Goal: Task Accomplishment & Management: Complete application form

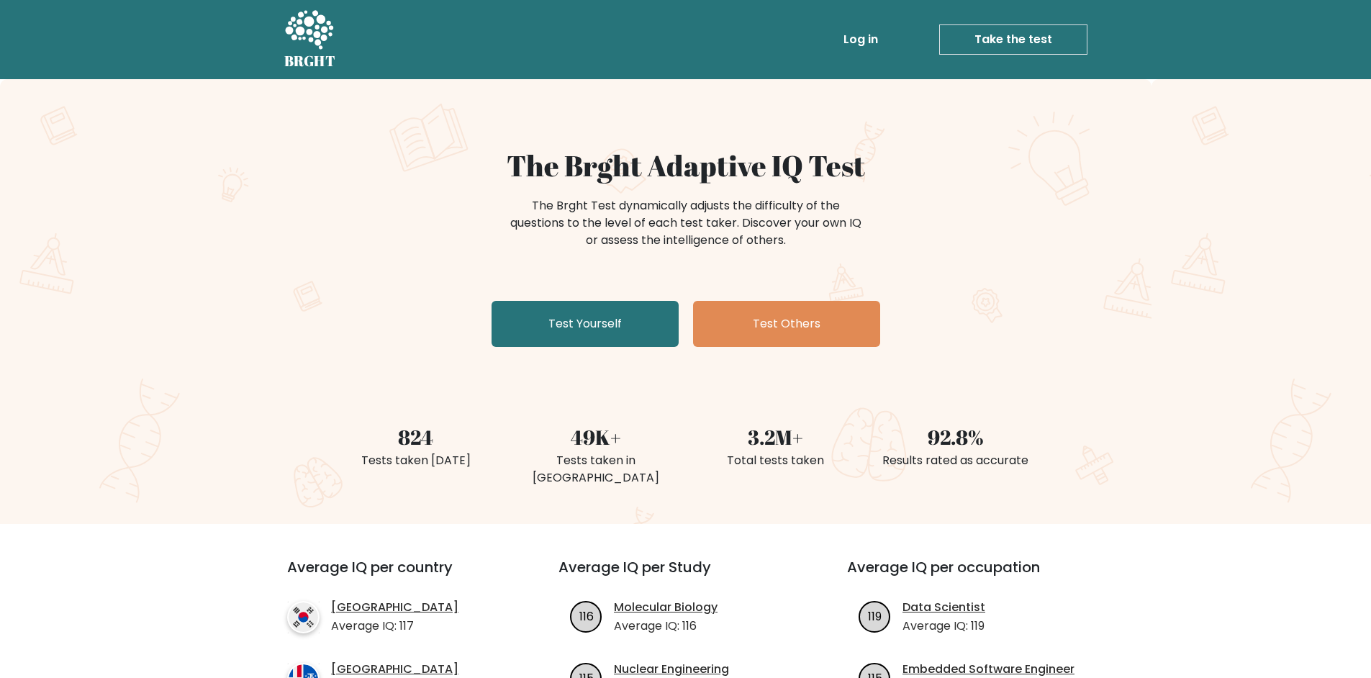
scroll to position [22, 0]
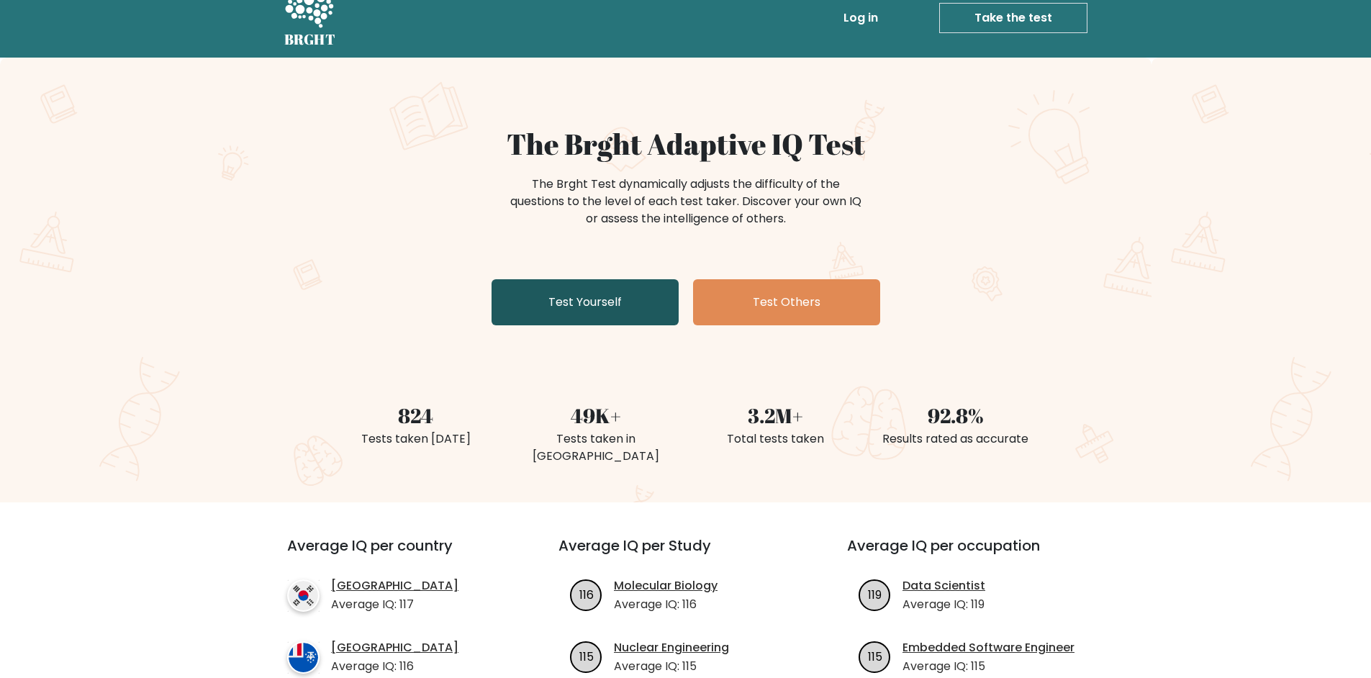
click at [589, 312] on link "Test Yourself" at bounding box center [585, 302] width 187 height 46
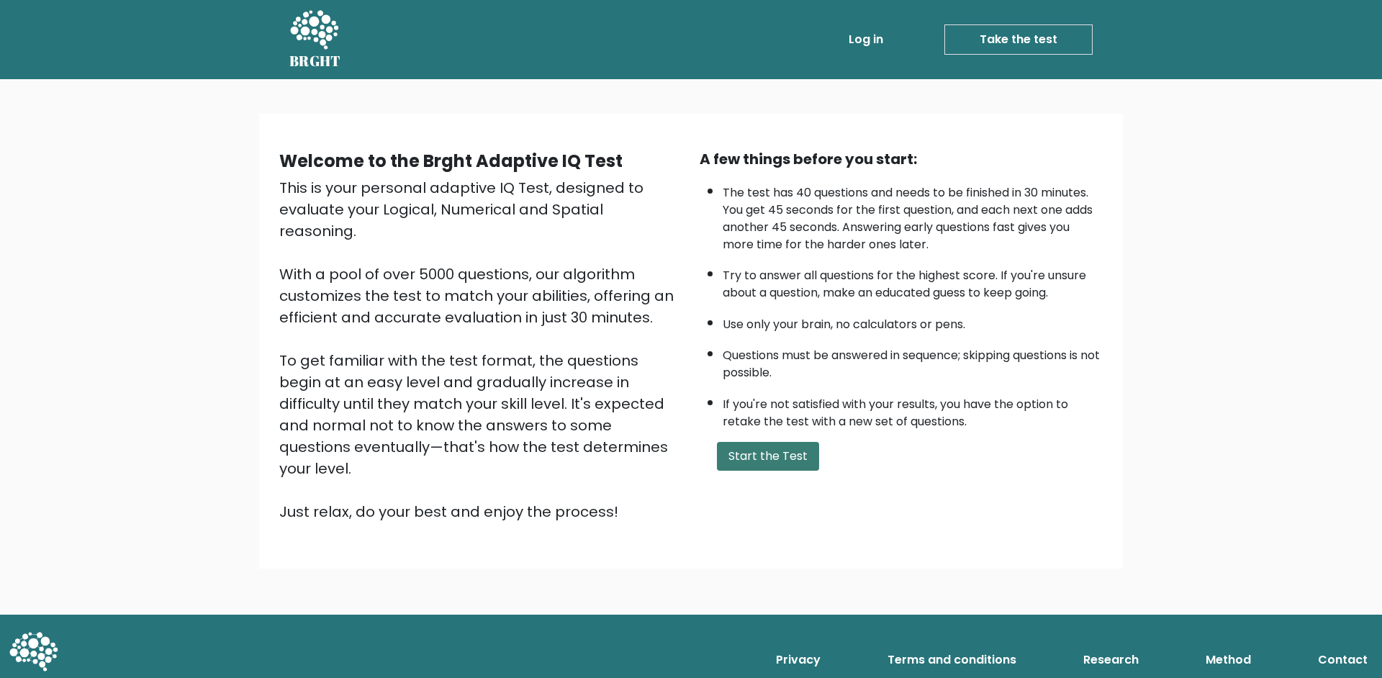
click at [732, 471] on button "Start the Test" at bounding box center [768, 456] width 102 height 29
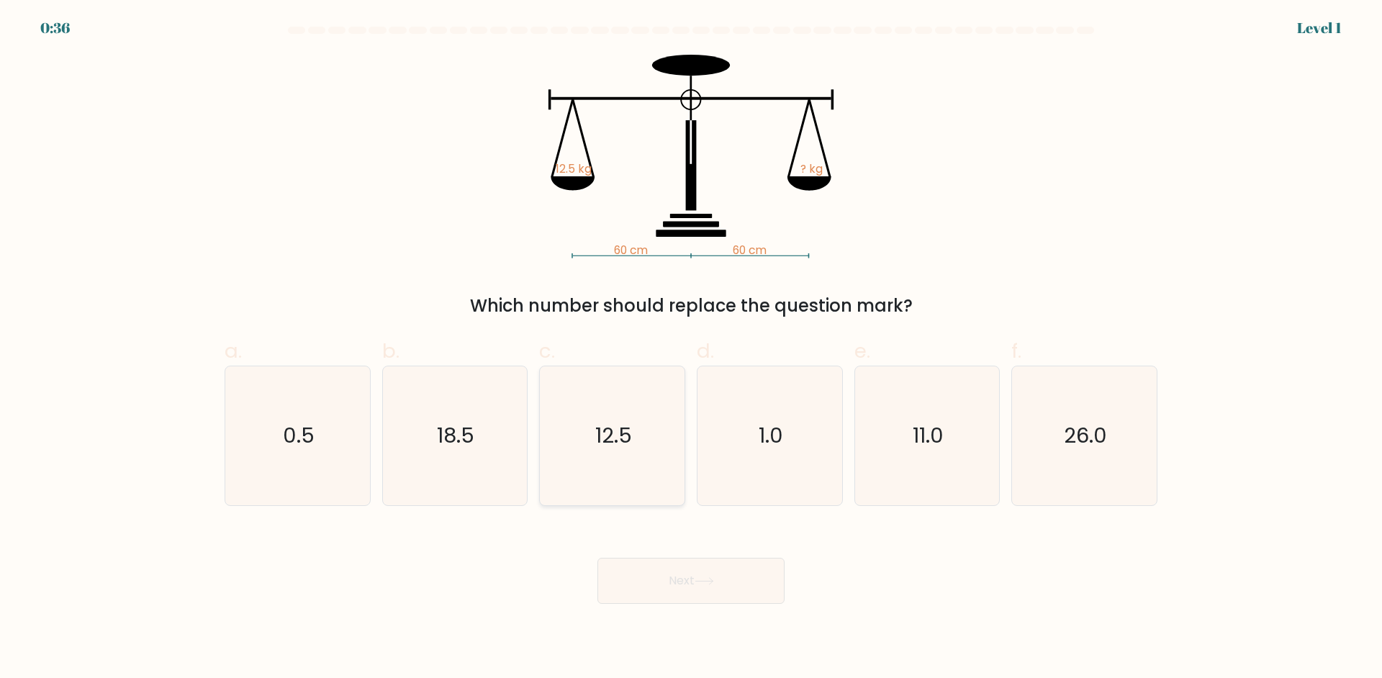
click at [600, 442] on text "12.5" at bounding box center [613, 435] width 37 height 29
click at [691, 348] on input "c. 12.5" at bounding box center [691, 343] width 1 height 9
radio input "true"
click at [691, 589] on button "Next" at bounding box center [690, 581] width 187 height 46
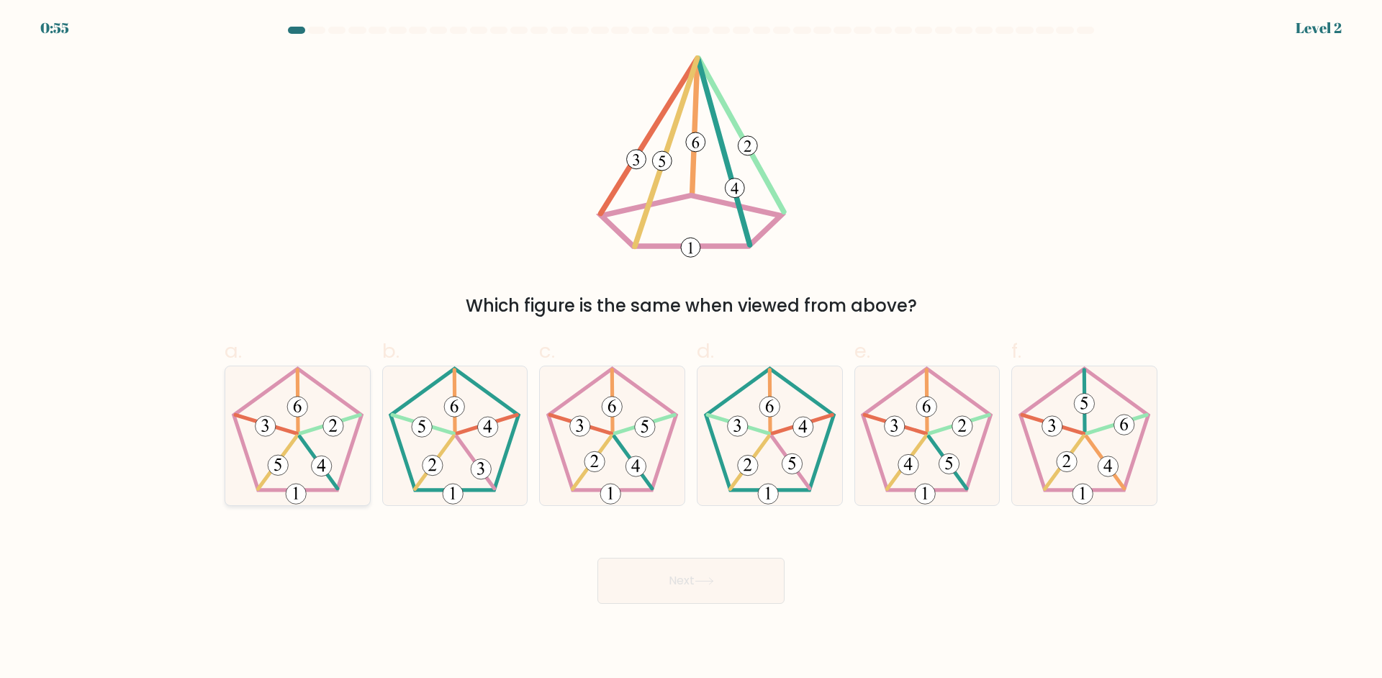
click at [338, 449] on icon at bounding box center [297, 435] width 139 height 139
click at [691, 348] on input "a." at bounding box center [691, 343] width 1 height 9
radio input "true"
click at [743, 572] on button "Next" at bounding box center [690, 581] width 187 height 46
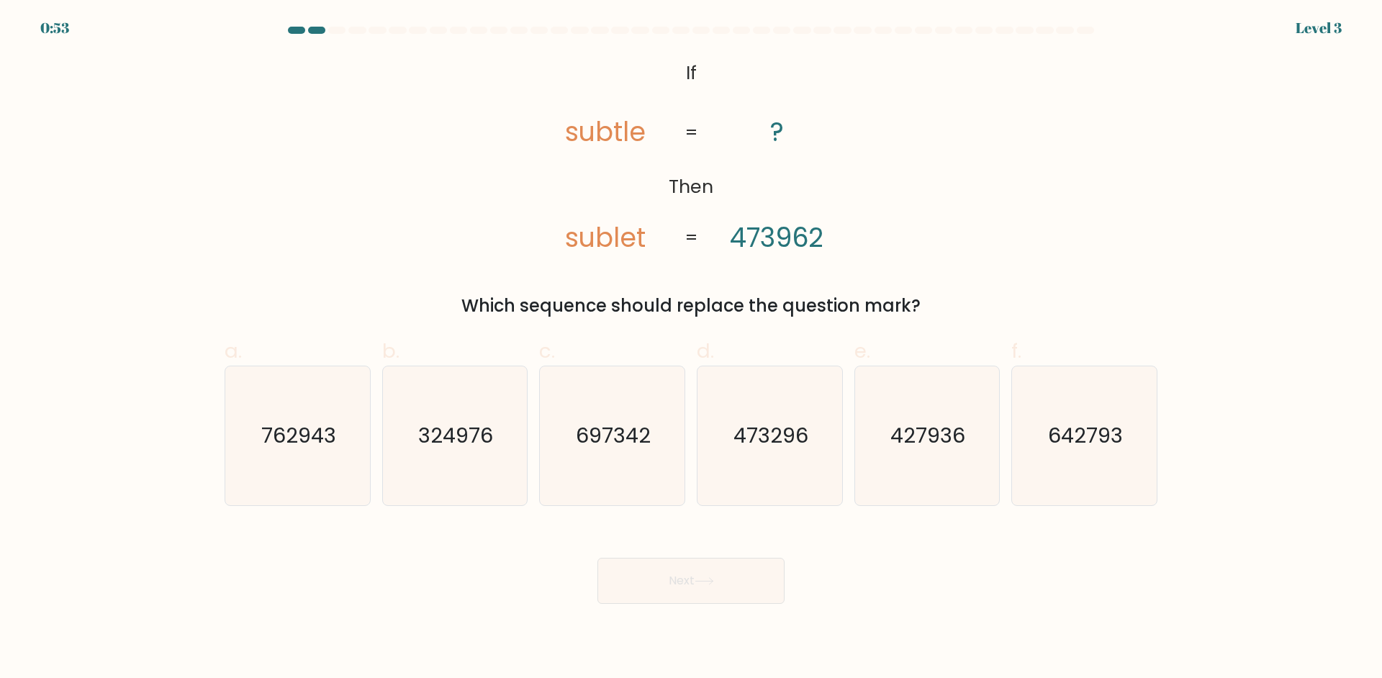
click at [489, 219] on div "@import url('https://fonts.googleapis.com/css?family=Abril+Fatface:400,100,100i…" at bounding box center [691, 187] width 950 height 264
click at [752, 461] on icon "473296" at bounding box center [769, 435] width 139 height 139
click at [692, 348] on input "d. 473296" at bounding box center [691, 343] width 1 height 9
radio input "true"
click at [741, 574] on button "Next" at bounding box center [690, 581] width 187 height 46
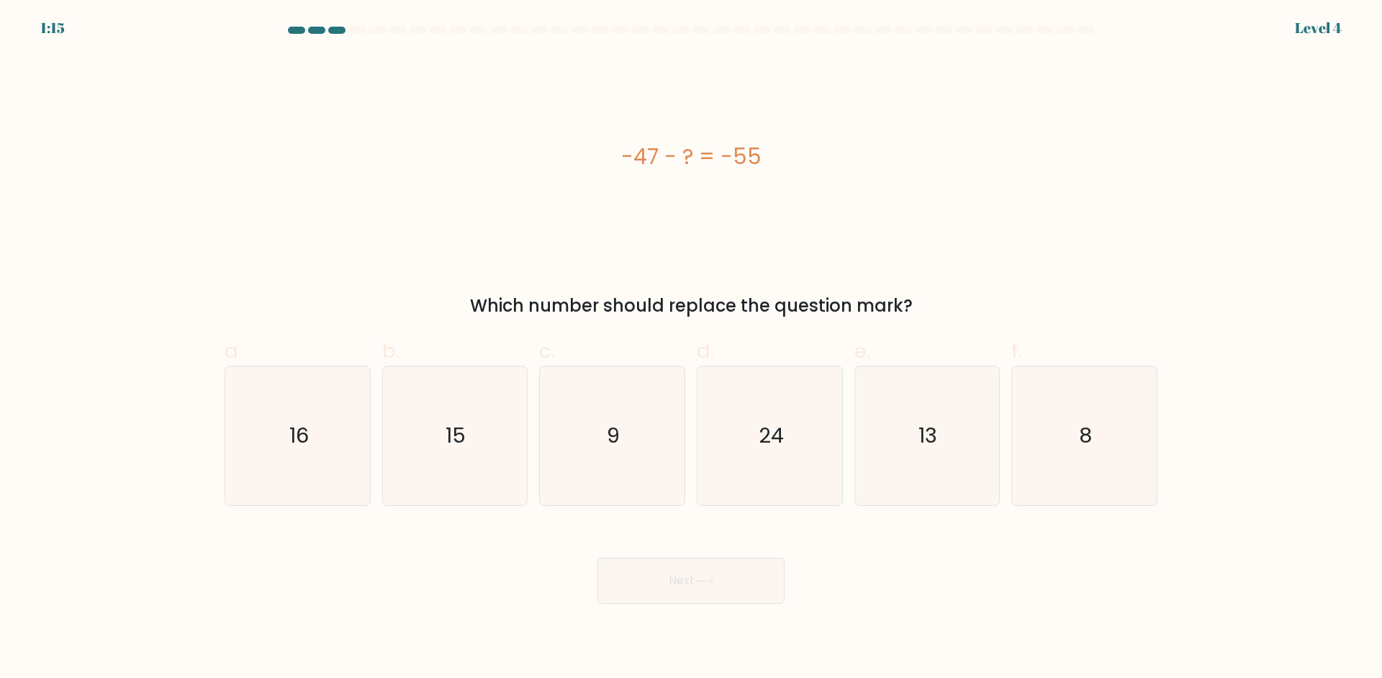
click at [789, 212] on div "-47 - ? = -55" at bounding box center [691, 157] width 933 height 204
click at [1107, 423] on icon "8" at bounding box center [1084, 435] width 139 height 139
click at [692, 348] on input "f. 8" at bounding box center [691, 343] width 1 height 9
radio input "true"
click at [643, 596] on button "Next" at bounding box center [690, 581] width 187 height 46
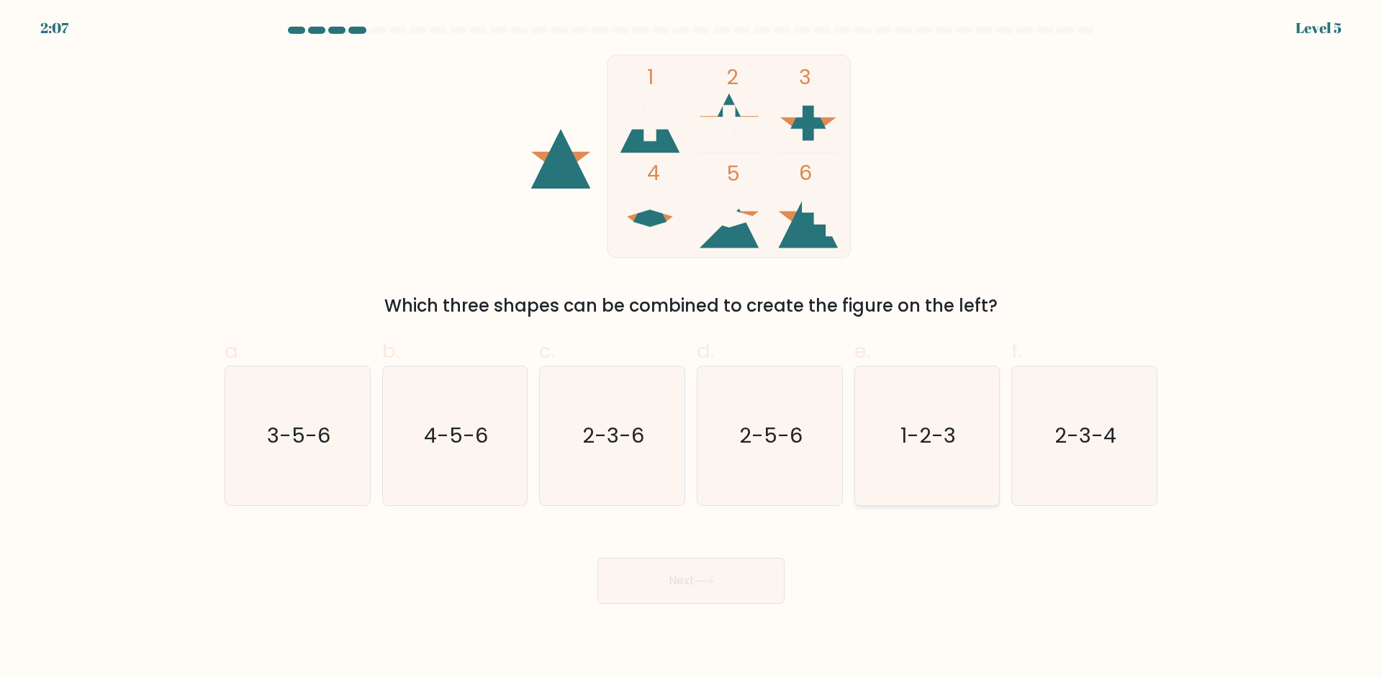
click at [926, 422] on text "1-2-3" at bounding box center [927, 435] width 55 height 29
click at [692, 348] on input "e. 1-2-3" at bounding box center [691, 343] width 1 height 9
radio input "true"
click at [714, 571] on button "Next" at bounding box center [690, 581] width 187 height 46
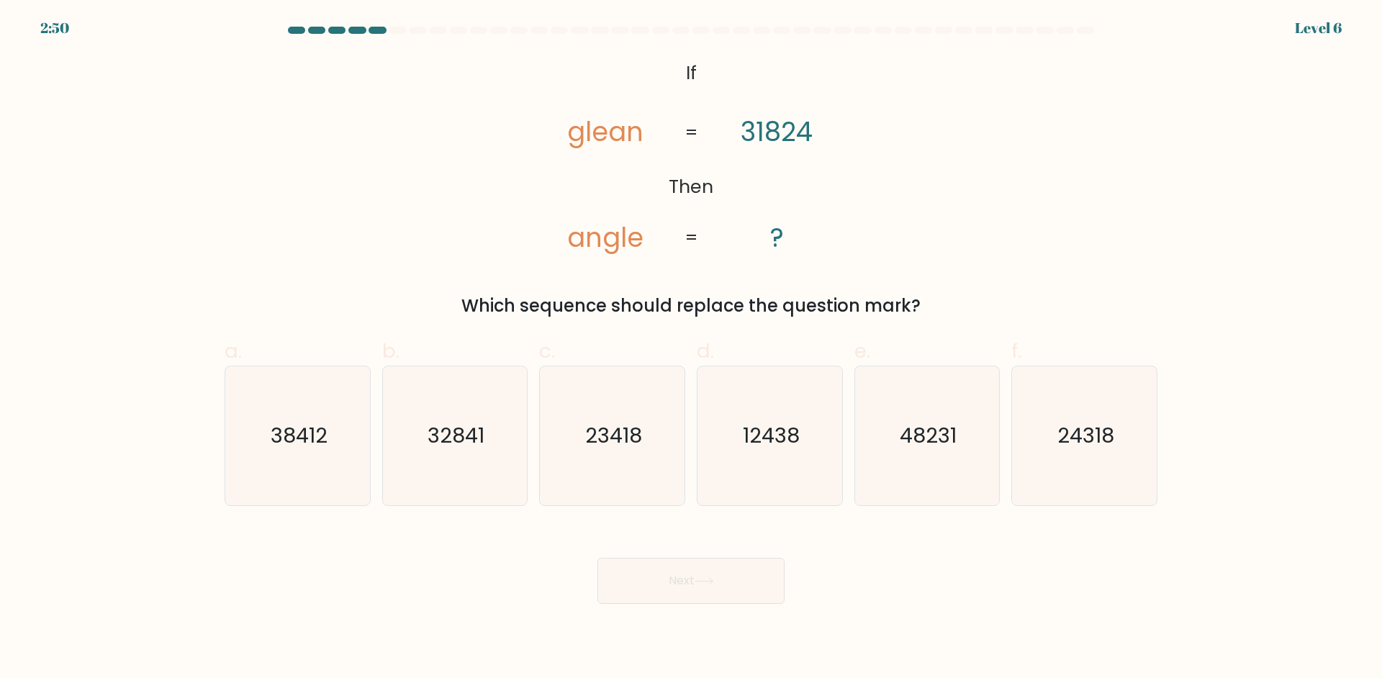
click at [456, 249] on div "@import url('https://fonts.googleapis.com/css?family=Abril+Fatface:400,100,100i…" at bounding box center [691, 187] width 950 height 264
click at [1092, 461] on icon "24318" at bounding box center [1084, 435] width 139 height 139
click at [692, 348] on input "f. 24318" at bounding box center [691, 343] width 1 height 9
radio input "true"
click at [706, 574] on button "Next" at bounding box center [690, 581] width 187 height 46
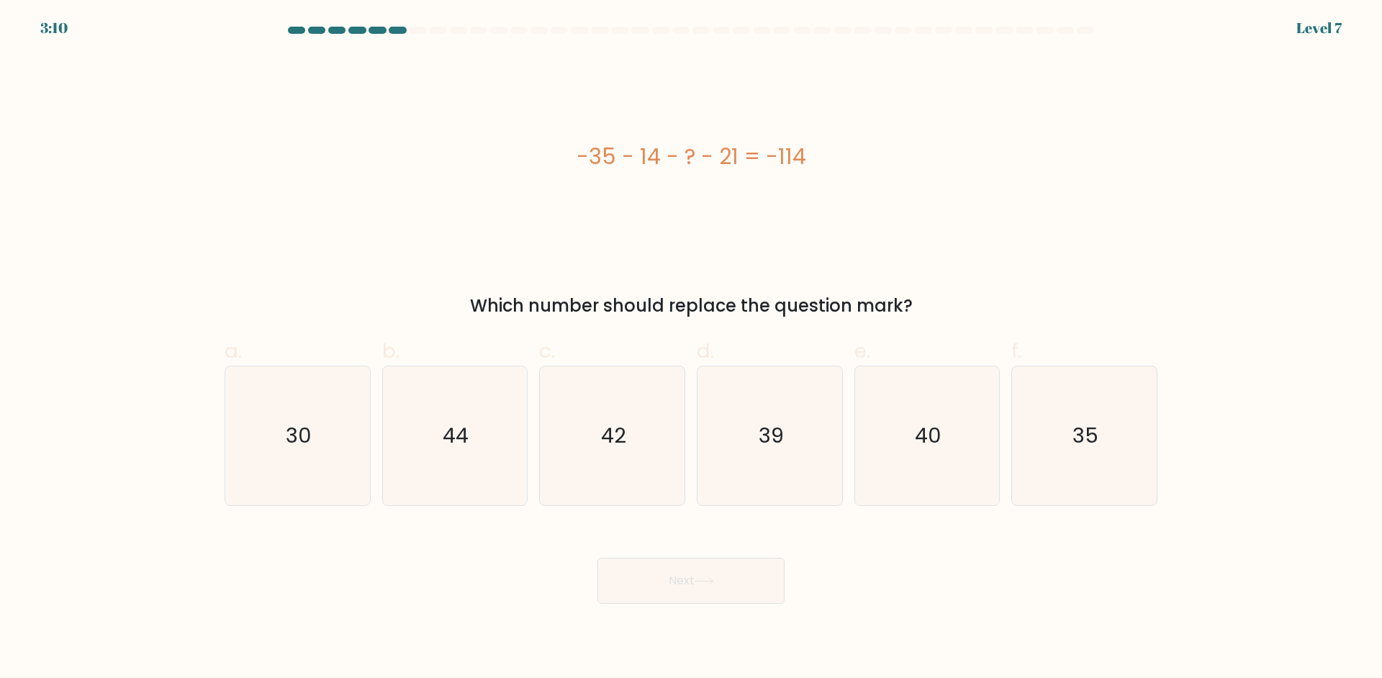
click at [463, 243] on div "-35 - 14 - ? - 21 = -114" at bounding box center [691, 157] width 933 height 204
click at [475, 404] on icon "44" at bounding box center [454, 435] width 139 height 139
click at [691, 348] on input "b. 44" at bounding box center [691, 343] width 1 height 9
radio input "true"
click at [645, 574] on button "Next" at bounding box center [690, 581] width 187 height 46
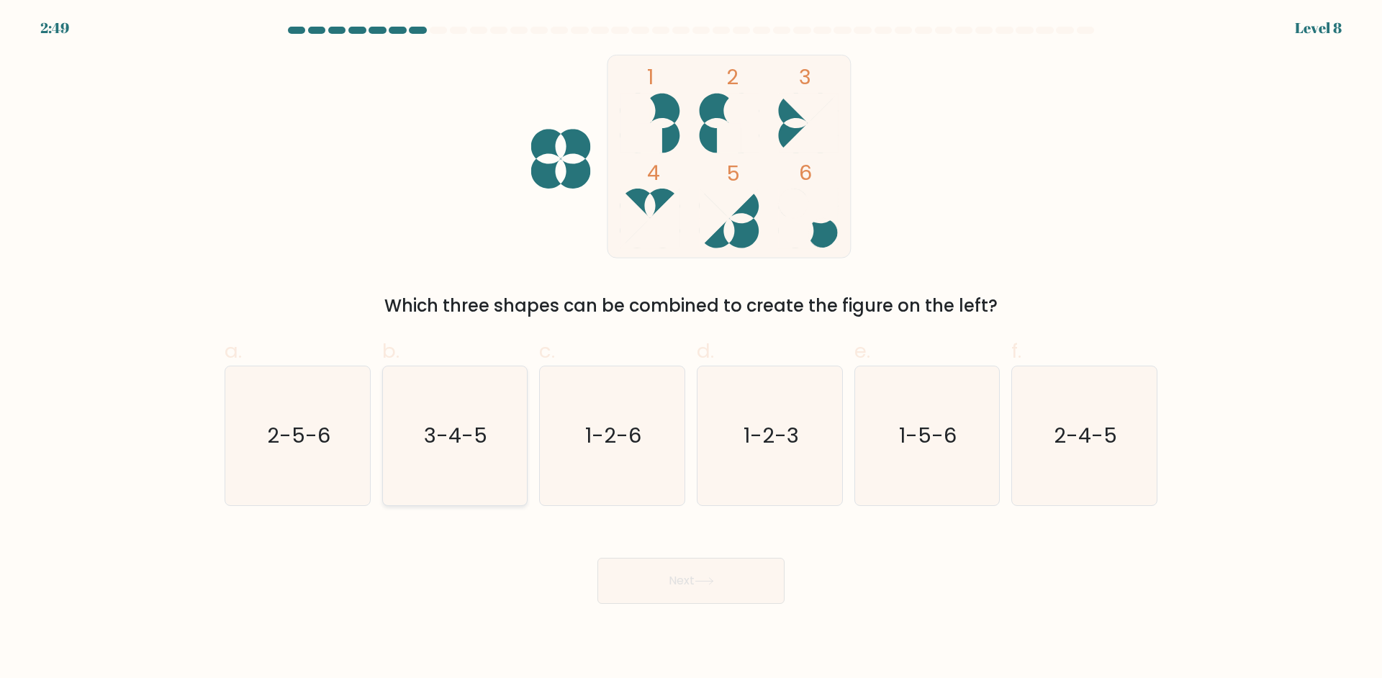
click at [443, 437] on text "3-4-5" at bounding box center [456, 435] width 63 height 29
click at [691, 348] on input "b. 3-4-5" at bounding box center [691, 343] width 1 height 9
radio input "true"
click at [719, 573] on button "Next" at bounding box center [690, 581] width 187 height 46
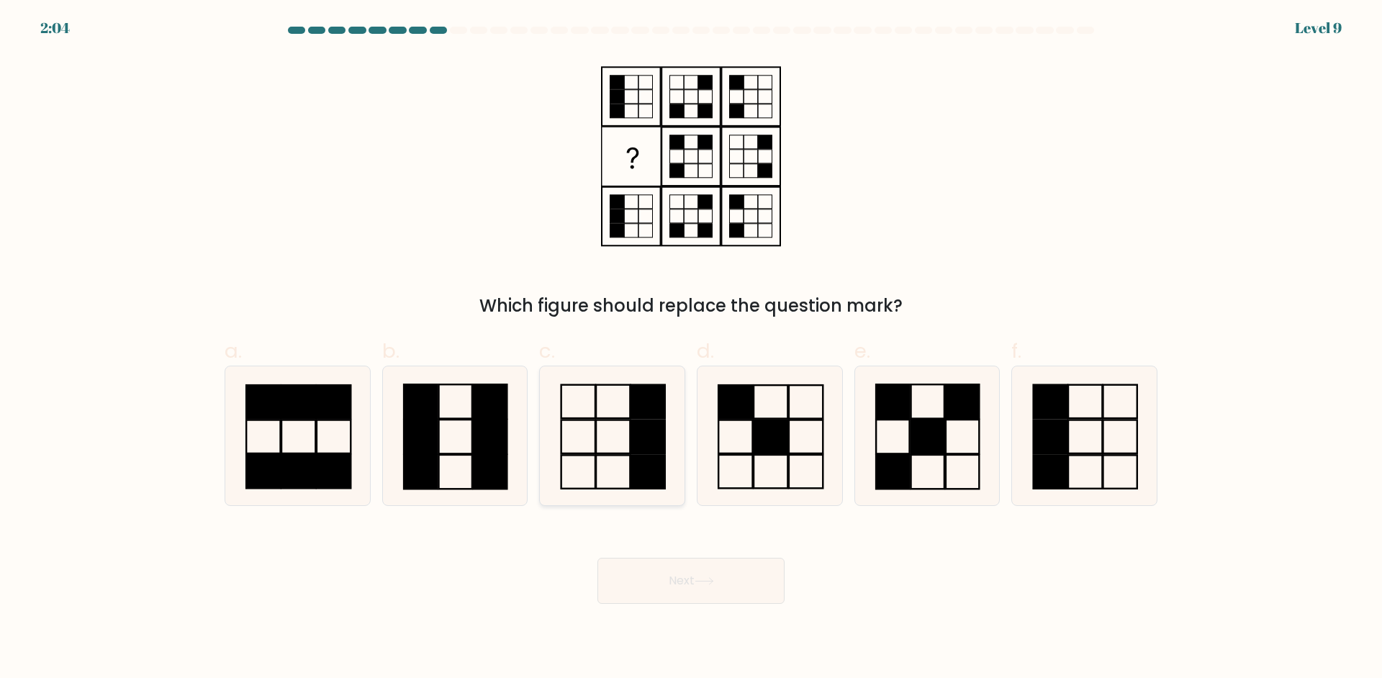
click at [642, 434] on rect at bounding box center [648, 436] width 34 height 33
click at [691, 348] on input "c." at bounding box center [691, 343] width 1 height 9
radio input "true"
click at [679, 584] on button "Next" at bounding box center [690, 581] width 187 height 46
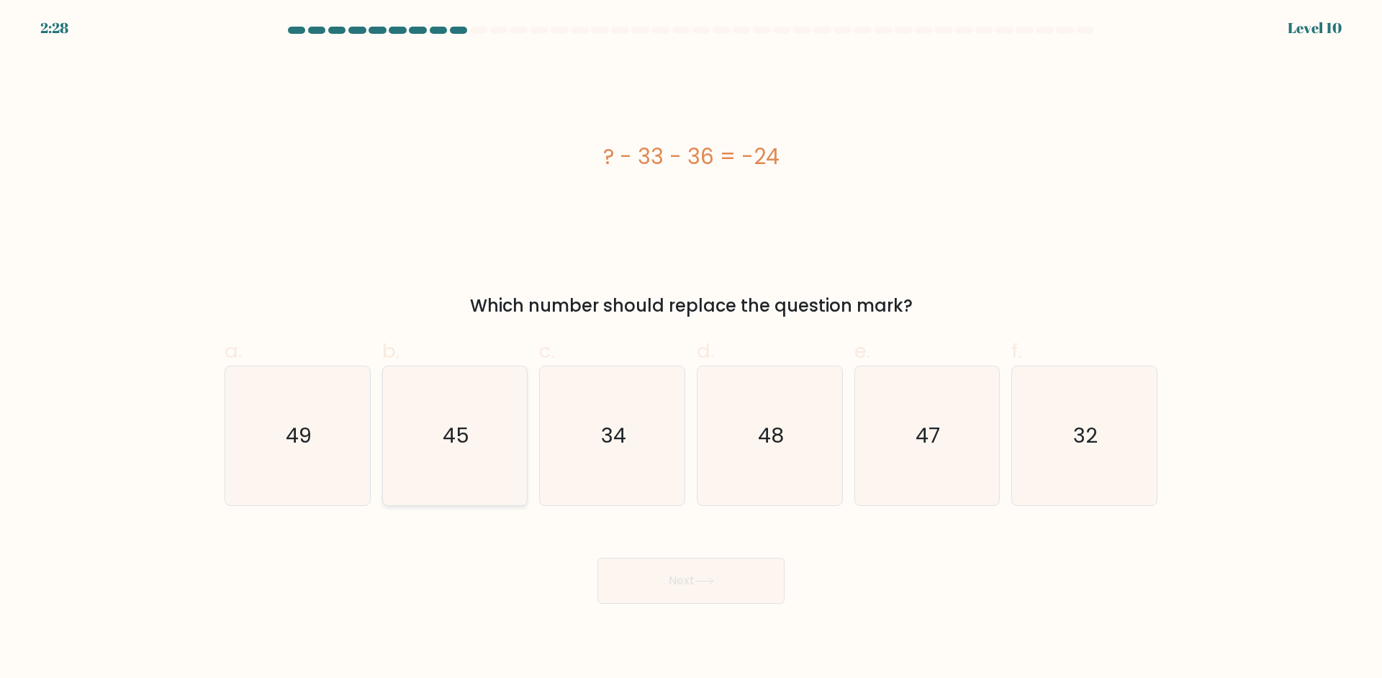
click at [476, 416] on icon "45" at bounding box center [454, 435] width 139 height 139
click at [691, 348] on input "b. 45" at bounding box center [691, 343] width 1 height 9
radio input "true"
click at [661, 592] on button "Next" at bounding box center [690, 581] width 187 height 46
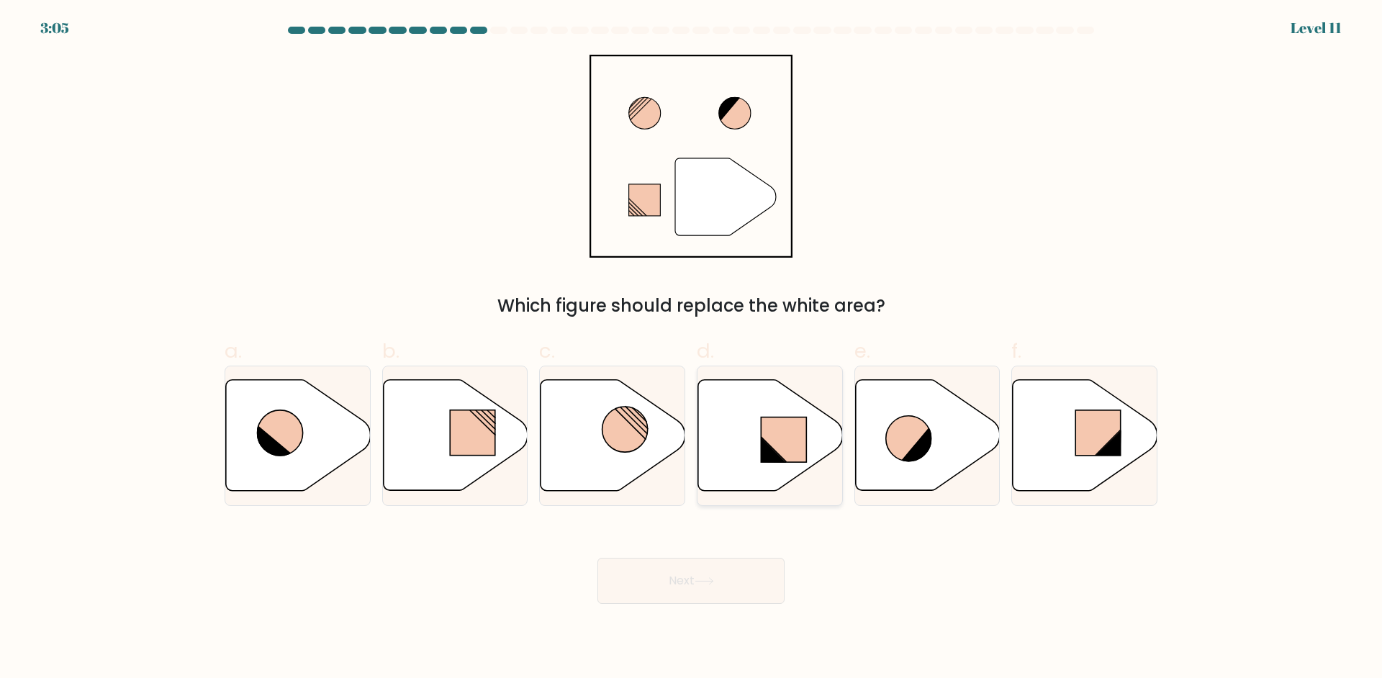
click at [792, 439] on rect at bounding box center [783, 439] width 45 height 45
click at [692, 348] on input "d." at bounding box center [691, 343] width 1 height 9
radio input "true"
click at [734, 584] on button "Next" at bounding box center [690, 581] width 187 height 46
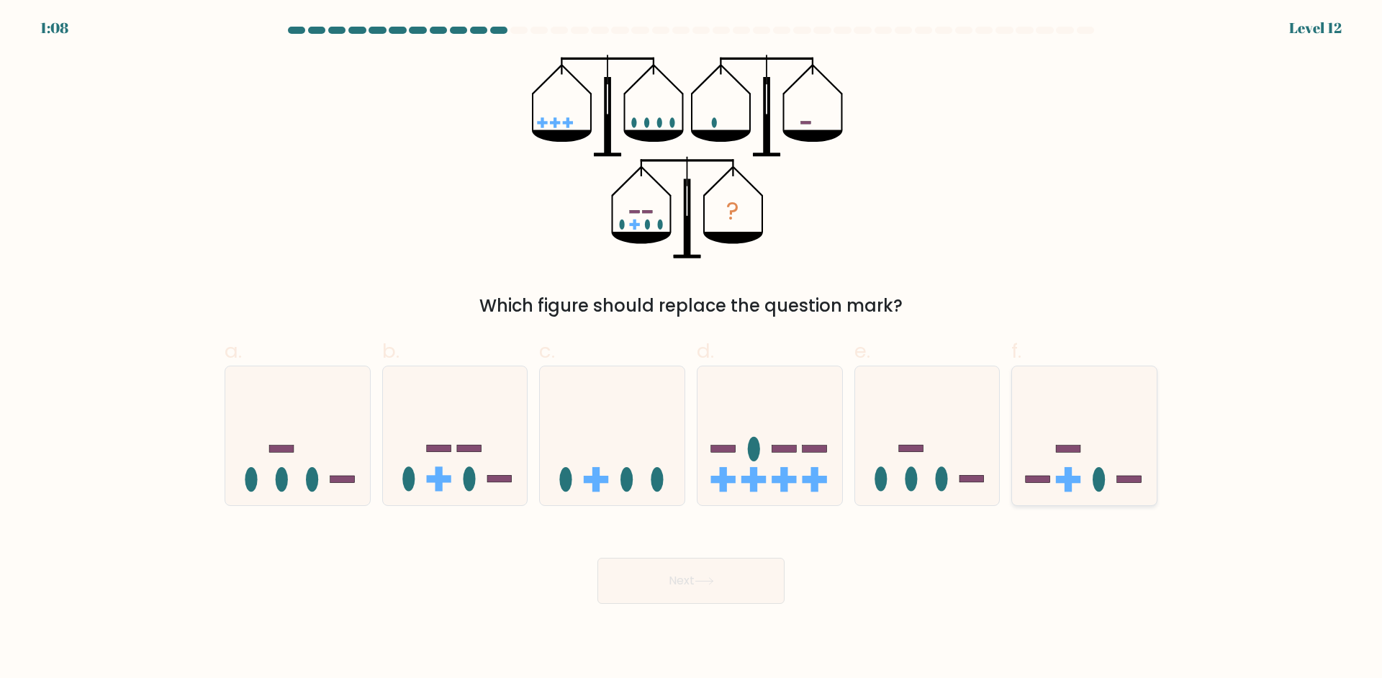
click at [1102, 490] on icon at bounding box center [1084, 435] width 145 height 119
click at [692, 348] on input "f." at bounding box center [691, 343] width 1 height 9
radio input "true"
click at [720, 582] on button "Next" at bounding box center [690, 581] width 187 height 46
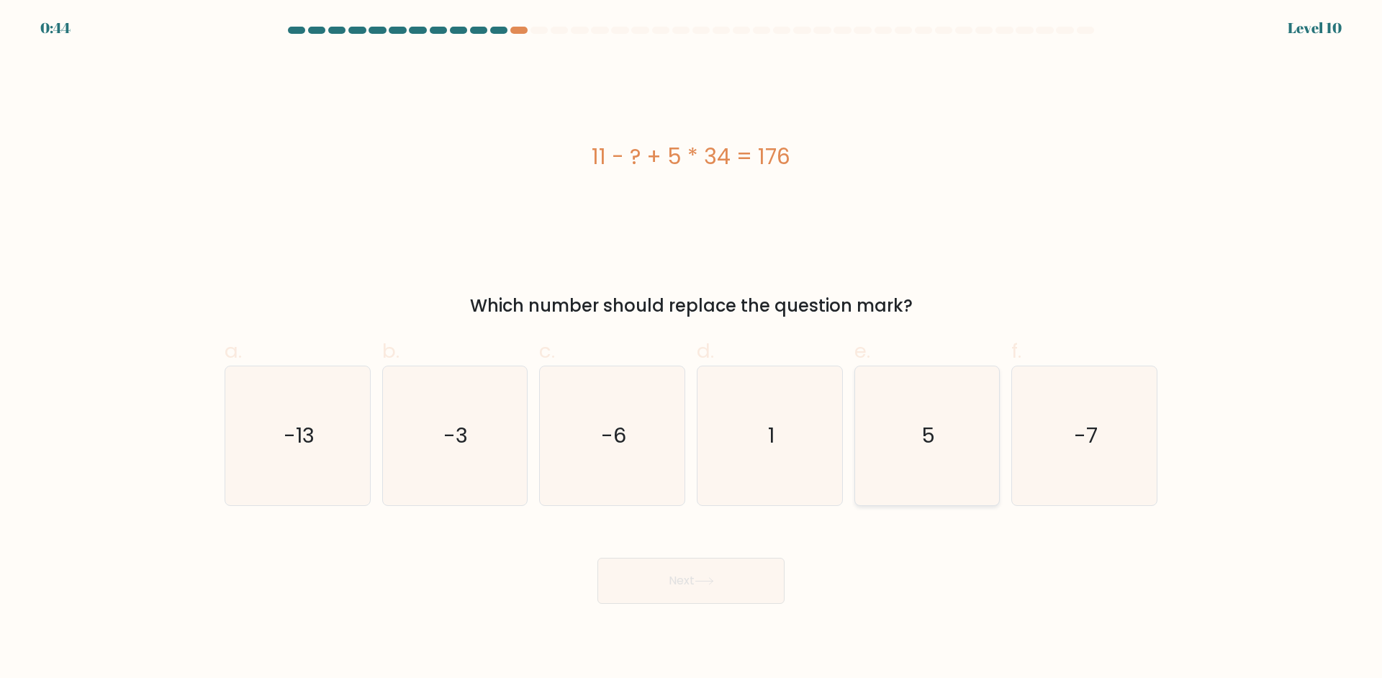
click at [886, 398] on icon "5" at bounding box center [926, 435] width 139 height 139
click at [692, 348] on input "e. 5" at bounding box center [691, 343] width 1 height 9
radio input "true"
click at [726, 589] on button "Next" at bounding box center [690, 581] width 187 height 46
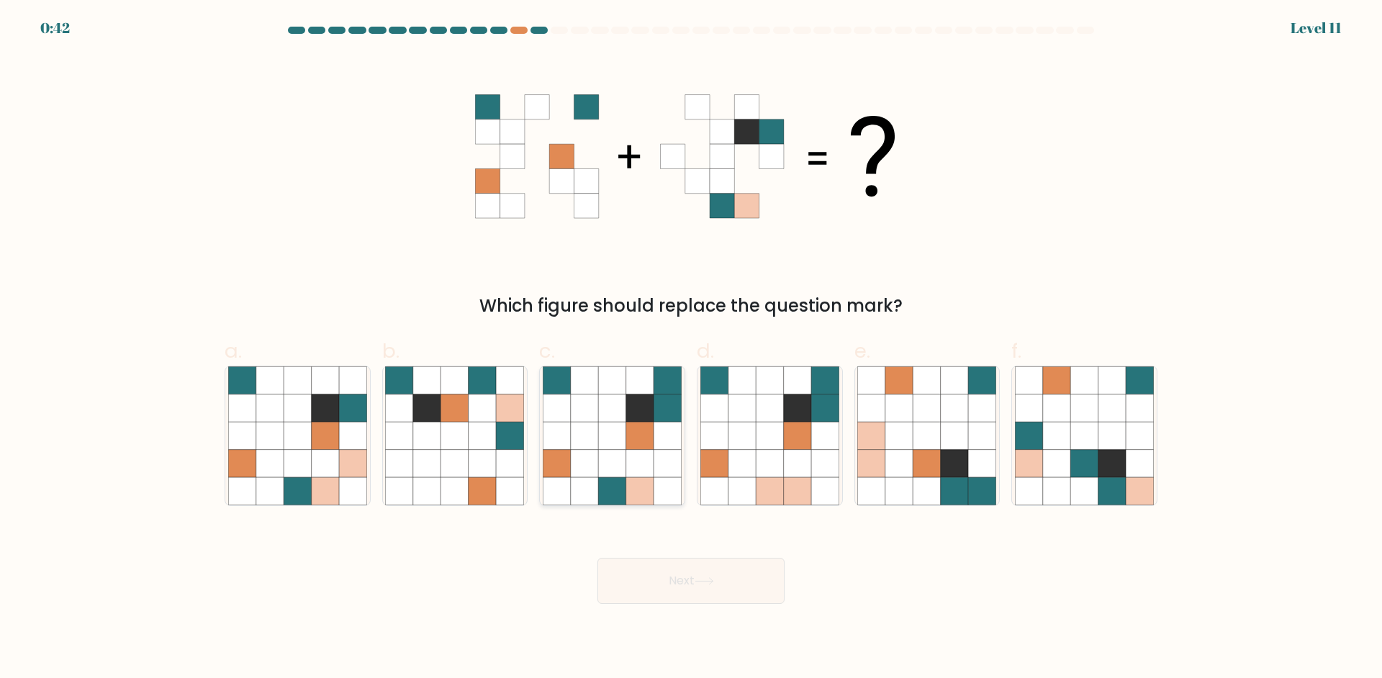
click at [613, 447] on icon at bounding box center [611, 435] width 27 height 27
click at [691, 348] on input "c." at bounding box center [691, 343] width 1 height 9
radio input "true"
click at [688, 591] on button "Next" at bounding box center [690, 581] width 187 height 46
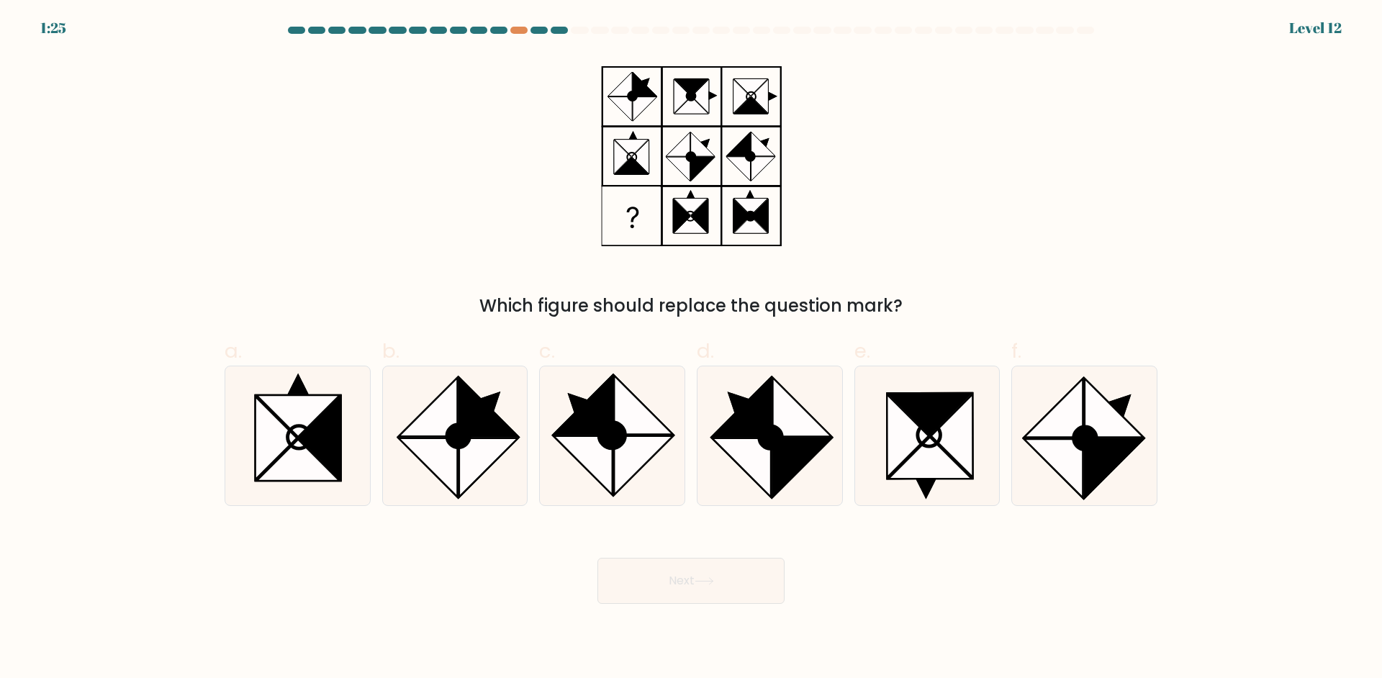
click at [476, 255] on div "Which figure should replace the question mark?" at bounding box center [691, 187] width 950 height 264
click at [456, 479] on icon at bounding box center [428, 467] width 59 height 59
click at [691, 348] on input "b." at bounding box center [691, 343] width 1 height 9
radio input "true"
click at [698, 570] on button "Next" at bounding box center [690, 581] width 187 height 46
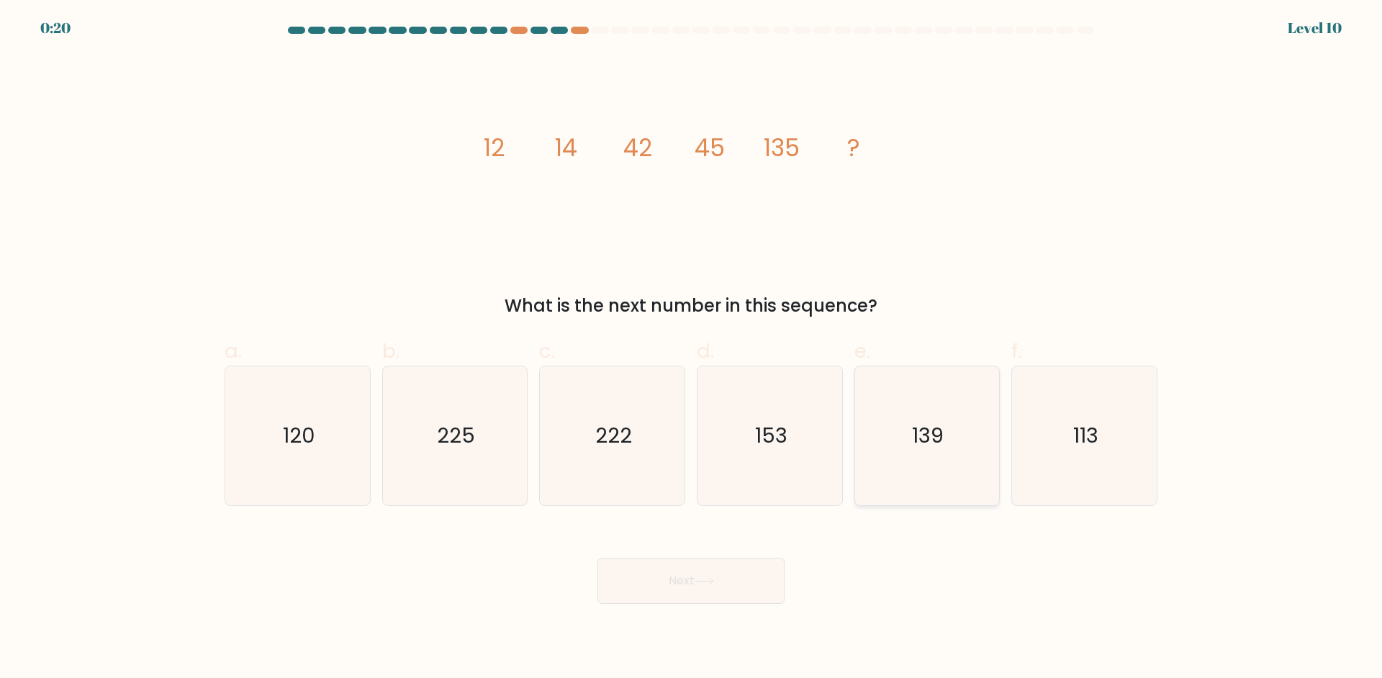
click at [932, 408] on icon "139" at bounding box center [926, 435] width 139 height 139
click at [692, 348] on input "e. 139" at bounding box center [691, 343] width 1 height 9
radio input "true"
click at [743, 595] on button "Next" at bounding box center [690, 581] width 187 height 46
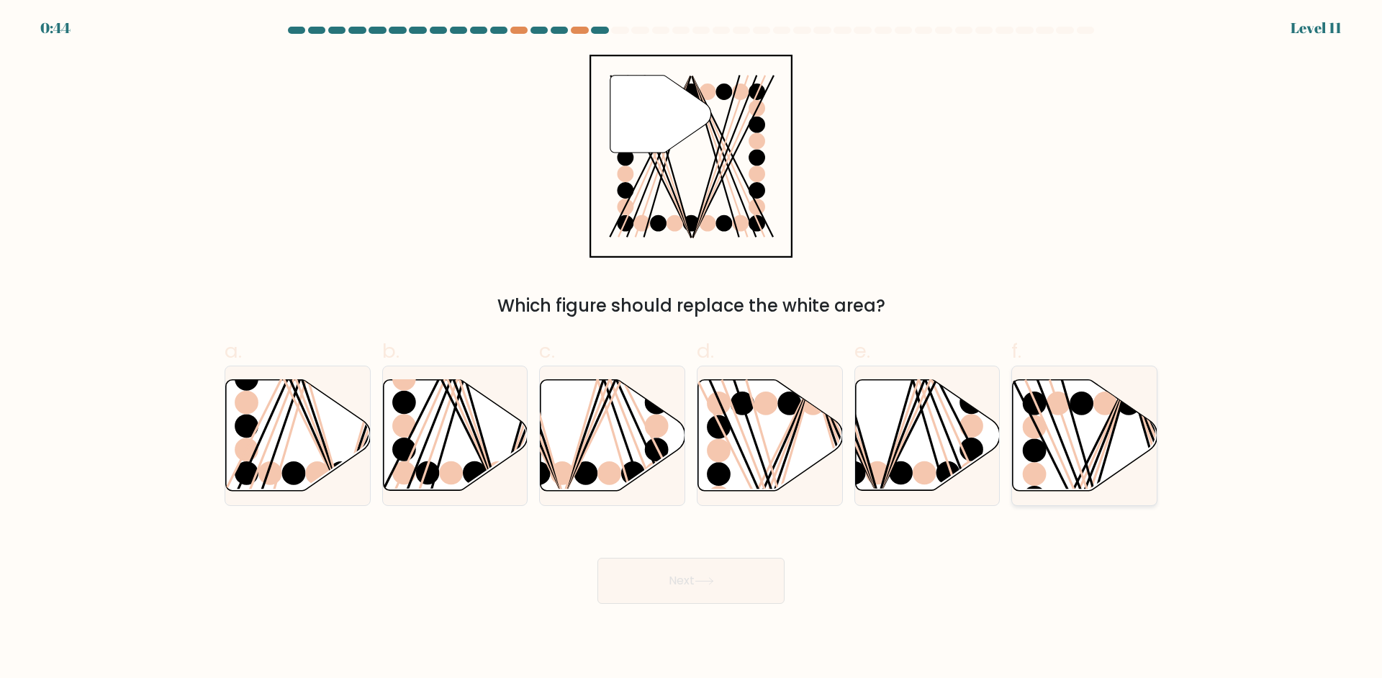
click at [1049, 484] on icon at bounding box center [1085, 435] width 145 height 111
click at [692, 348] on input "f." at bounding box center [691, 343] width 1 height 9
radio input "true"
click at [714, 584] on icon at bounding box center [703, 581] width 19 height 8
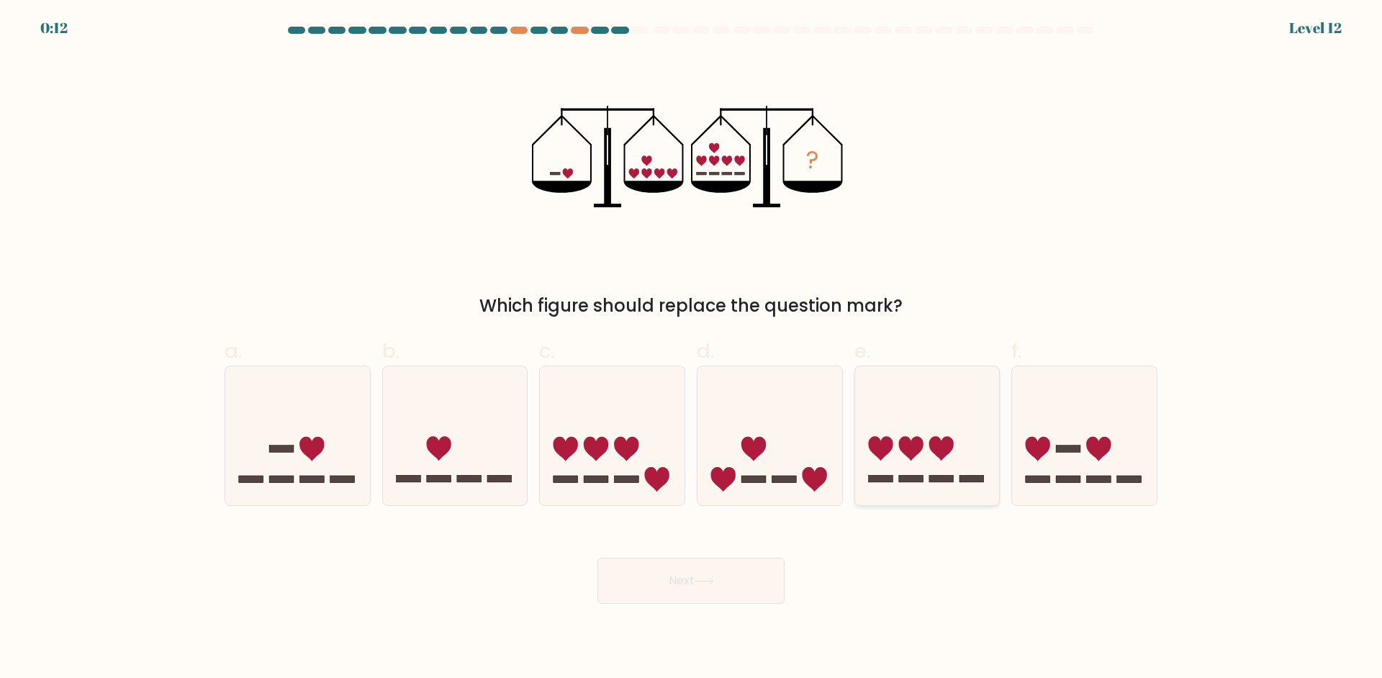
click at [952, 458] on icon at bounding box center [927, 435] width 145 height 119
click at [692, 348] on input "e." at bounding box center [691, 343] width 1 height 9
radio input "true"
click at [738, 579] on button "Next" at bounding box center [690, 581] width 187 height 46
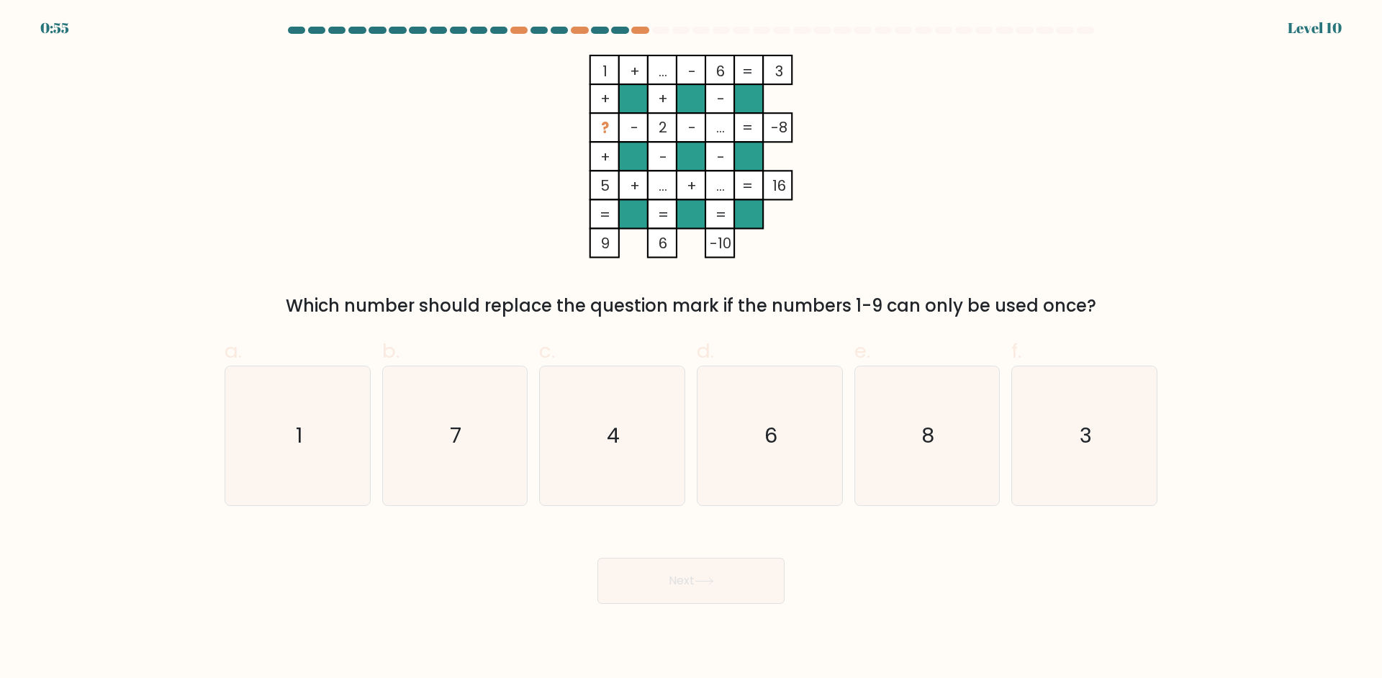
click at [511, 176] on icon "1 + ... - 6 3 + + - ? - 2 - ... -8 + - - 5 + ... + ... = 16 = = = = 9 6 -10 =" at bounding box center [691, 157] width 432 height 204
click at [1048, 386] on icon "3" at bounding box center [1084, 435] width 139 height 139
click at [692, 348] on input "f. 3" at bounding box center [691, 343] width 1 height 9
radio input "true"
click at [702, 592] on button "Next" at bounding box center [690, 581] width 187 height 46
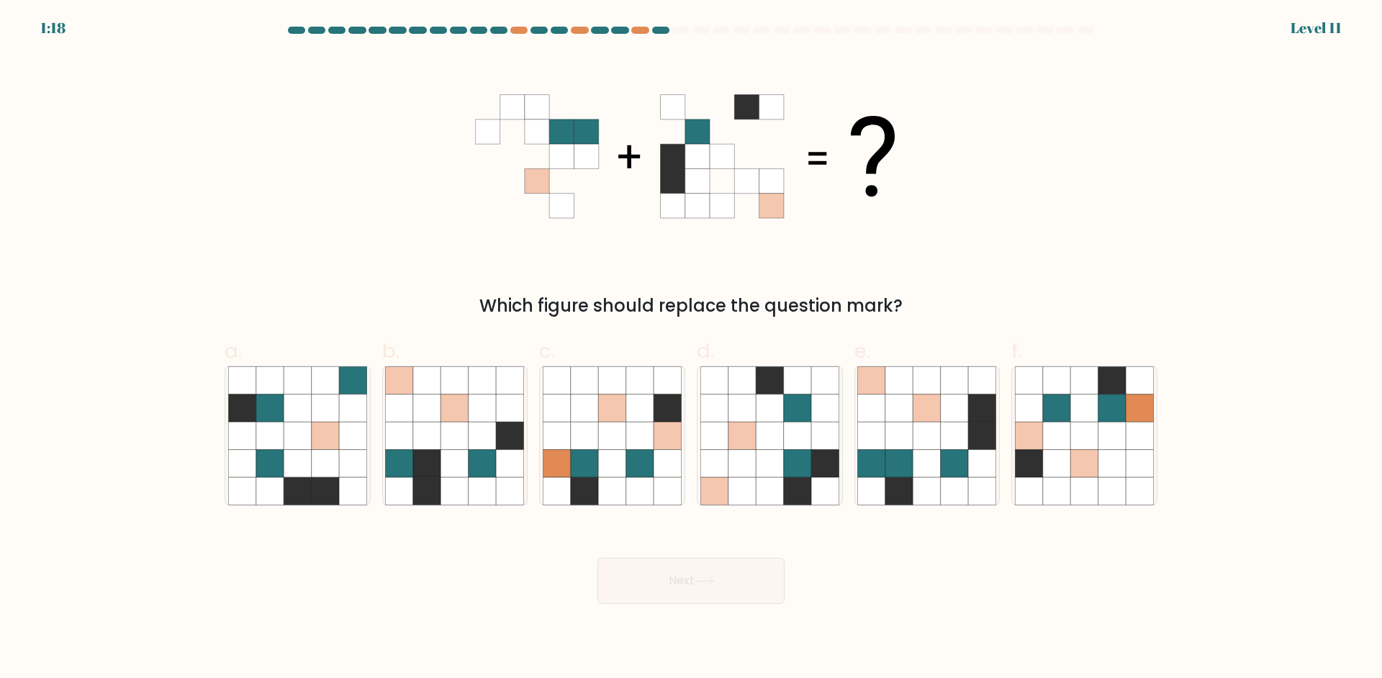
click at [510, 264] on div "Which figure should replace the question mark?" at bounding box center [691, 187] width 950 height 264
click at [896, 461] on icon at bounding box center [898, 463] width 27 height 27
click at [692, 348] on input "e." at bounding box center [691, 343] width 1 height 9
radio input "true"
click at [725, 598] on button "Next" at bounding box center [690, 581] width 187 height 46
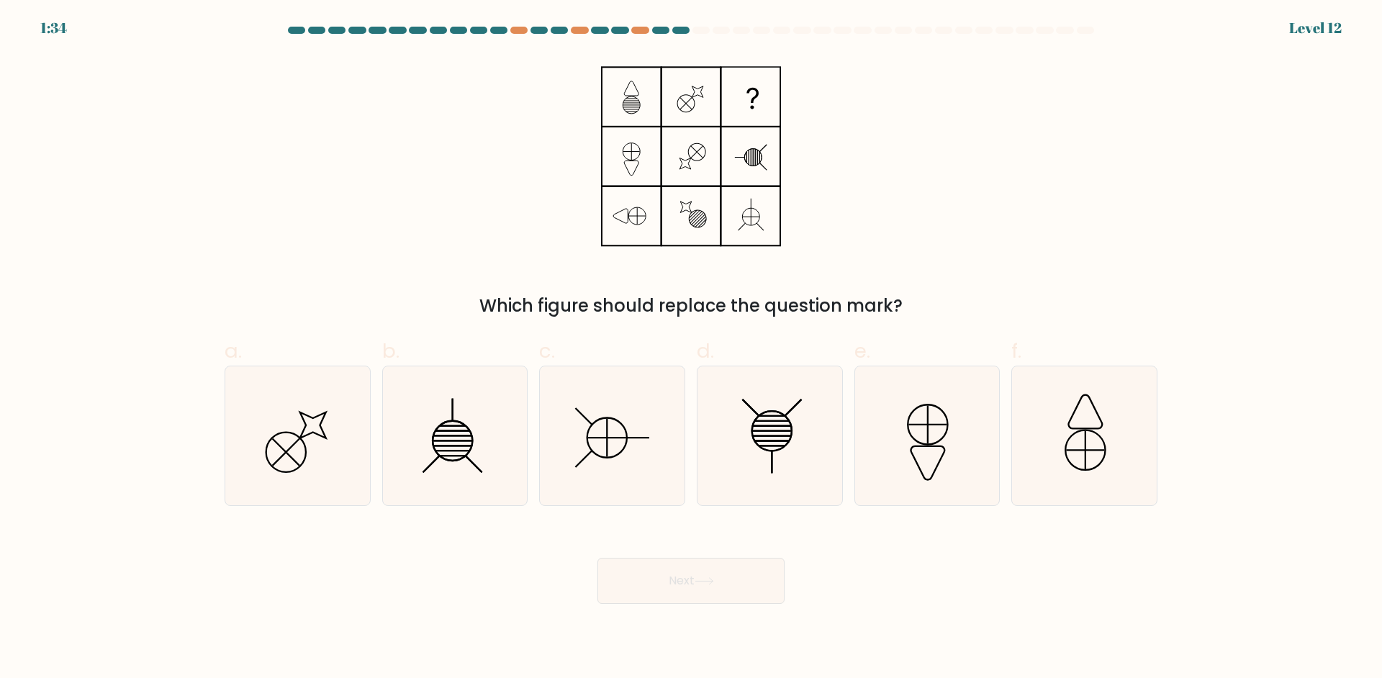
click at [480, 237] on div "Which figure should replace the question mark?" at bounding box center [691, 187] width 950 height 264
click at [613, 425] on icon at bounding box center [612, 435] width 139 height 139
click at [691, 348] on input "c." at bounding box center [691, 343] width 1 height 9
radio input "true"
click at [723, 587] on button "Next" at bounding box center [690, 581] width 187 height 46
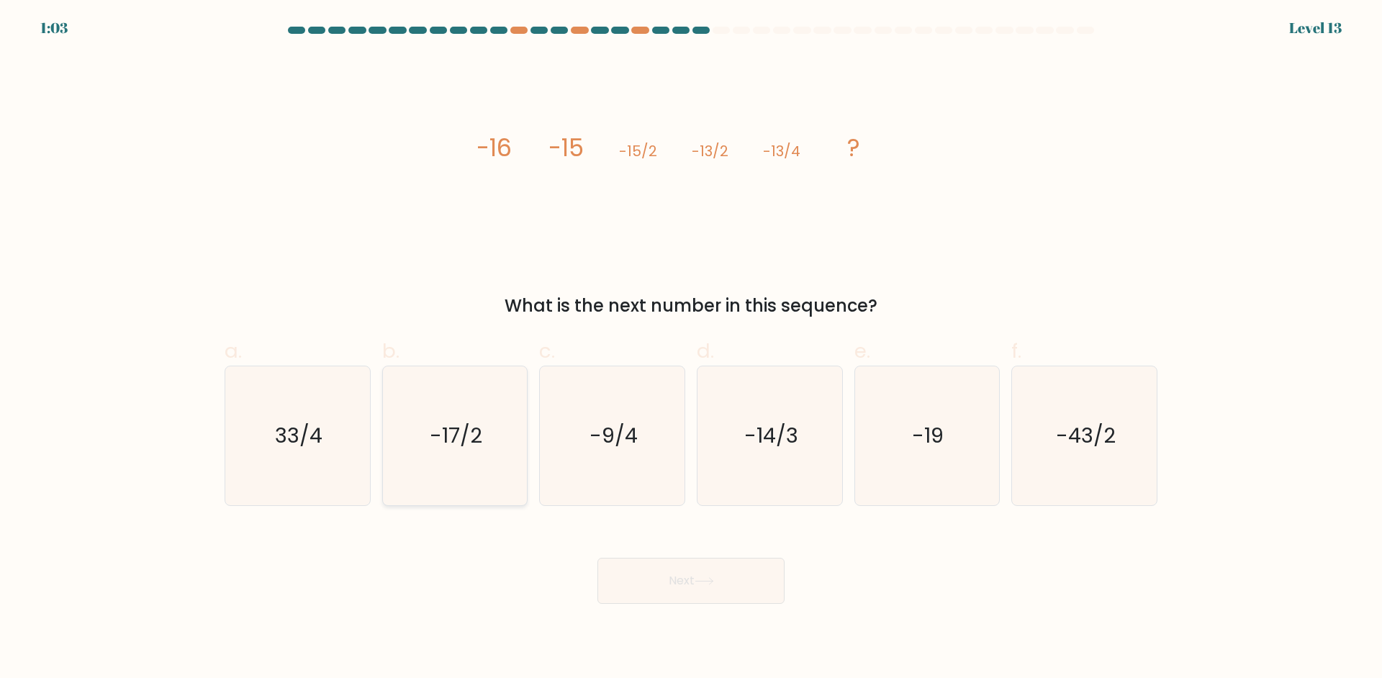
click at [513, 473] on icon "-17/2" at bounding box center [454, 435] width 139 height 139
click at [691, 348] on input "b. -17/2" at bounding box center [691, 343] width 1 height 9
radio input "true"
click at [666, 571] on button "Next" at bounding box center [690, 581] width 187 height 46
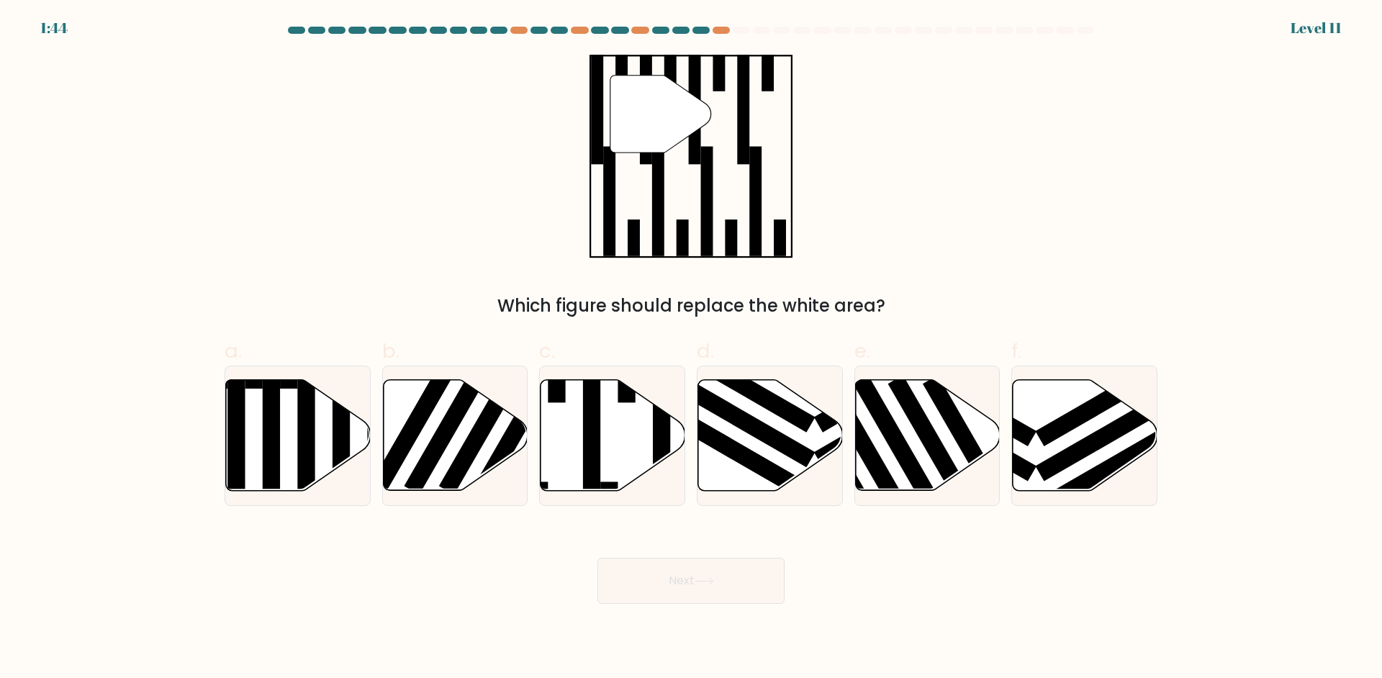
click at [523, 286] on div "" Which figure should replace the white area?" at bounding box center [691, 187] width 950 height 264
click at [274, 420] on rect at bounding box center [271, 441] width 17 height 157
click at [691, 348] on input "a." at bounding box center [691, 343] width 1 height 9
radio input "true"
click at [640, 586] on button "Next" at bounding box center [690, 581] width 187 height 46
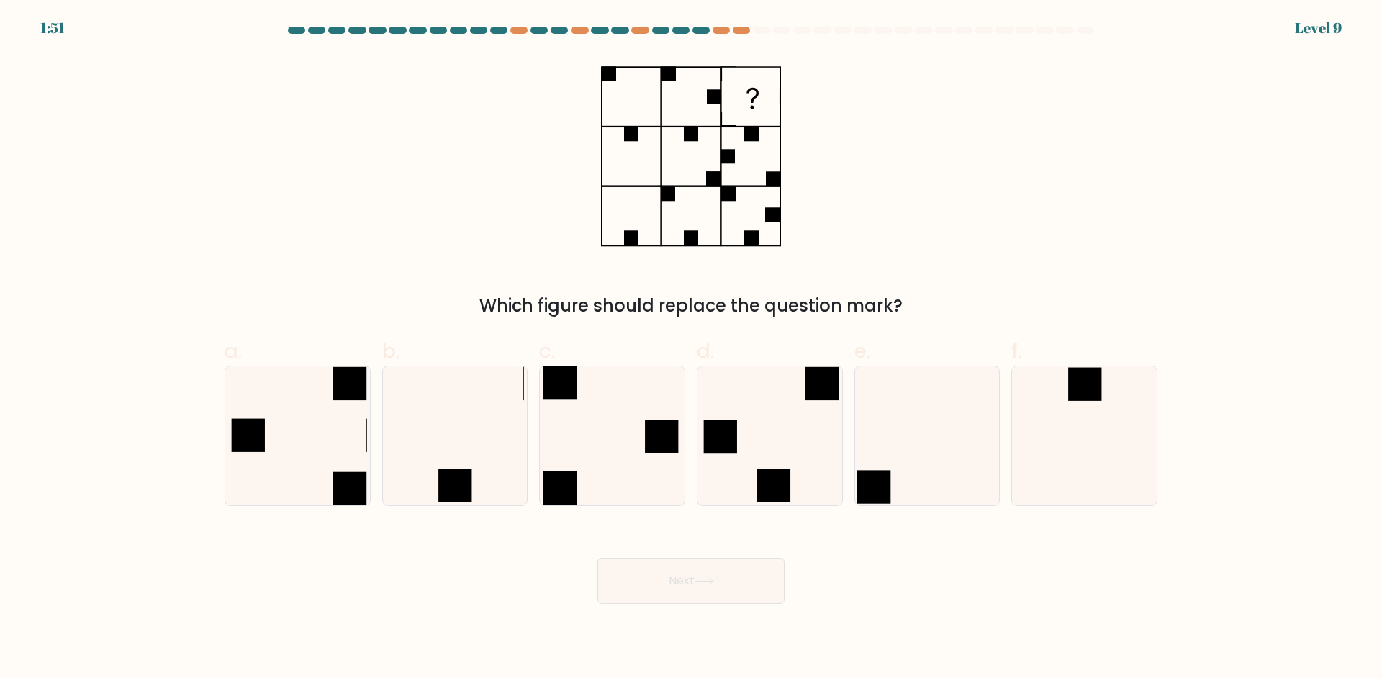
click at [425, 183] on div "Which figure should replace the question mark?" at bounding box center [691, 187] width 950 height 264
click at [795, 477] on icon at bounding box center [769, 435] width 139 height 139
click at [692, 348] on input "d." at bounding box center [691, 343] width 1 height 9
radio input "true"
click at [722, 564] on button "Next" at bounding box center [690, 581] width 187 height 46
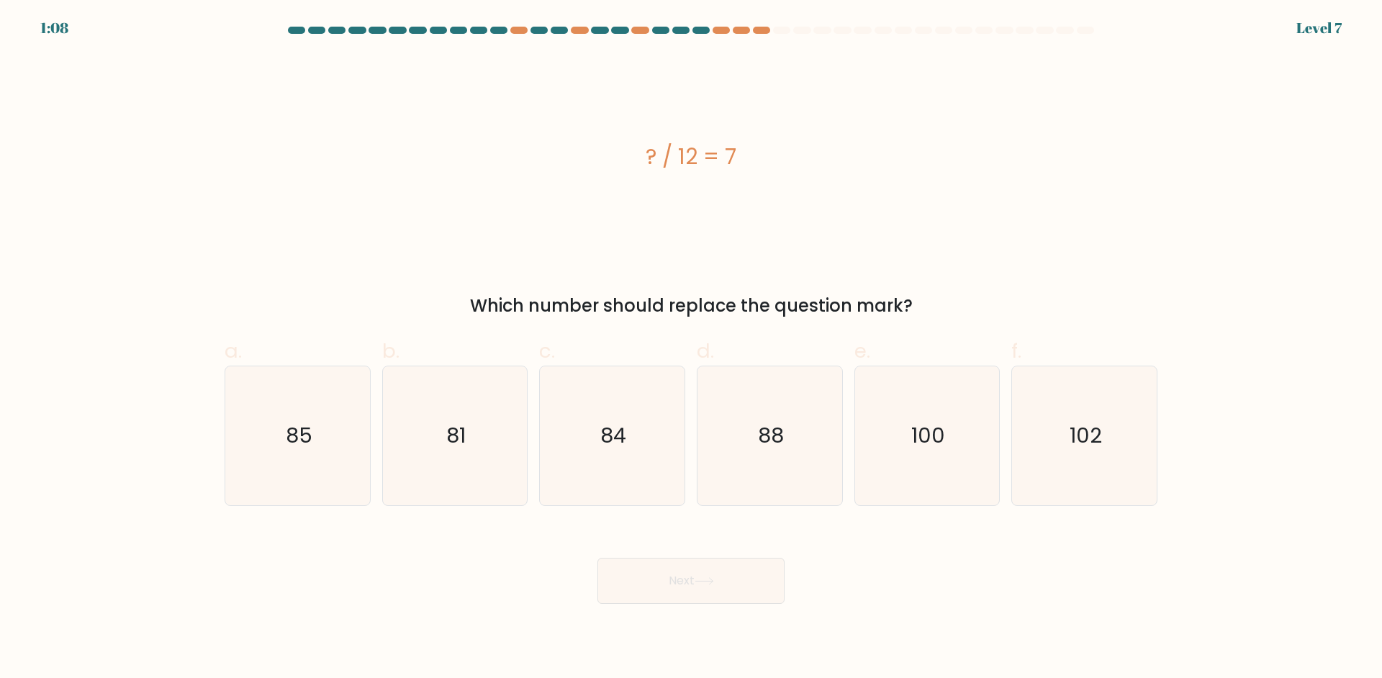
click at [615, 268] on div "? / 12 = 7 Which number should replace the question mark?" at bounding box center [691, 187] width 950 height 264
click at [617, 401] on icon "84" at bounding box center [612, 435] width 139 height 139
click at [691, 348] on input "c. 84" at bounding box center [691, 343] width 1 height 9
radio input "true"
click at [694, 561] on button "Next" at bounding box center [690, 581] width 187 height 46
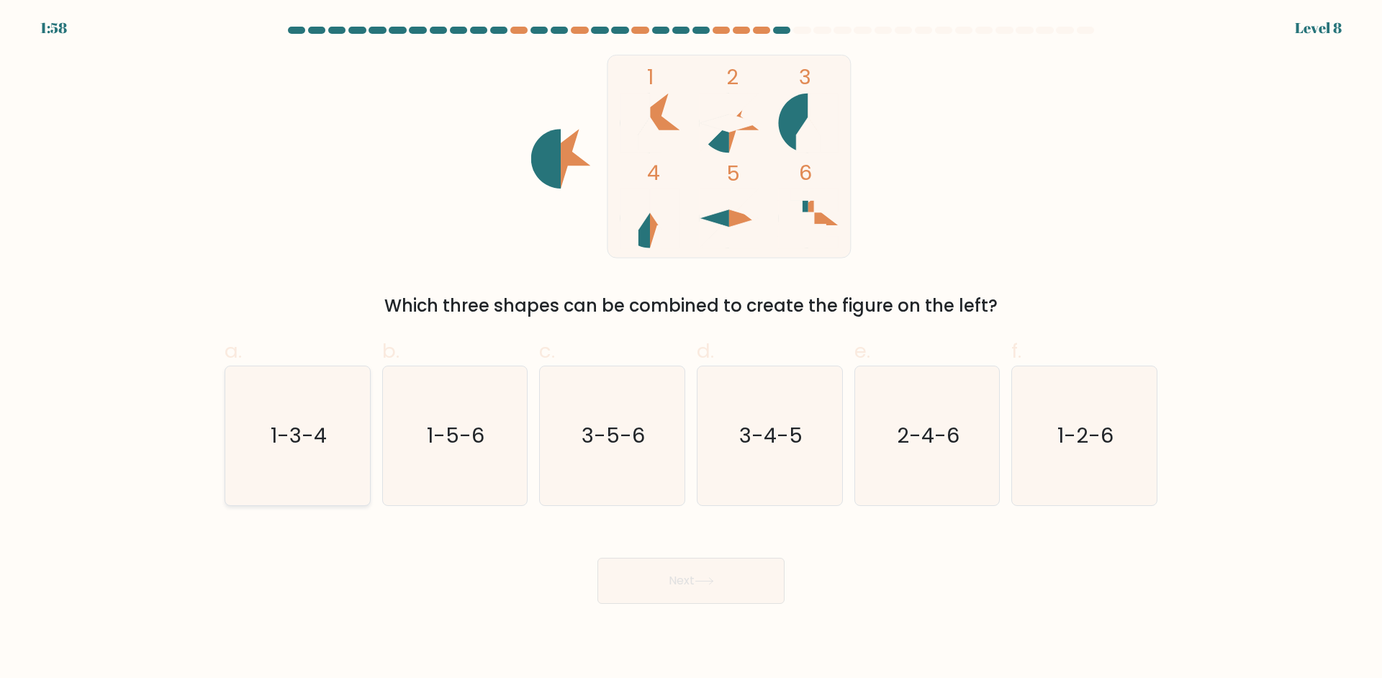
click at [318, 464] on icon "1-3-4" at bounding box center [297, 435] width 139 height 139
click at [691, 348] on input "a. 1-3-4" at bounding box center [691, 343] width 1 height 9
radio input "true"
click at [669, 587] on button "Next" at bounding box center [690, 581] width 187 height 46
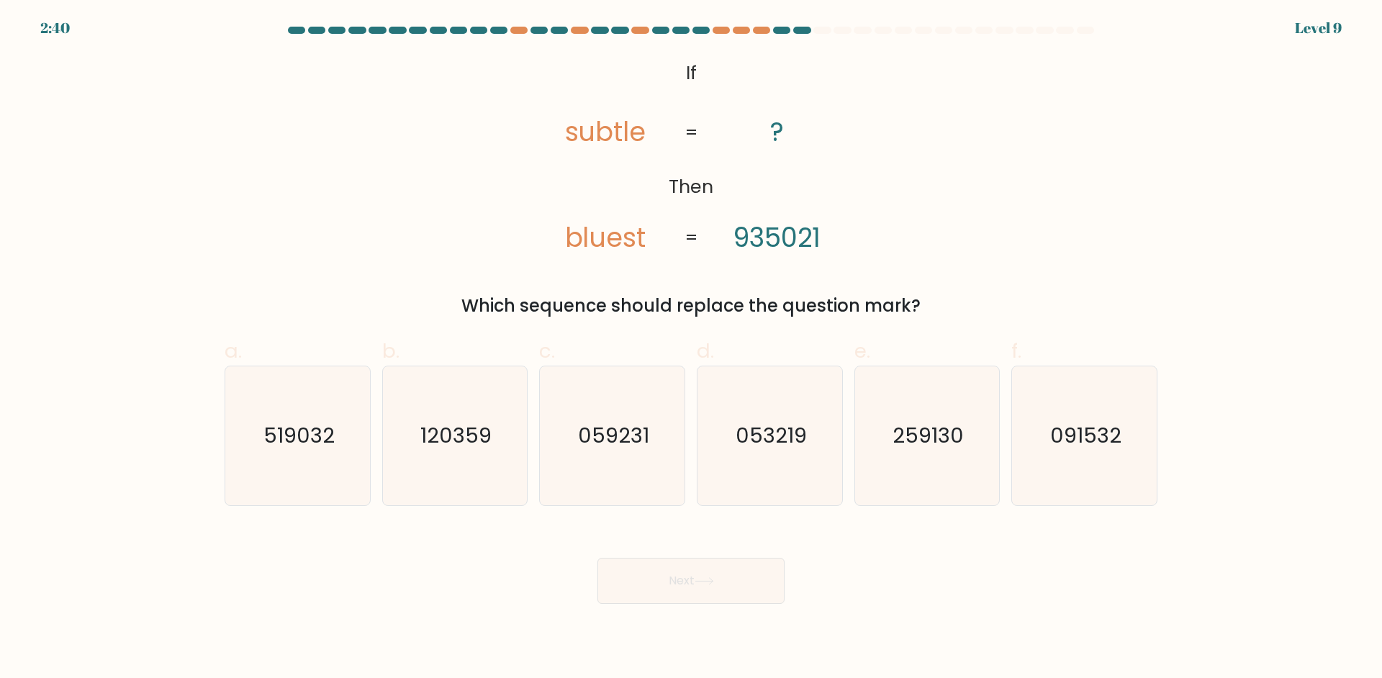
click at [459, 235] on div "@import url('https://fonts.googleapis.com/css?family=Abril+Fatface:400,100,100i…" at bounding box center [691, 187] width 950 height 264
click at [350, 415] on icon "519032" at bounding box center [297, 435] width 139 height 139
click at [691, 348] on input "a. 519032" at bounding box center [691, 343] width 1 height 9
radio input "true"
click at [578, 427] on icon "059231" at bounding box center [612, 435] width 139 height 139
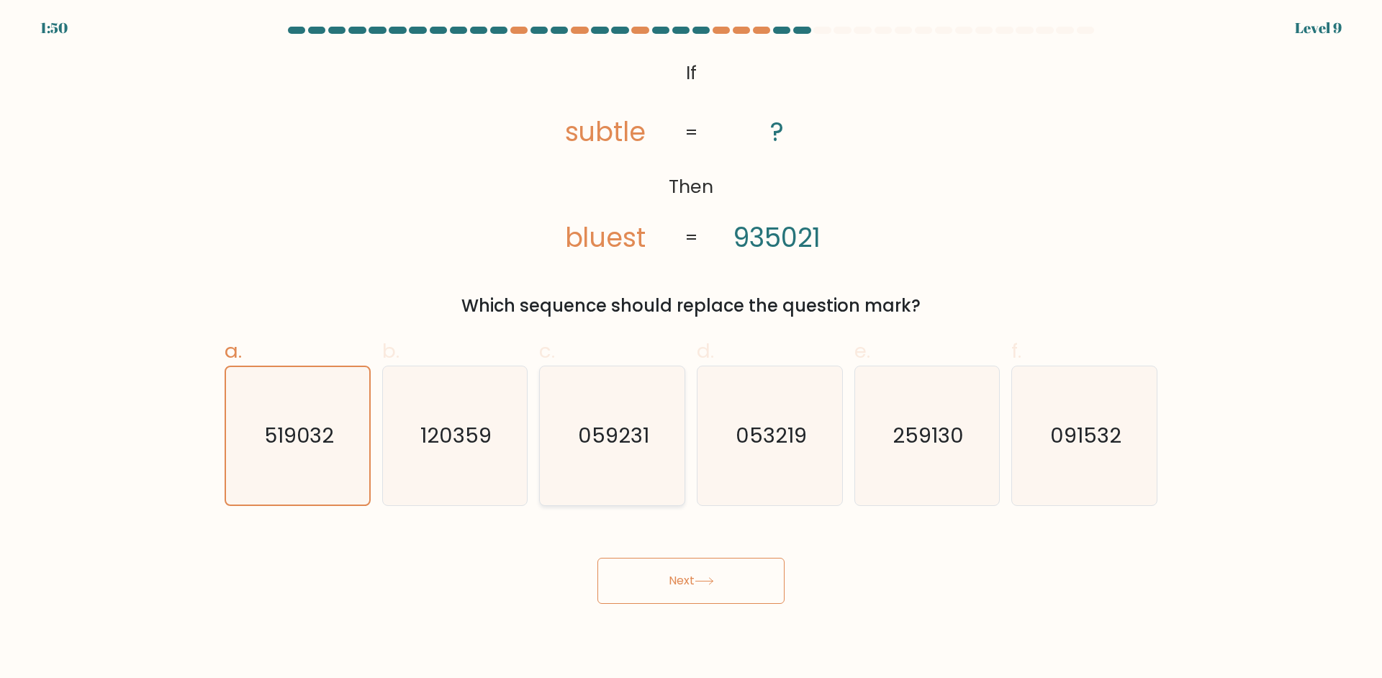
click at [691, 348] on input "c. 059231" at bounding box center [691, 343] width 1 height 9
radio input "true"
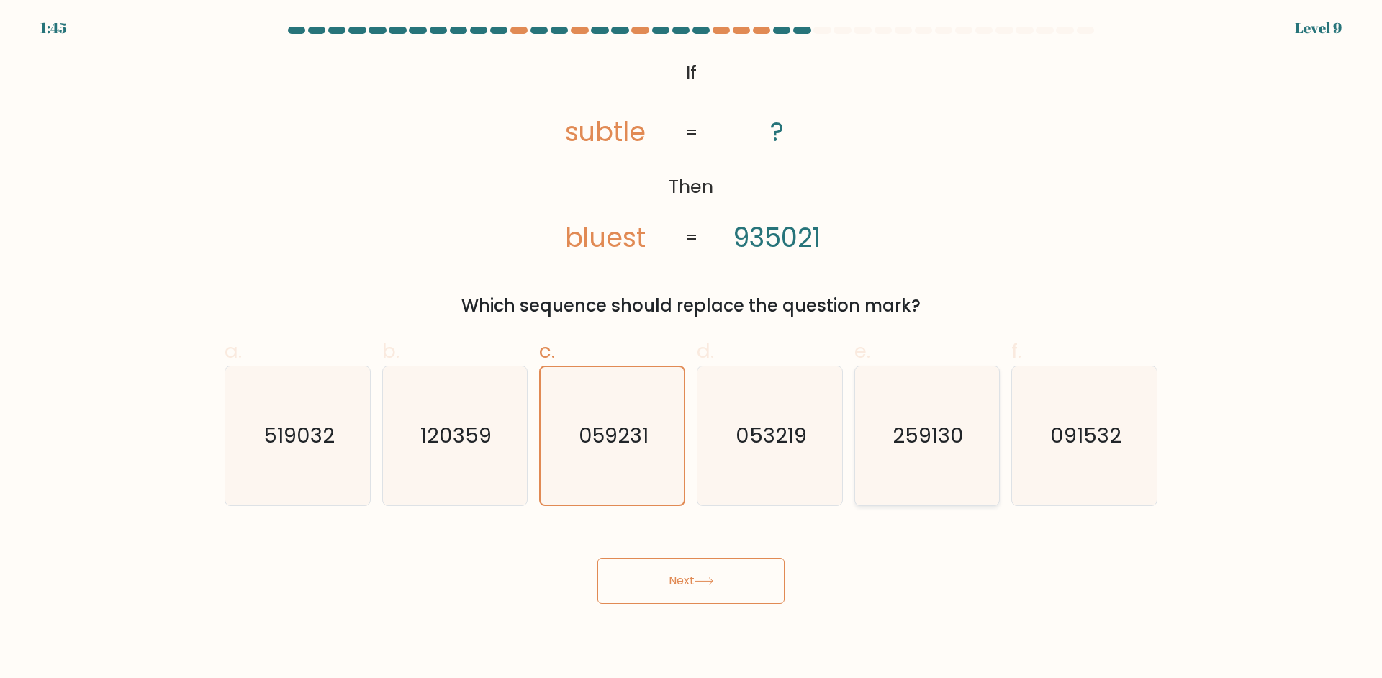
click at [884, 404] on icon "259130" at bounding box center [926, 435] width 139 height 139
click at [692, 348] on input "e. 259130" at bounding box center [691, 343] width 1 height 9
radio input "true"
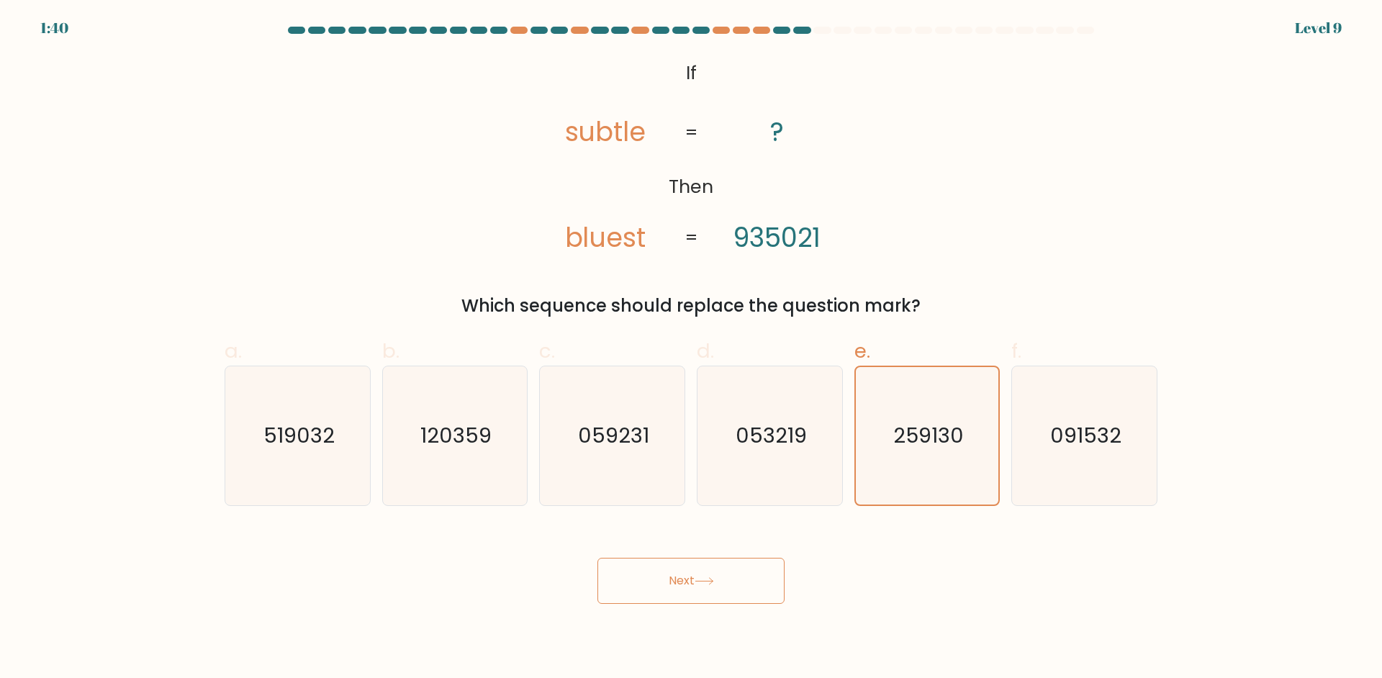
click at [704, 574] on button "Next" at bounding box center [690, 581] width 187 height 46
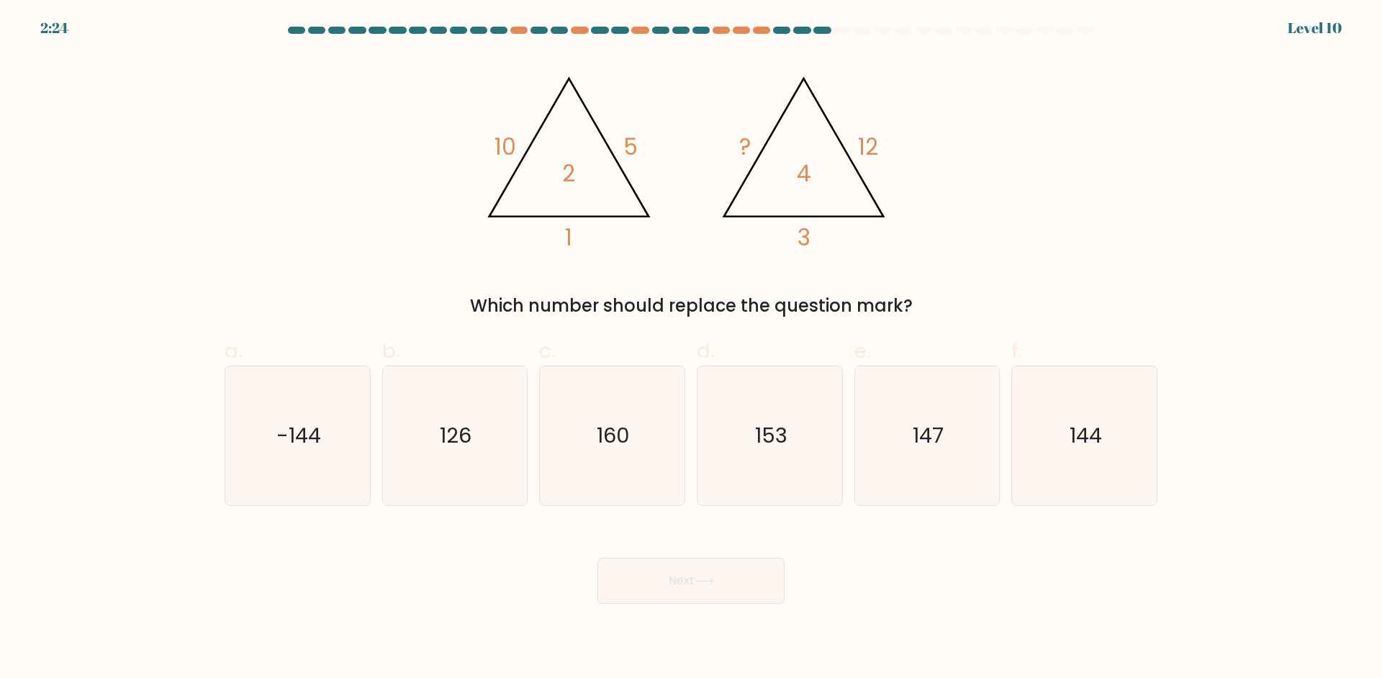
click at [476, 267] on div "@import url('https://fonts.googleapis.com/css?family=Abril+Fatface:400,100,100i…" at bounding box center [691, 187] width 950 height 264
click at [1112, 440] on icon "144" at bounding box center [1084, 435] width 139 height 139
click at [692, 348] on input "f. 144" at bounding box center [691, 343] width 1 height 9
radio input "true"
click at [726, 586] on button "Next" at bounding box center [690, 581] width 187 height 46
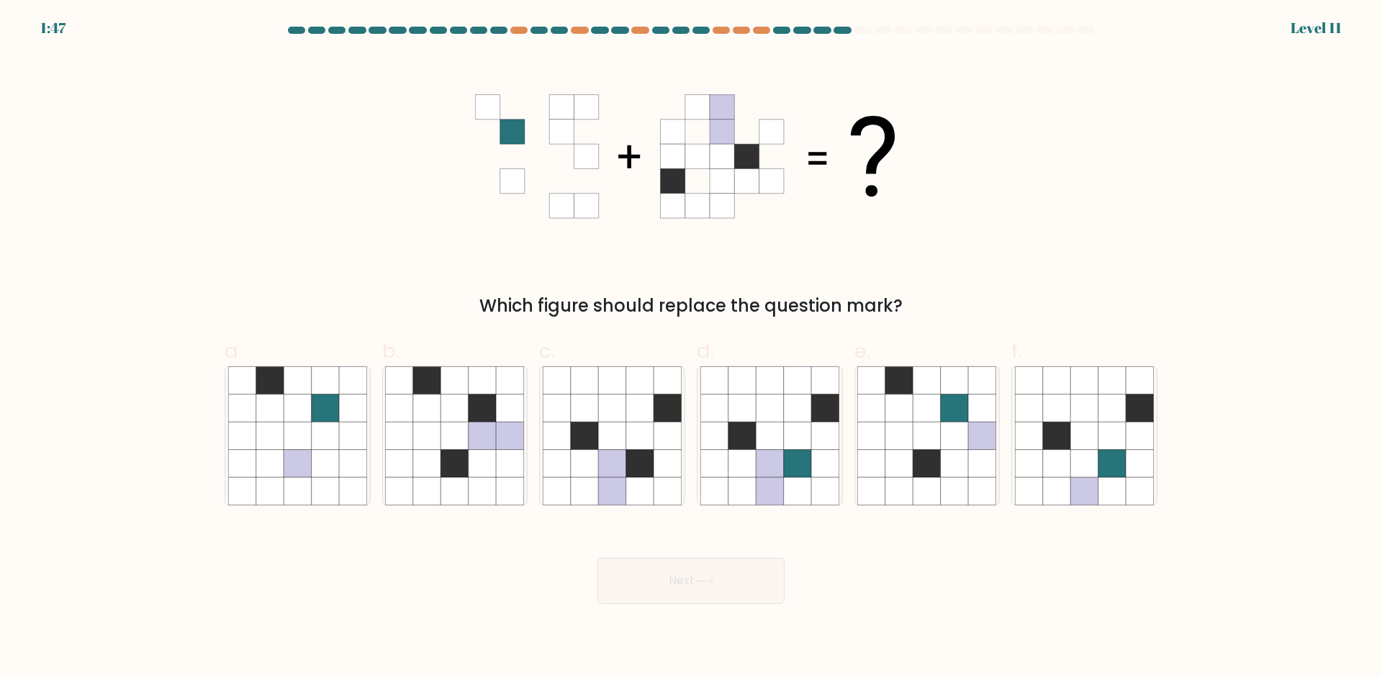
click at [596, 271] on div "Which figure should replace the question mark?" at bounding box center [691, 187] width 950 height 264
click at [794, 463] on icon at bounding box center [797, 463] width 27 height 27
click at [692, 348] on input "d." at bounding box center [691, 343] width 1 height 9
radio input "true"
click at [730, 583] on button "Next" at bounding box center [690, 581] width 187 height 46
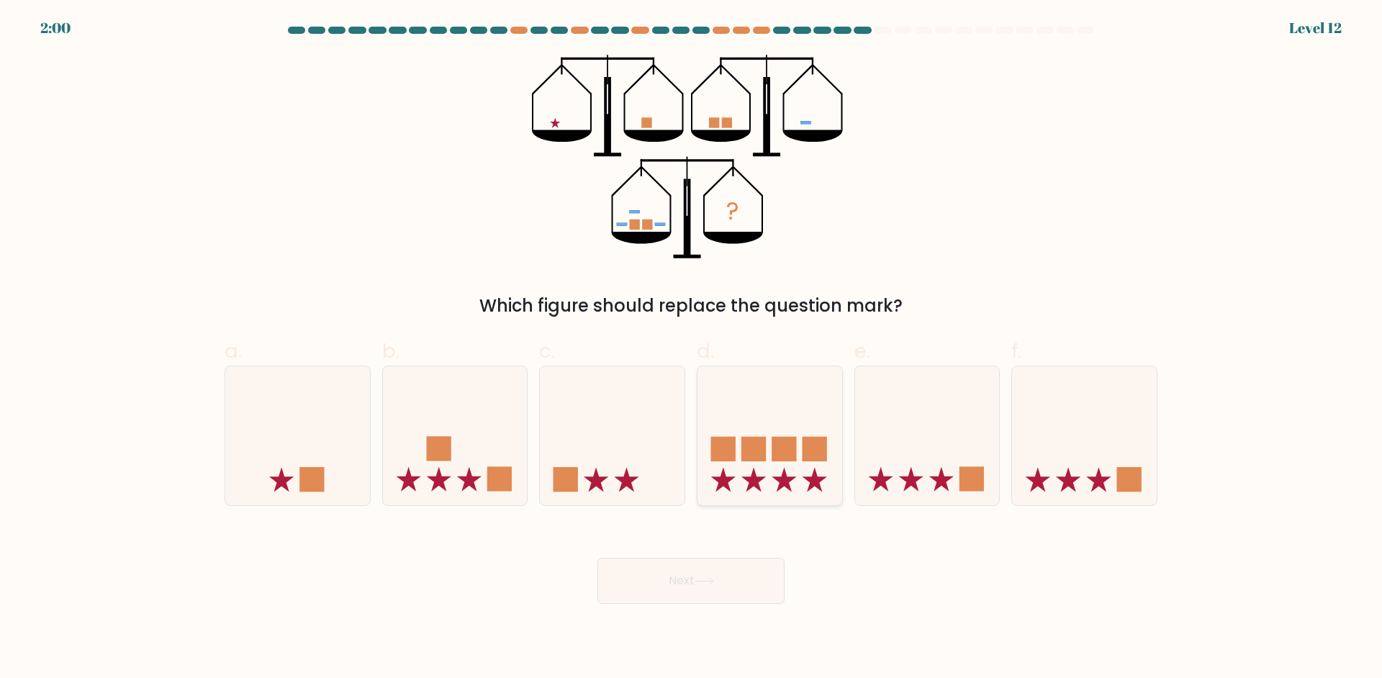
click at [762, 440] on rect at bounding box center [753, 449] width 24 height 24
click at [692, 348] on input "d." at bounding box center [691, 343] width 1 height 9
radio input "true"
click at [721, 581] on button "Next" at bounding box center [690, 581] width 187 height 46
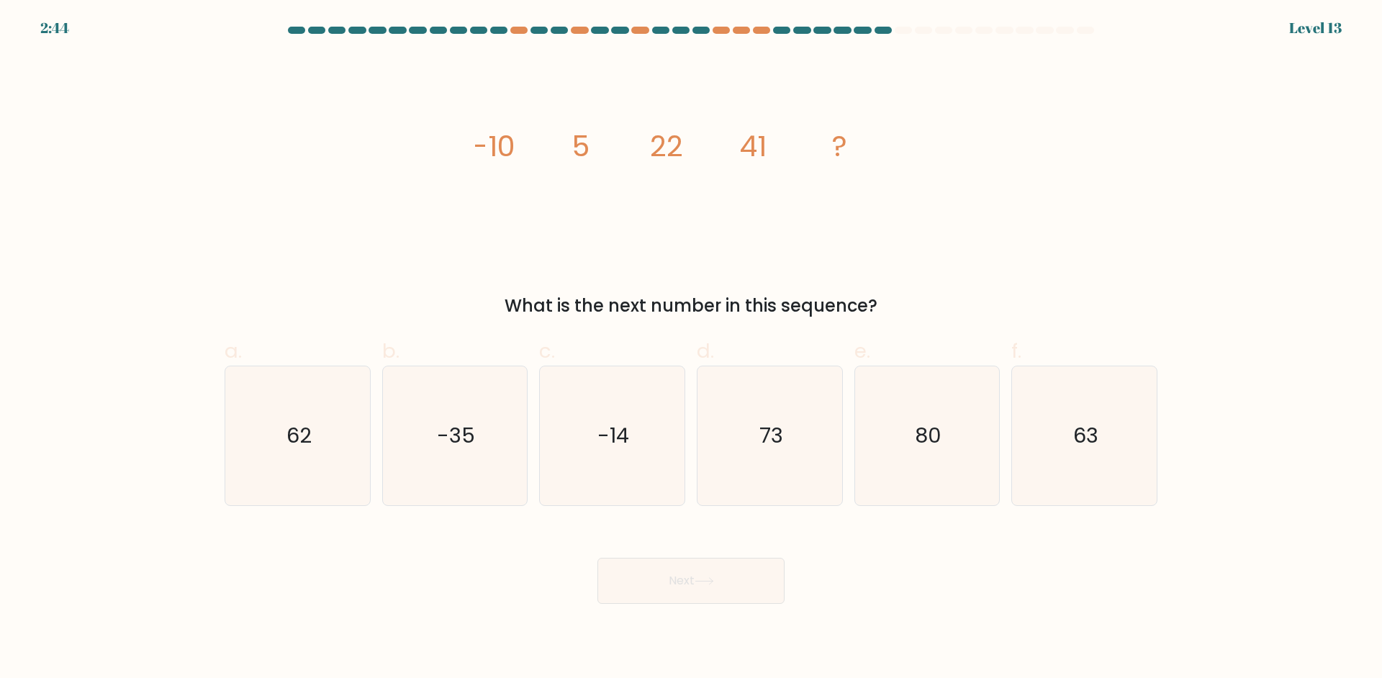
click at [494, 266] on div "image/svg+xml -10 5 22 41 ? What is the next number in this sequence?" at bounding box center [691, 187] width 950 height 264
click at [255, 448] on icon "62" at bounding box center [297, 435] width 139 height 139
click at [691, 348] on input "a. 62" at bounding box center [691, 343] width 1 height 9
radio input "true"
click at [669, 576] on button "Next" at bounding box center [690, 581] width 187 height 46
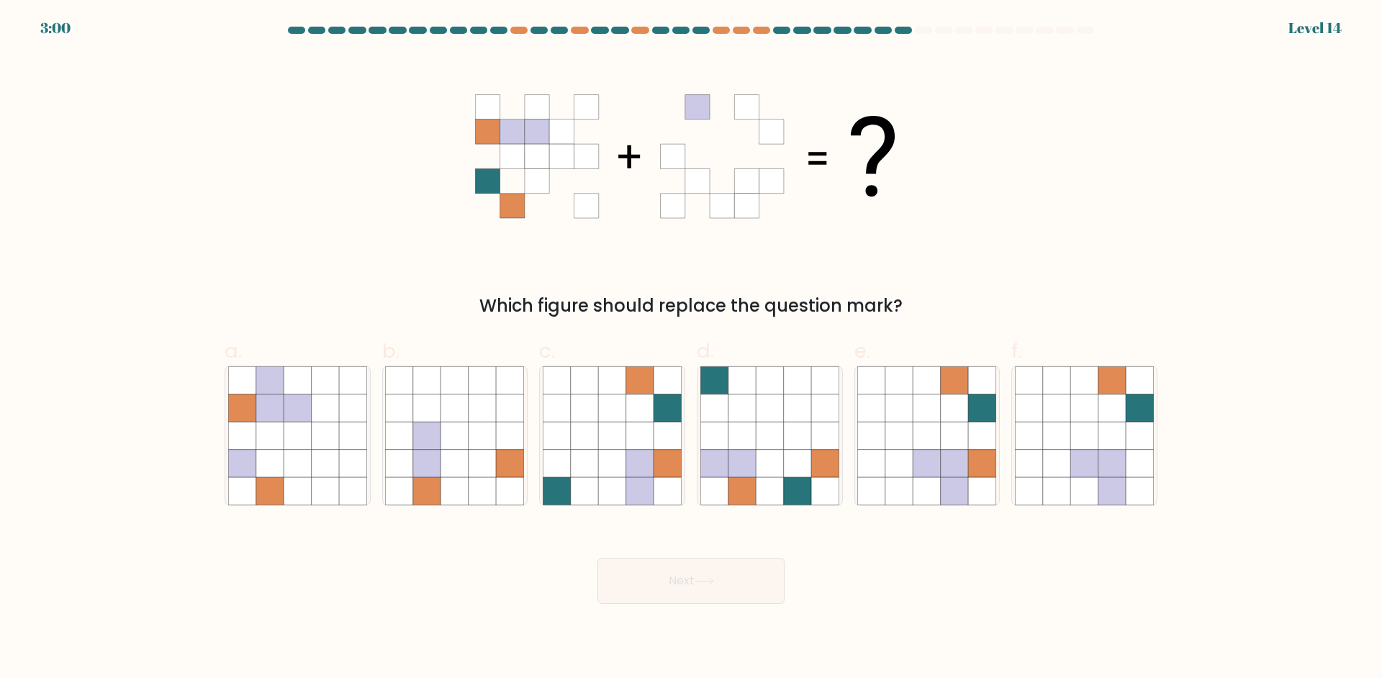
click at [552, 262] on div "Which figure should replace the question mark?" at bounding box center [691, 187] width 950 height 264
click at [943, 473] on icon at bounding box center [954, 463] width 27 height 27
click at [692, 348] on input "e." at bounding box center [691, 343] width 1 height 9
radio input "true"
click at [696, 585] on button "Next" at bounding box center [690, 581] width 187 height 46
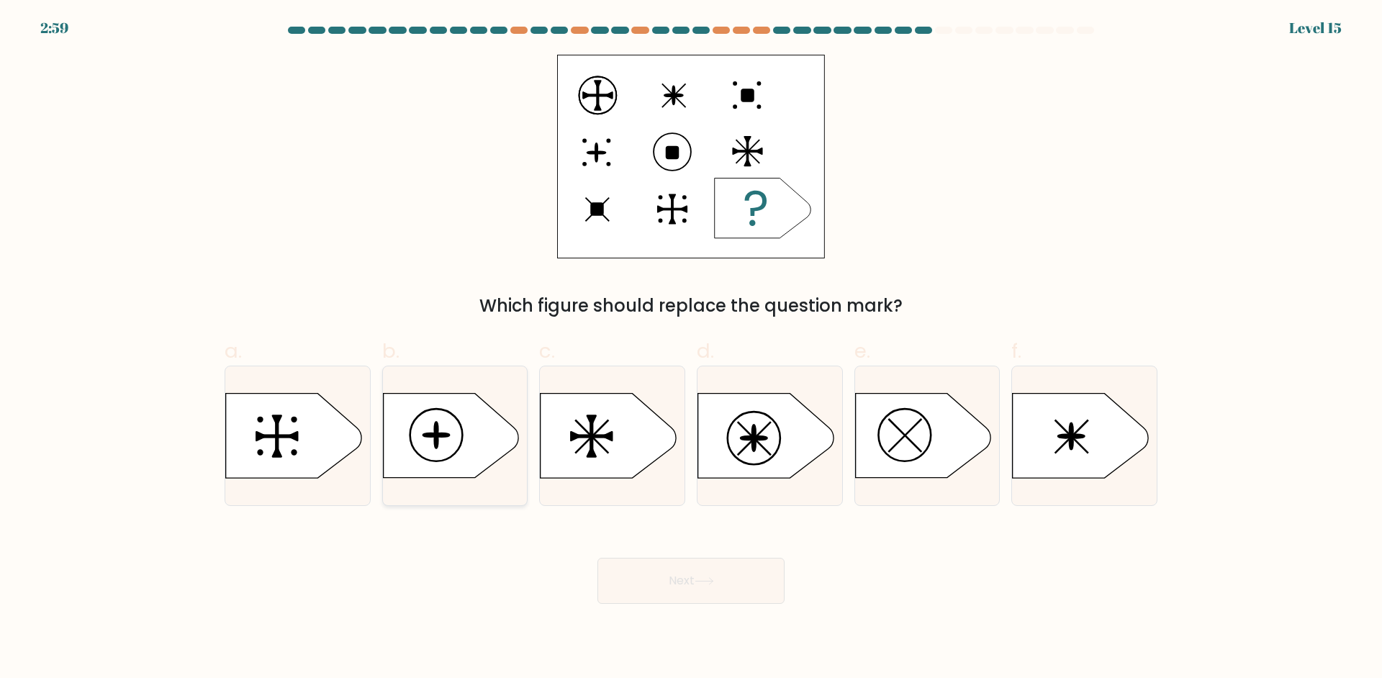
click at [399, 464] on icon at bounding box center [450, 436] width 135 height 84
click at [691, 348] on input "b." at bounding box center [691, 343] width 1 height 9
radio input "true"
click at [721, 587] on button "Next" at bounding box center [690, 581] width 187 height 46
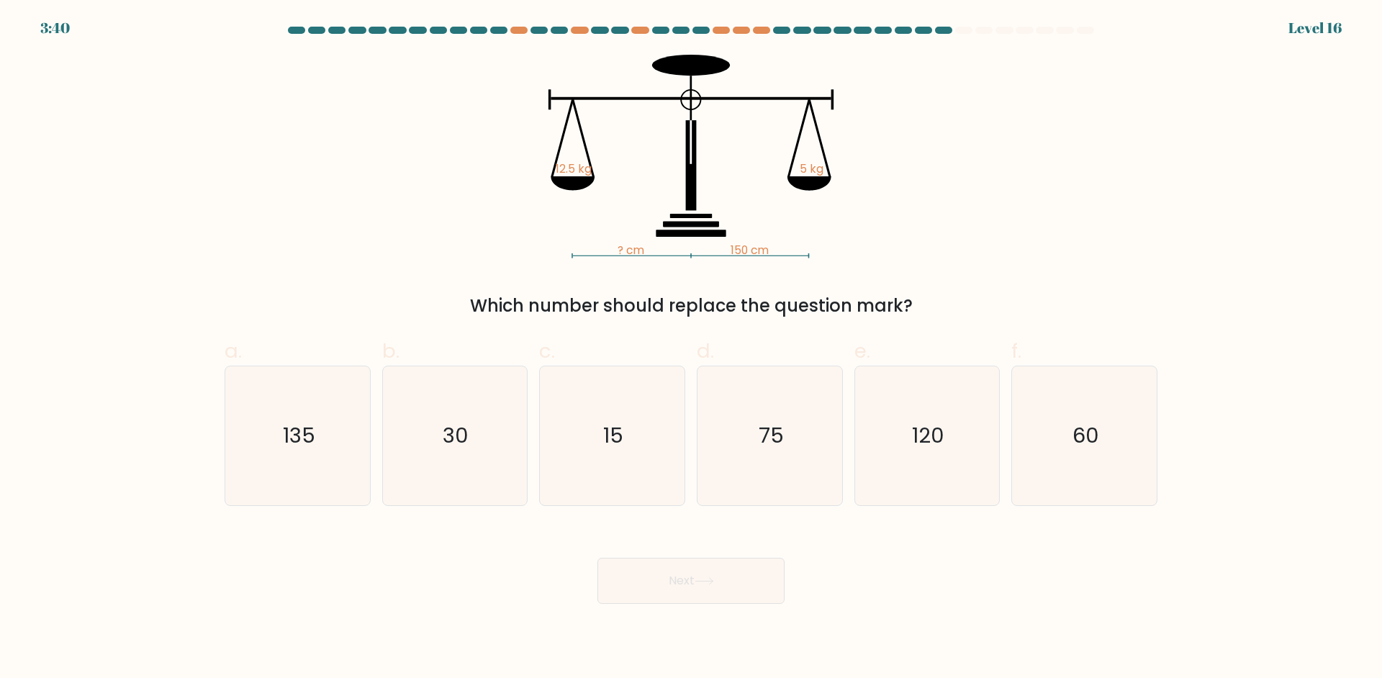
click at [376, 293] on div "Which number should replace the question mark?" at bounding box center [690, 306] width 915 height 26
click at [1056, 437] on icon "60" at bounding box center [1084, 435] width 139 height 139
click at [692, 348] on input "f. 60" at bounding box center [691, 343] width 1 height 9
radio input "true"
click at [659, 596] on button "Next" at bounding box center [690, 581] width 187 height 46
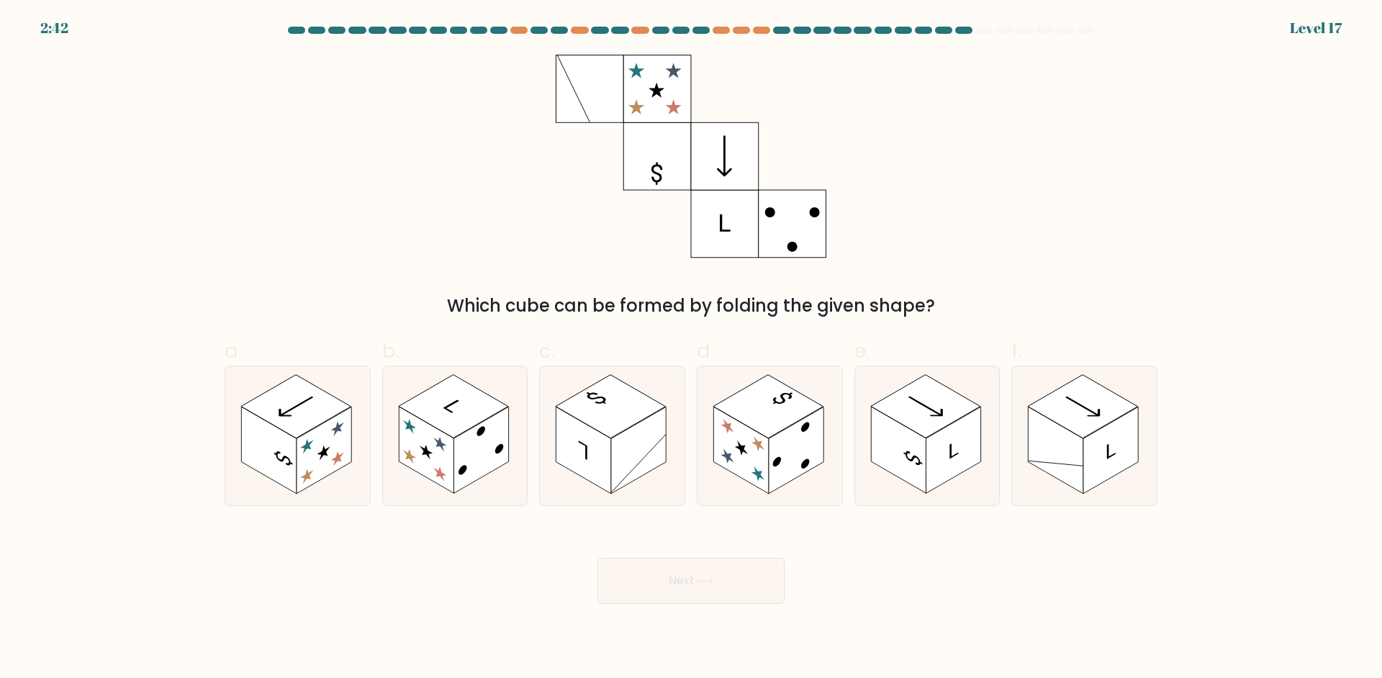
click at [520, 284] on div "Which cube can be formed by folding the given shape?" at bounding box center [691, 187] width 950 height 264
click at [783, 435] on rect at bounding box center [796, 450] width 55 height 87
click at [692, 348] on input "d." at bounding box center [691, 343] width 1 height 9
radio input "true"
click at [925, 390] on rect at bounding box center [926, 406] width 110 height 63
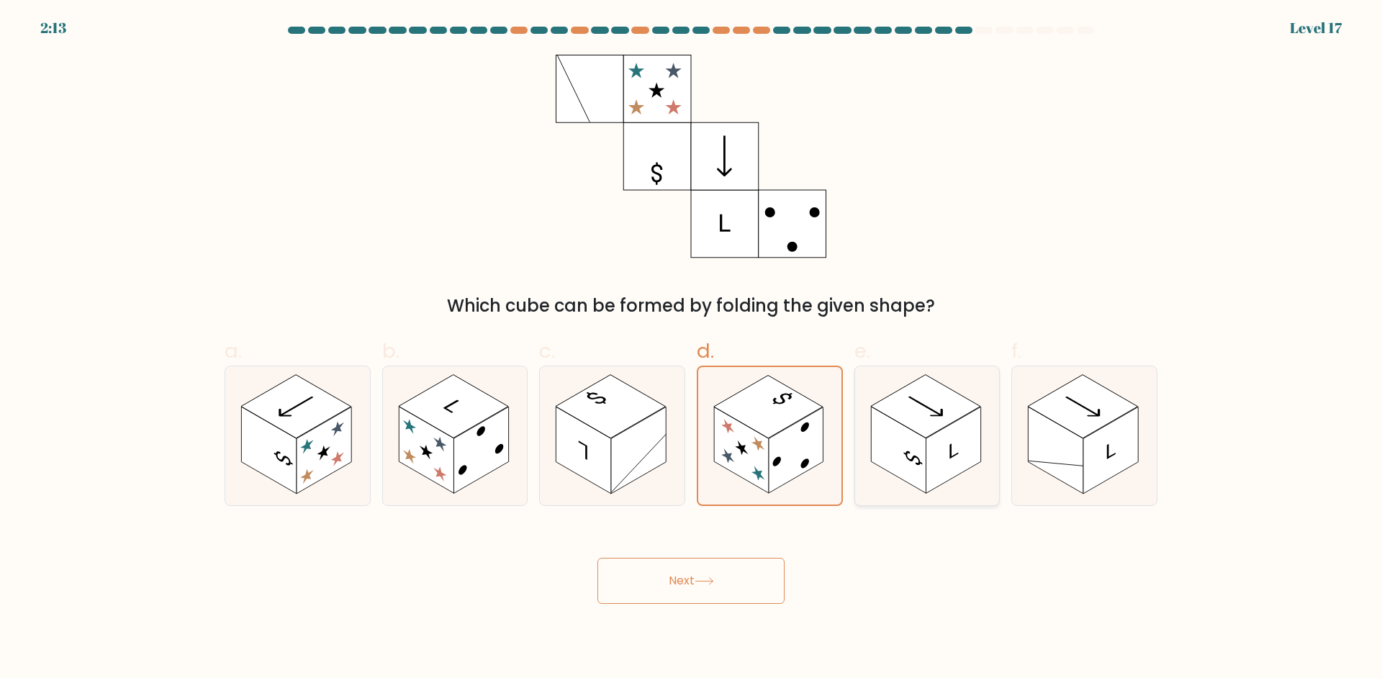
click at [692, 348] on input "e." at bounding box center [691, 343] width 1 height 9
radio input "true"
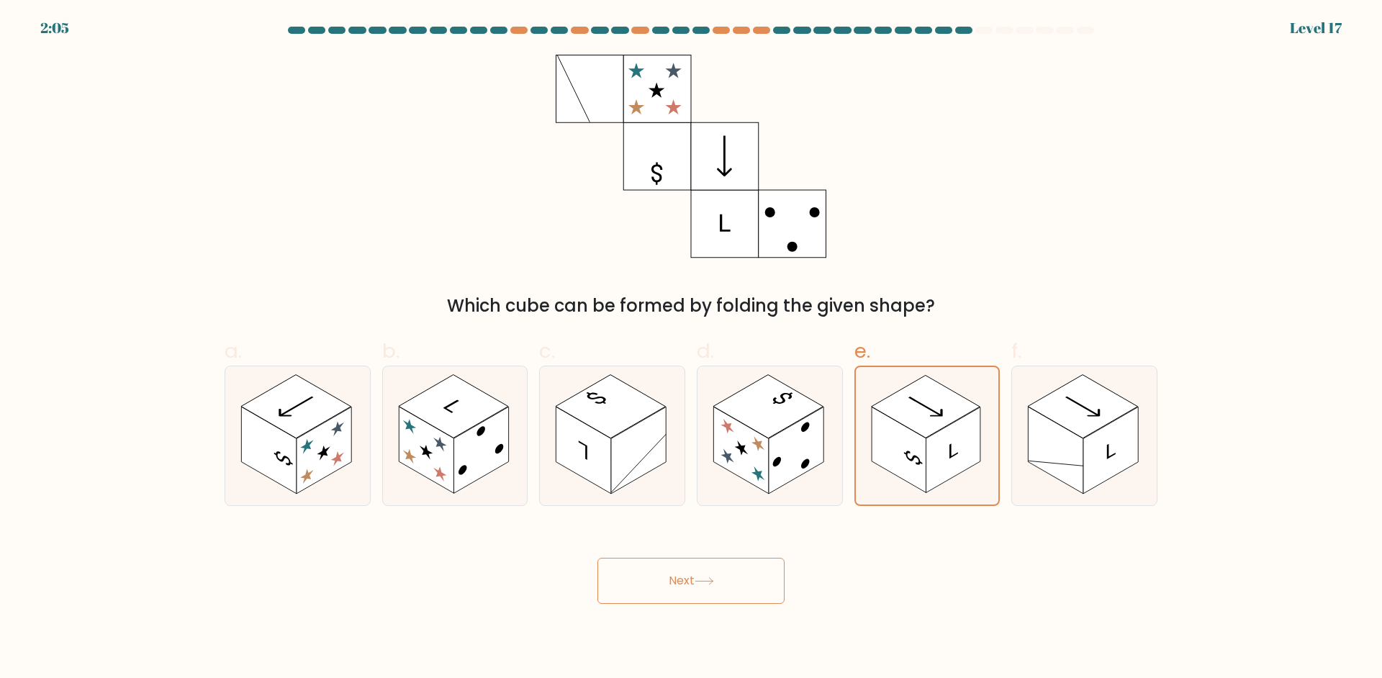
click at [739, 590] on button "Next" at bounding box center [690, 581] width 187 height 46
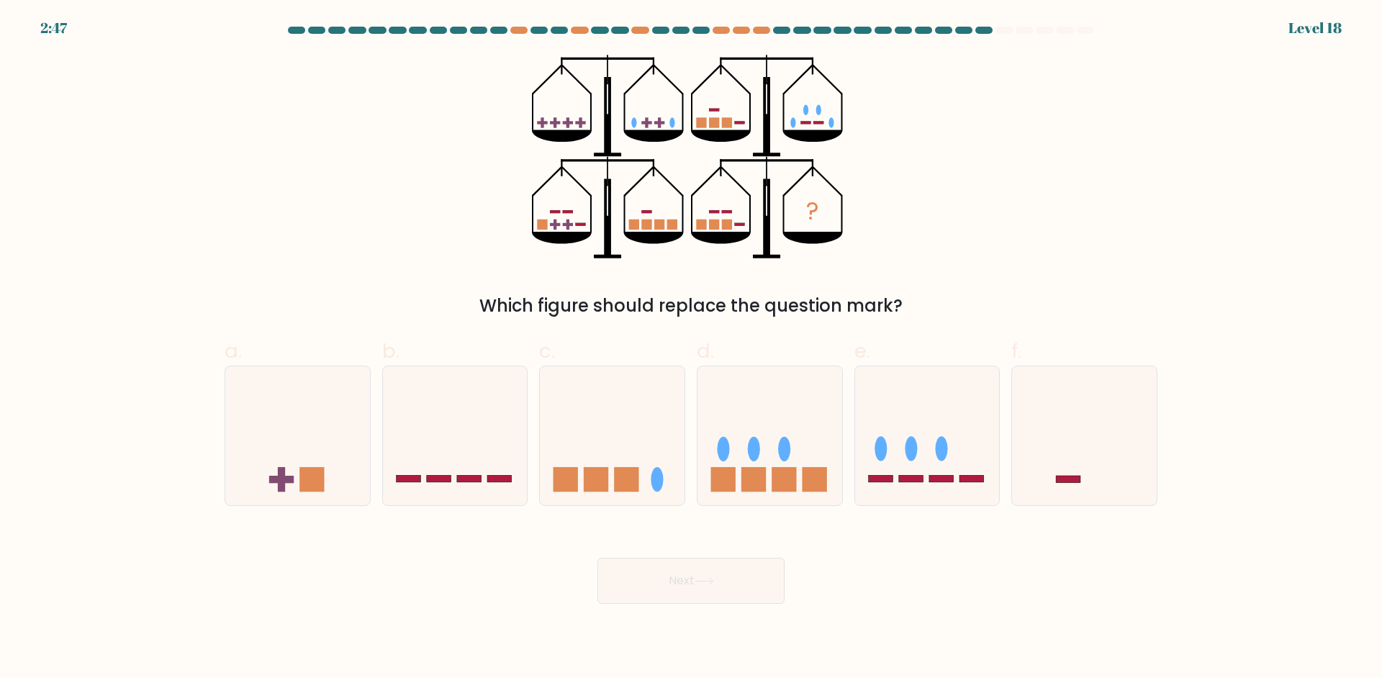
click at [984, 241] on div "? Which figure should replace the question mark?" at bounding box center [691, 187] width 950 height 264
click at [928, 470] on icon at bounding box center [927, 435] width 145 height 119
click at [692, 348] on input "e." at bounding box center [691, 343] width 1 height 9
radio input "true"
click at [760, 574] on button "Next" at bounding box center [690, 581] width 187 height 46
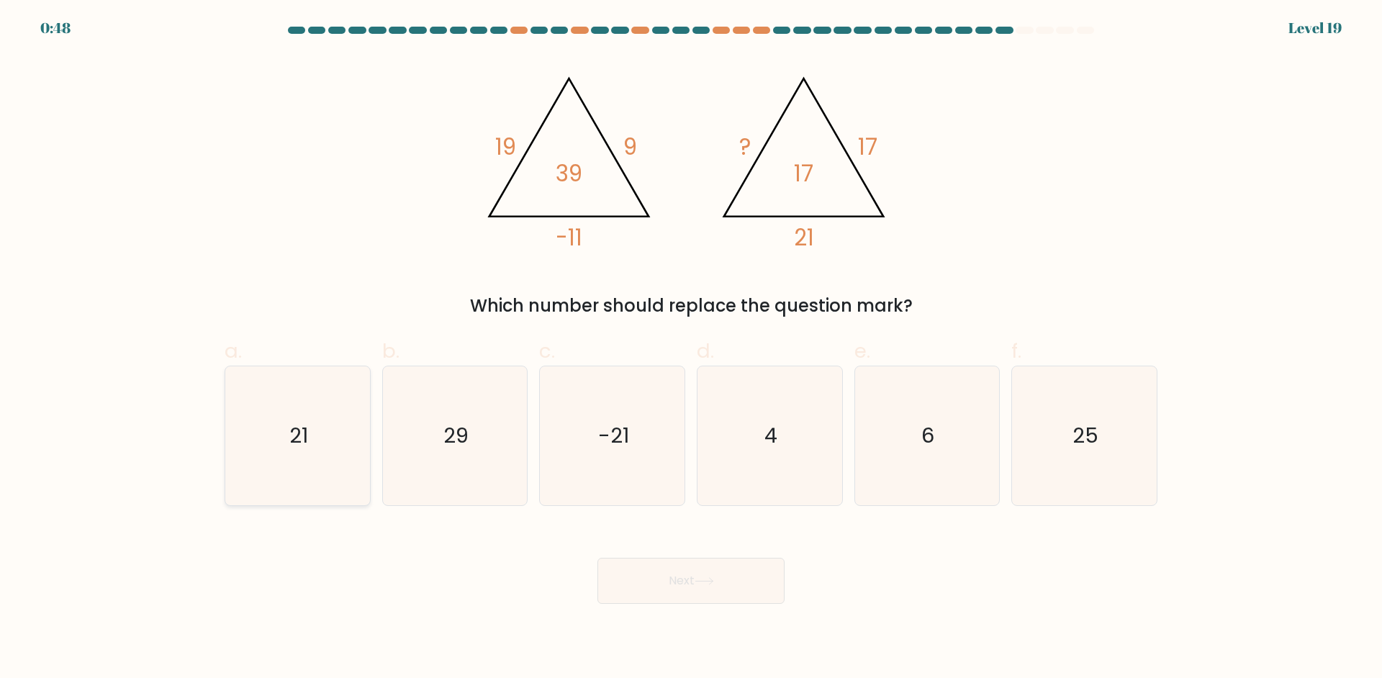
click at [314, 414] on icon "21" at bounding box center [297, 435] width 139 height 139
click at [691, 348] on input "a. 21" at bounding box center [691, 343] width 1 height 9
radio input "true"
click at [697, 565] on button "Next" at bounding box center [690, 581] width 187 height 46
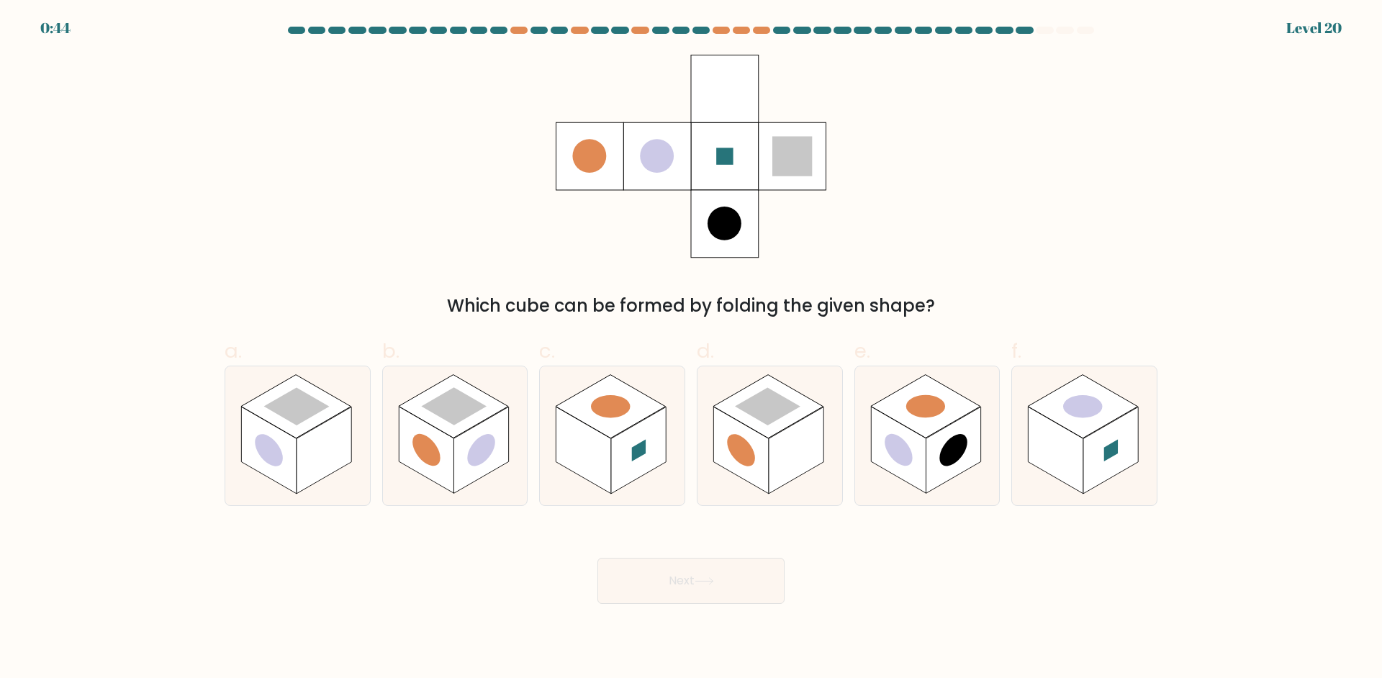
click at [967, 267] on div "Which cube can be formed by folding the given shape?" at bounding box center [691, 187] width 950 height 264
click at [1097, 409] on circle at bounding box center [1082, 406] width 55 height 32
click at [692, 348] on input "f." at bounding box center [691, 343] width 1 height 9
radio input "true"
click at [709, 570] on button "Next" at bounding box center [690, 581] width 187 height 46
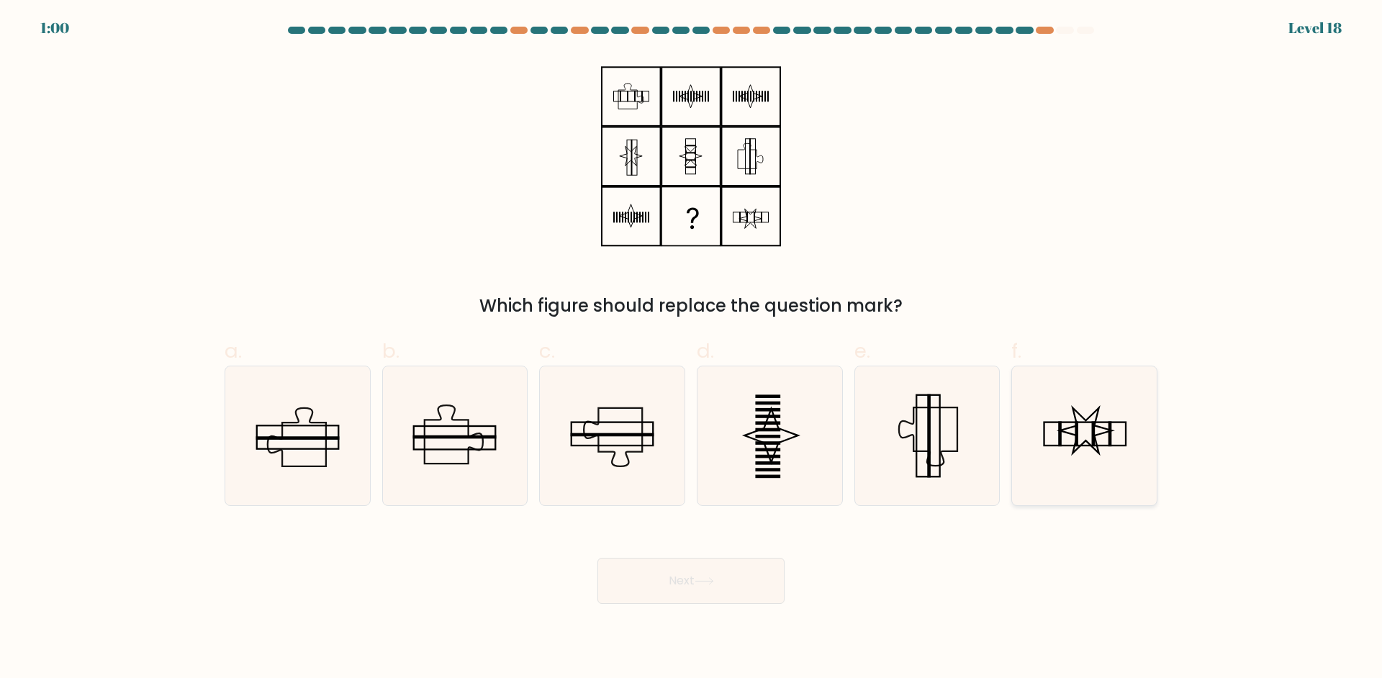
click at [1119, 434] on icon at bounding box center [1084, 435] width 139 height 139
click at [692, 348] on input "f." at bounding box center [691, 343] width 1 height 9
radio input "true"
click at [755, 563] on button "Next" at bounding box center [690, 581] width 187 height 46
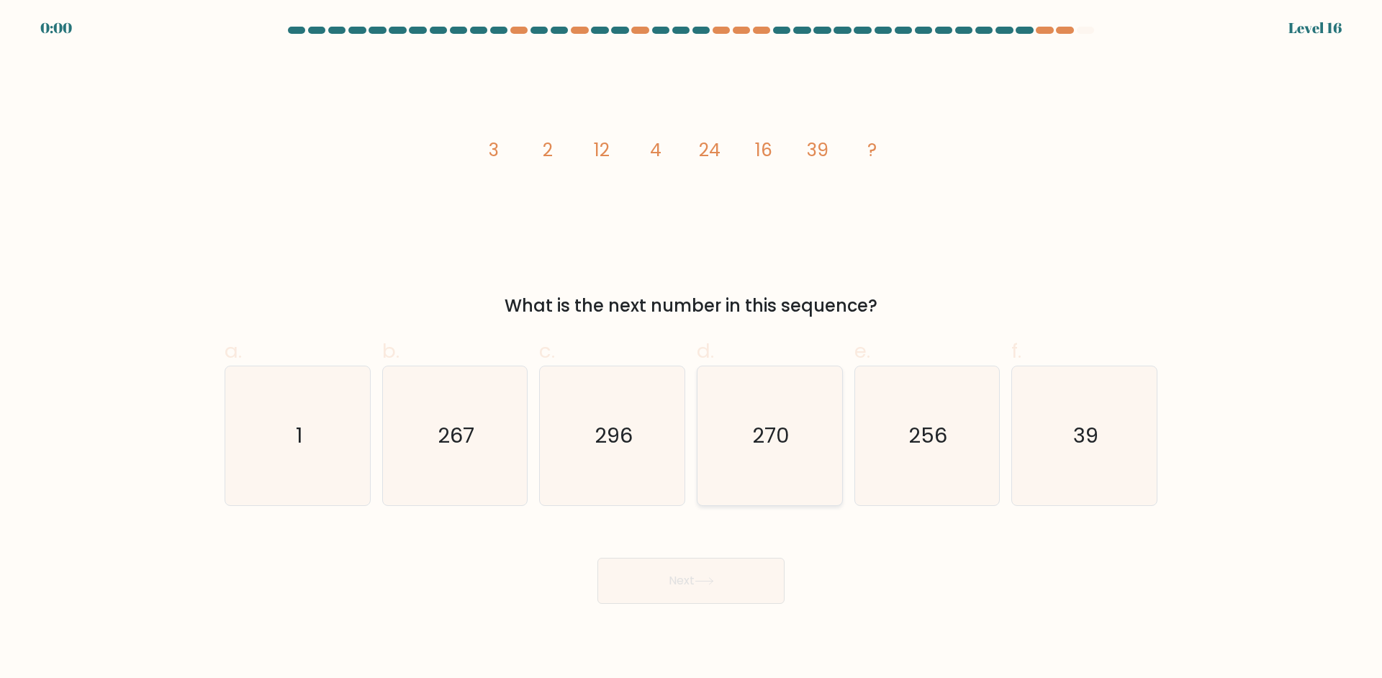
click at [801, 446] on icon "270" at bounding box center [769, 435] width 139 height 139
click at [692, 348] on input "d. 270" at bounding box center [691, 343] width 1 height 9
radio input "true"
click at [764, 579] on button "Next" at bounding box center [690, 581] width 187 height 46
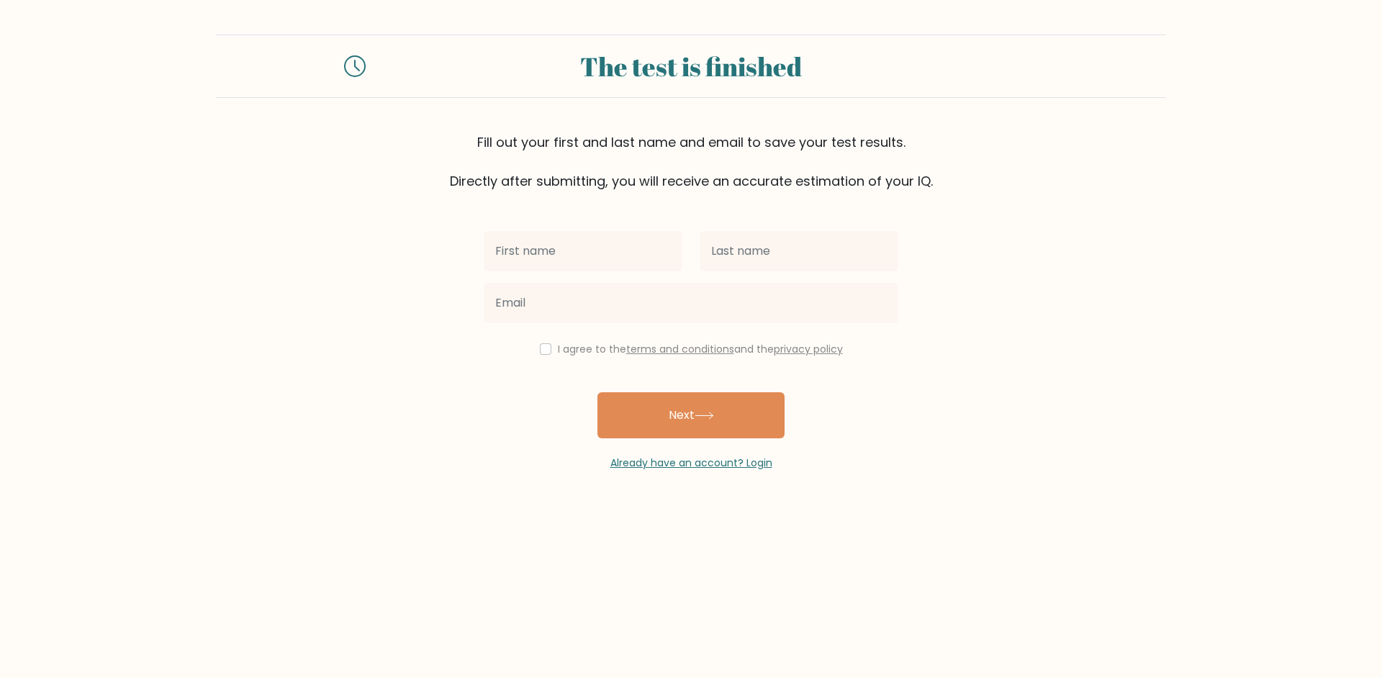
click at [595, 257] on input "text" at bounding box center [583, 251] width 199 height 40
type input "[PERSON_NAME]"
type input "Hiew"
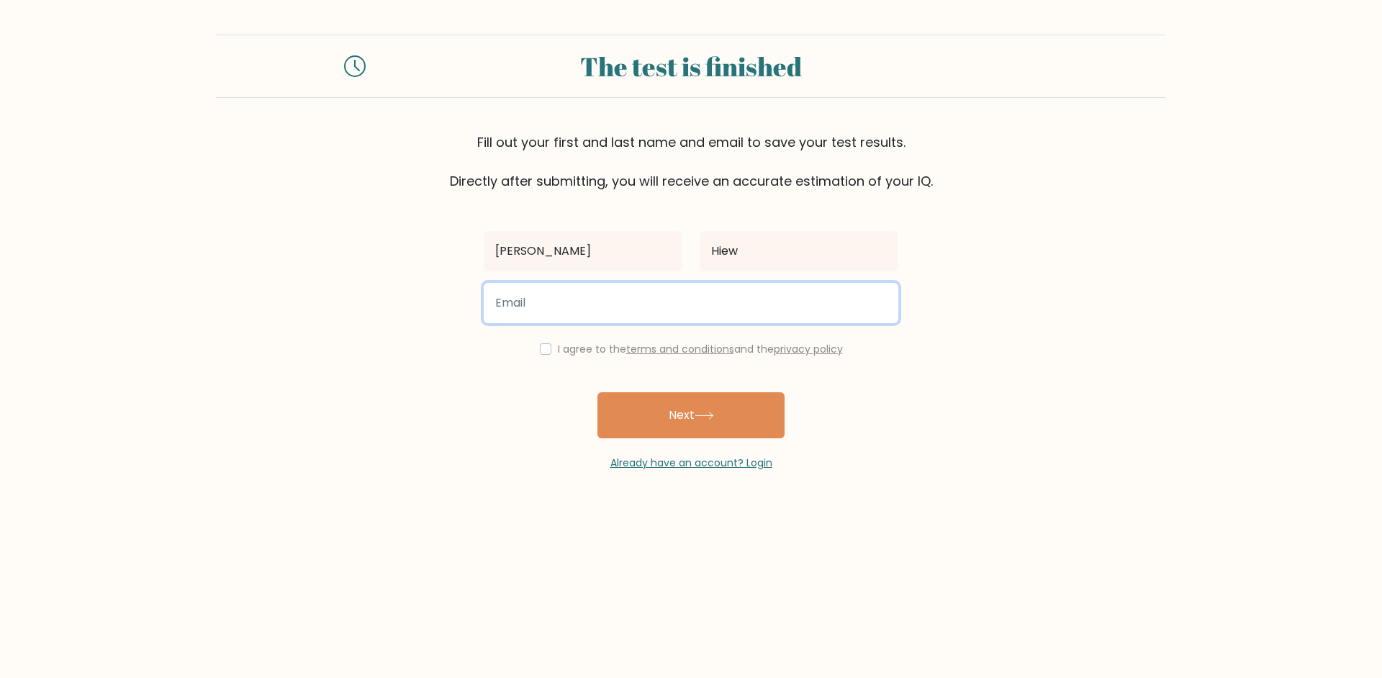
type input "bills_spacers.7w@icloud.com"
click at [548, 348] on div "I agree to the terms and conditions and the privacy policy" at bounding box center [691, 348] width 432 height 17
click at [540, 350] on input "checkbox" at bounding box center [546, 349] width 12 height 12
checkbox input "true"
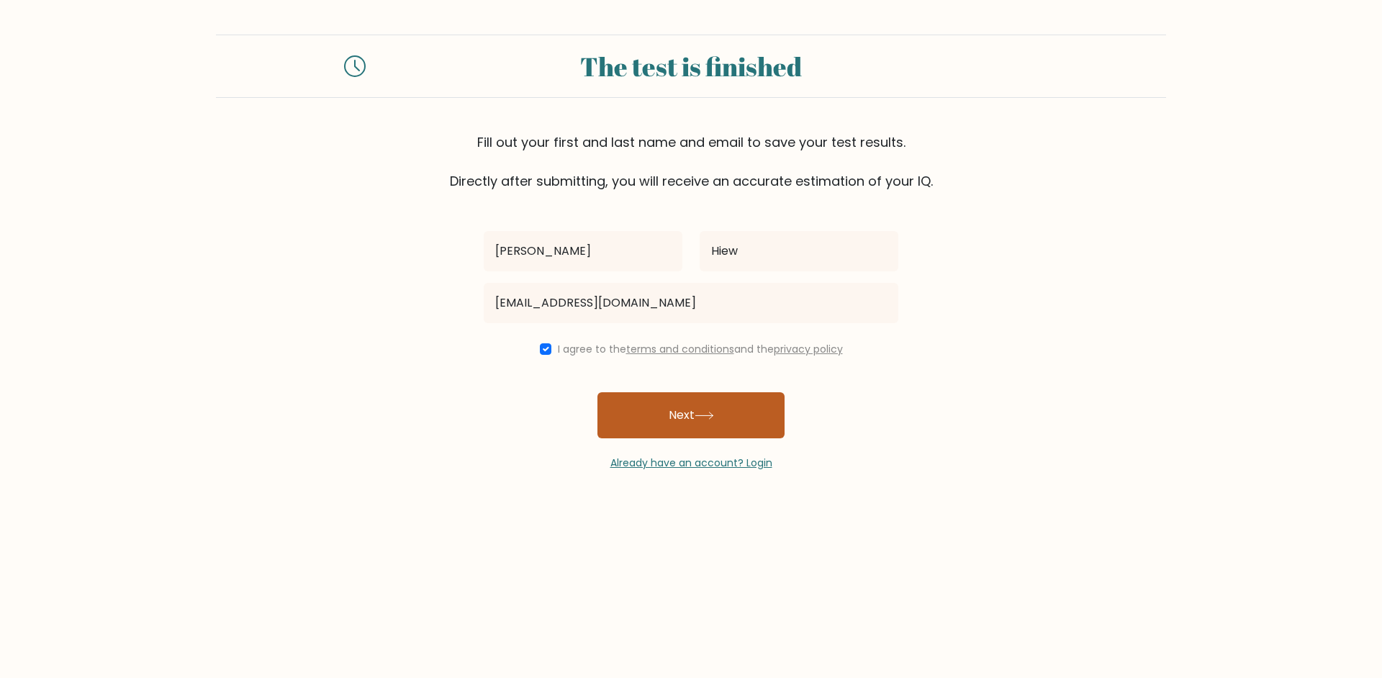
click at [692, 417] on button "Next" at bounding box center [690, 415] width 187 height 46
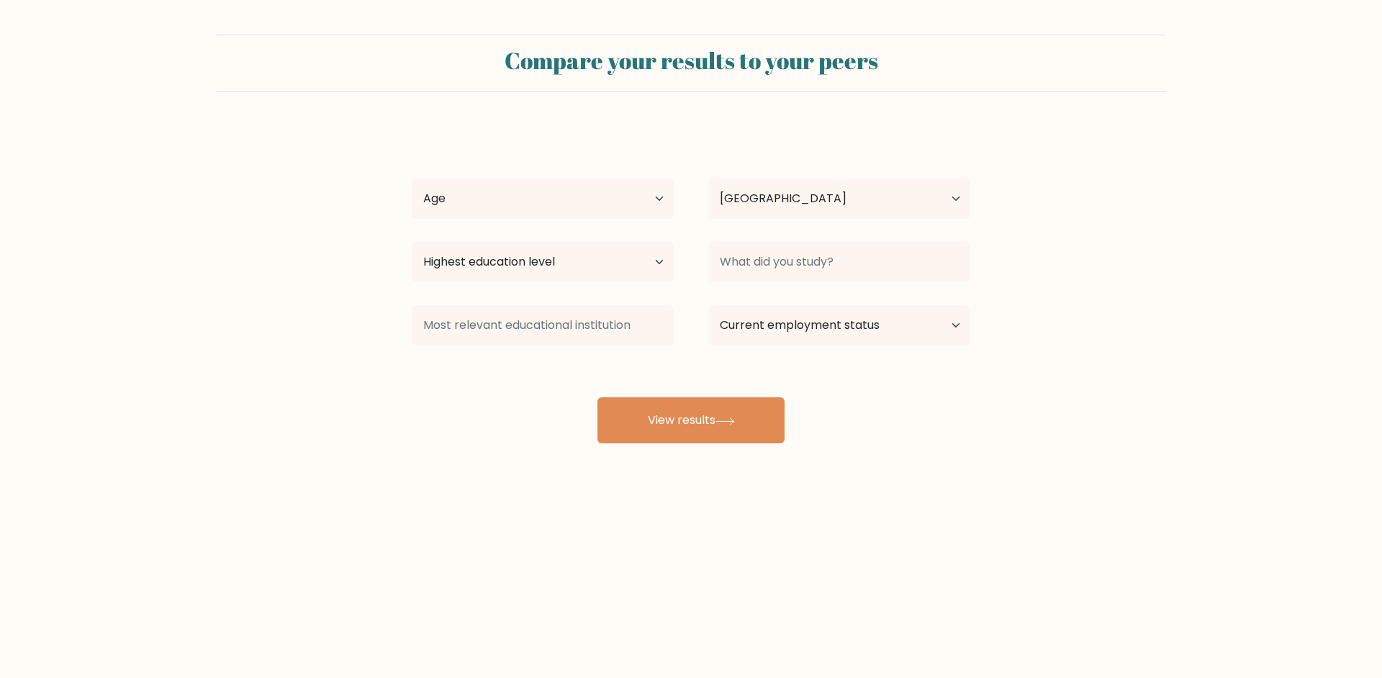
select select "MY"
select select "18_24"
click at [763, 252] on input at bounding box center [839, 262] width 262 height 40
click at [902, 261] on input at bounding box center [839, 262] width 262 height 40
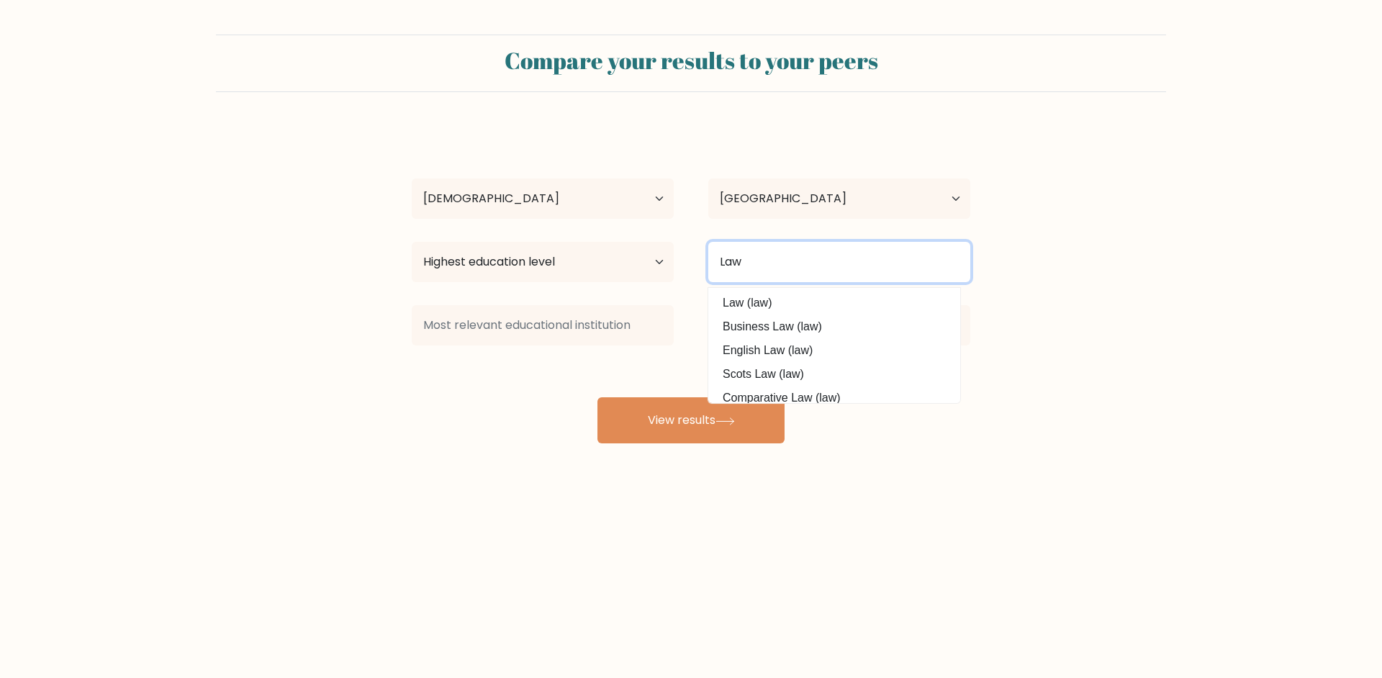
type input "Law"
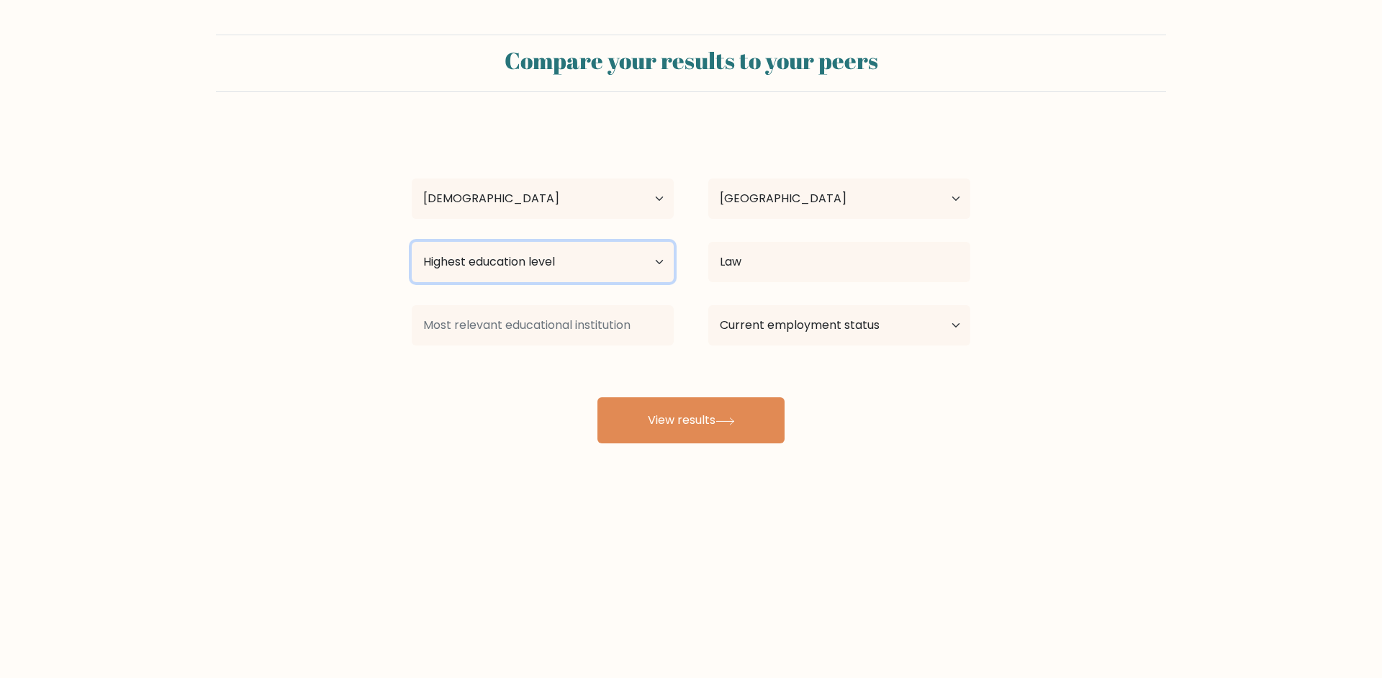
select select "bachelors_degree"
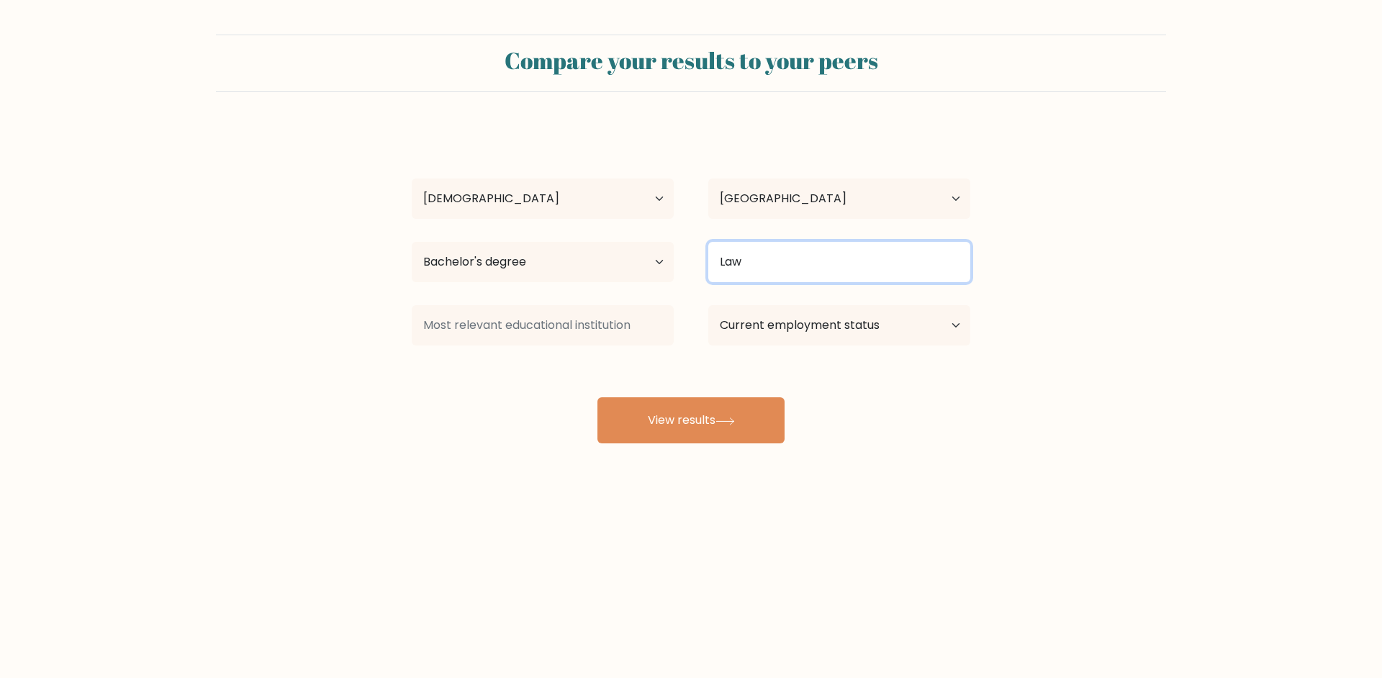
click at [751, 267] on input "Law" at bounding box center [839, 262] width 262 height 40
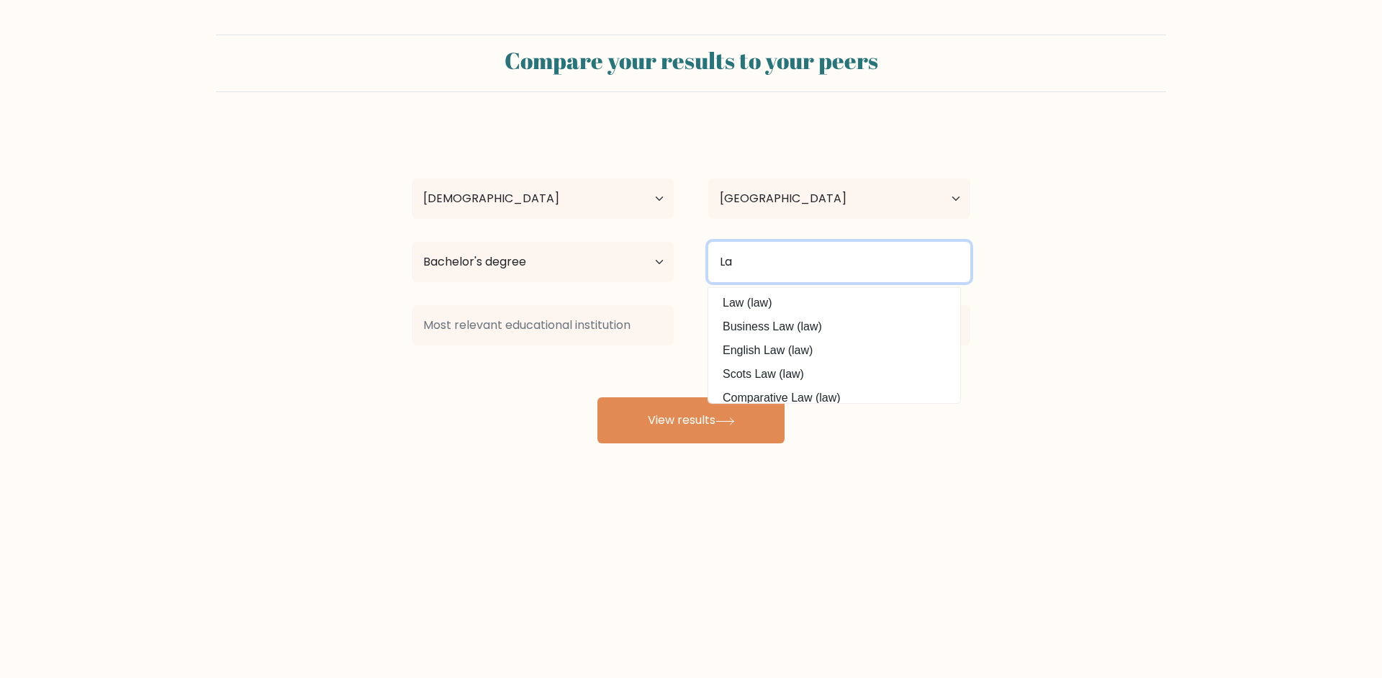
type input "Law"
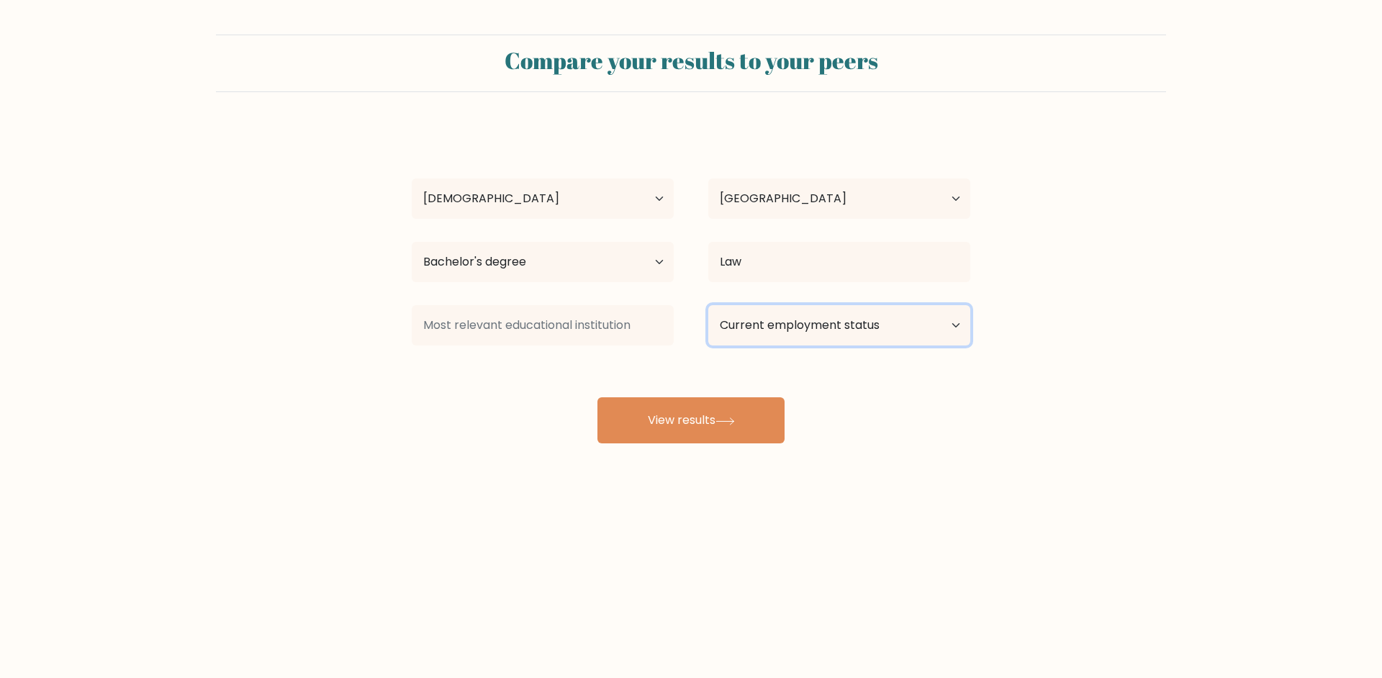
select select "employed"
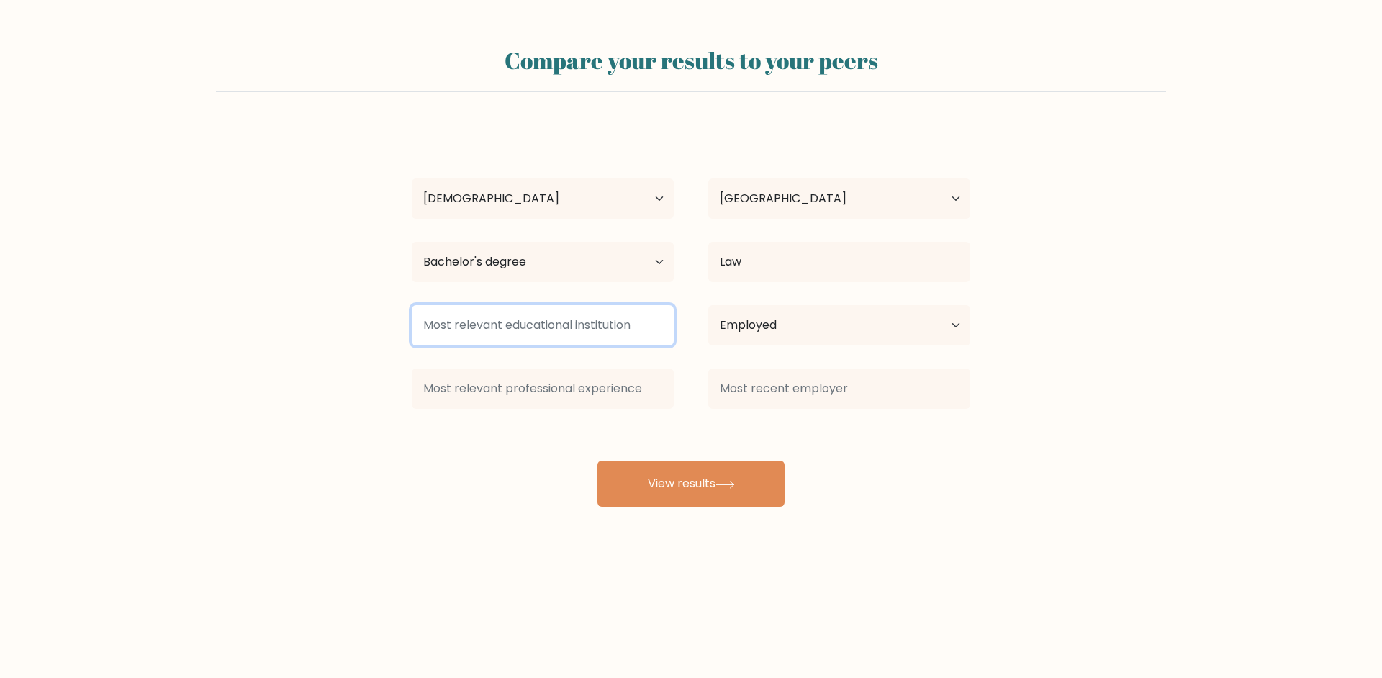
click at [636, 320] on input at bounding box center [543, 325] width 262 height 40
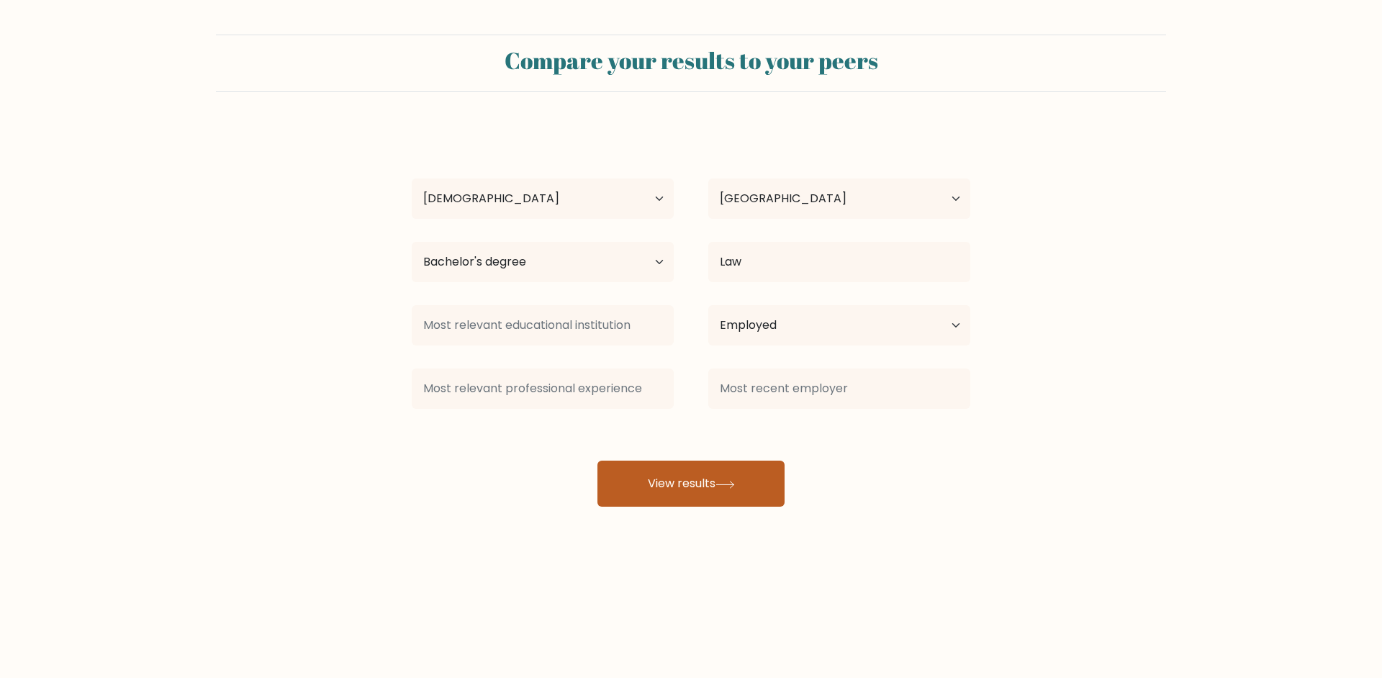
click at [691, 483] on button "View results" at bounding box center [690, 484] width 187 height 46
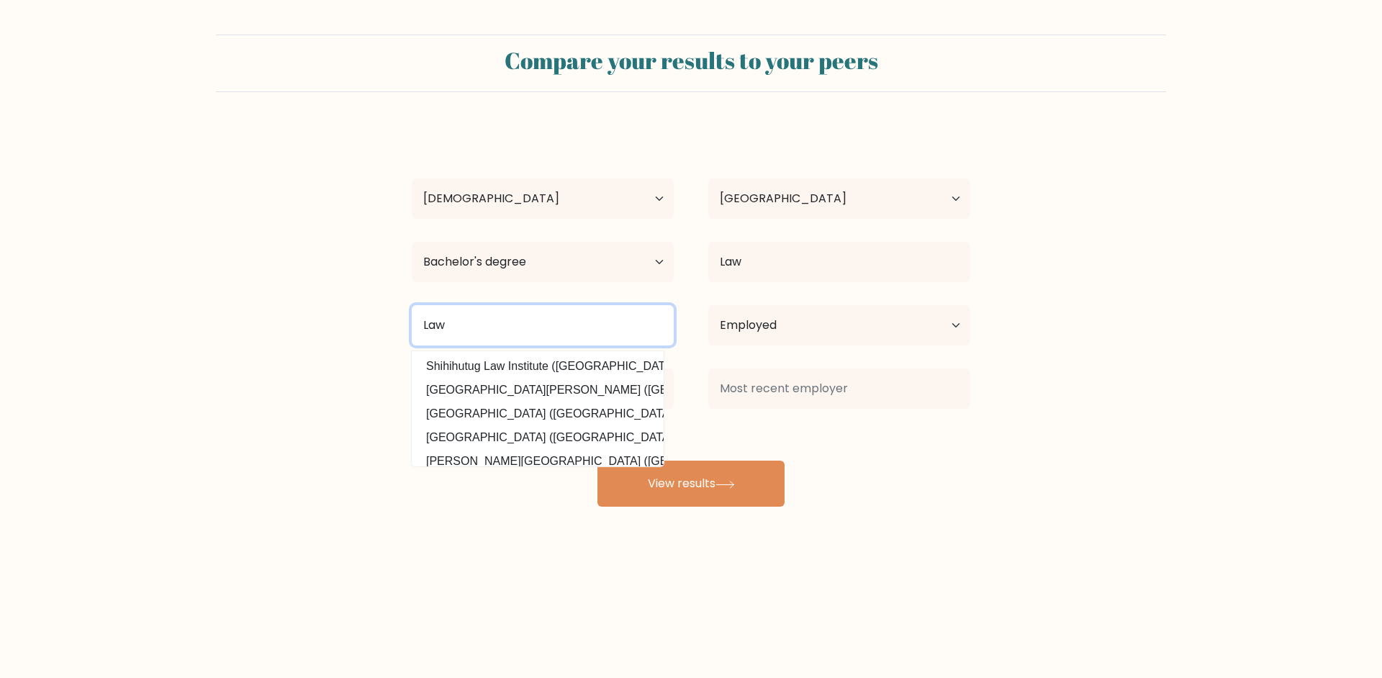
type input "Law"
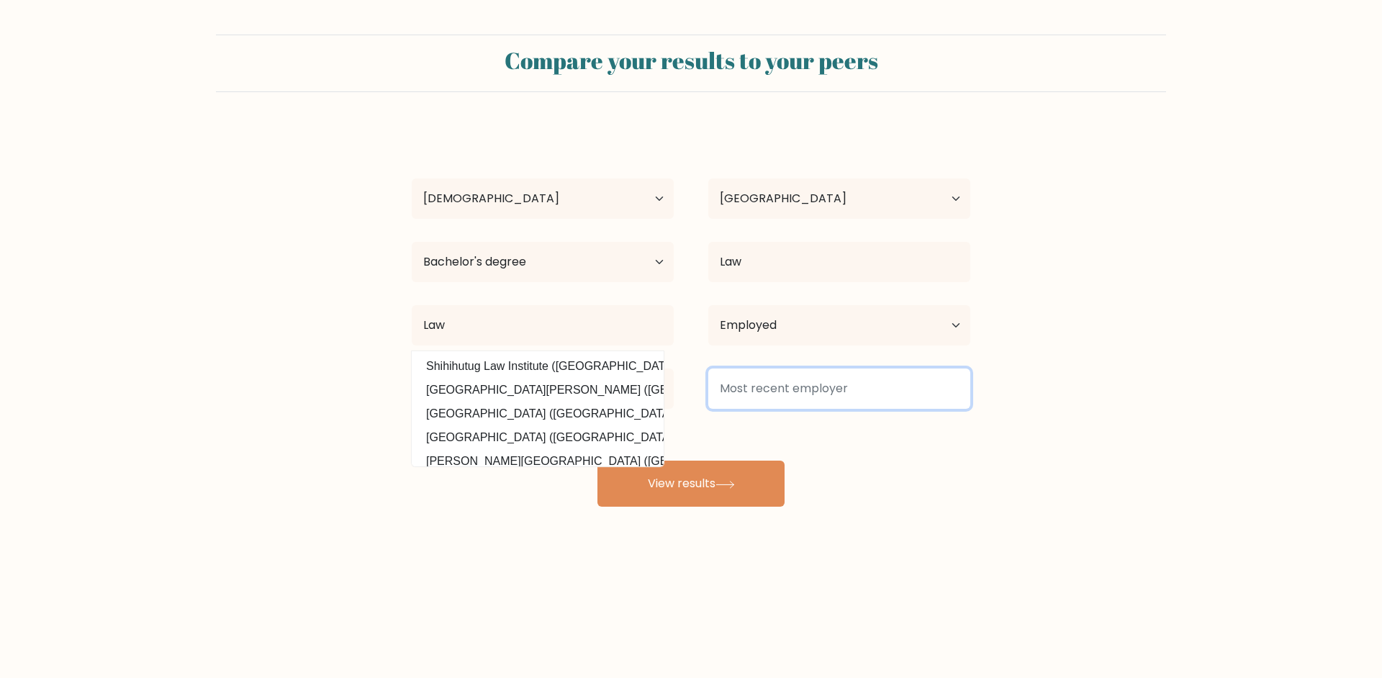
click at [853, 391] on input at bounding box center [839, 388] width 262 height 40
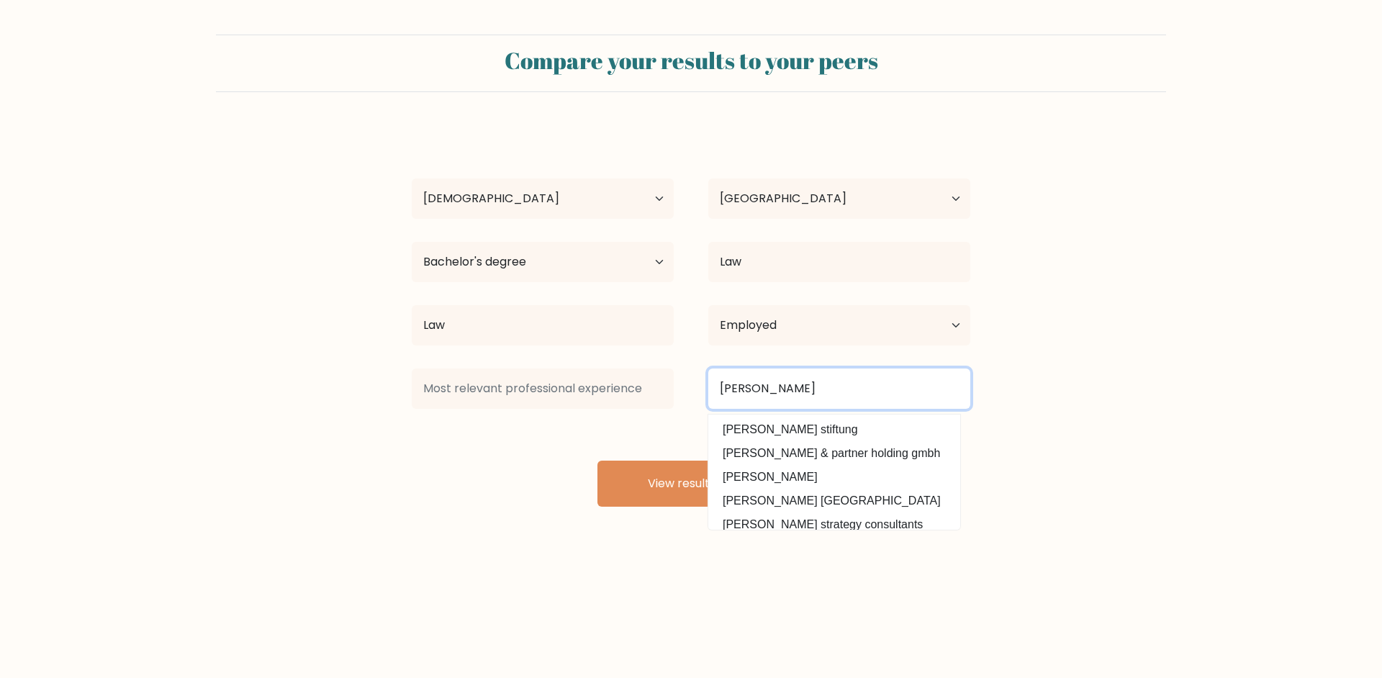
type input "Roland Berger"
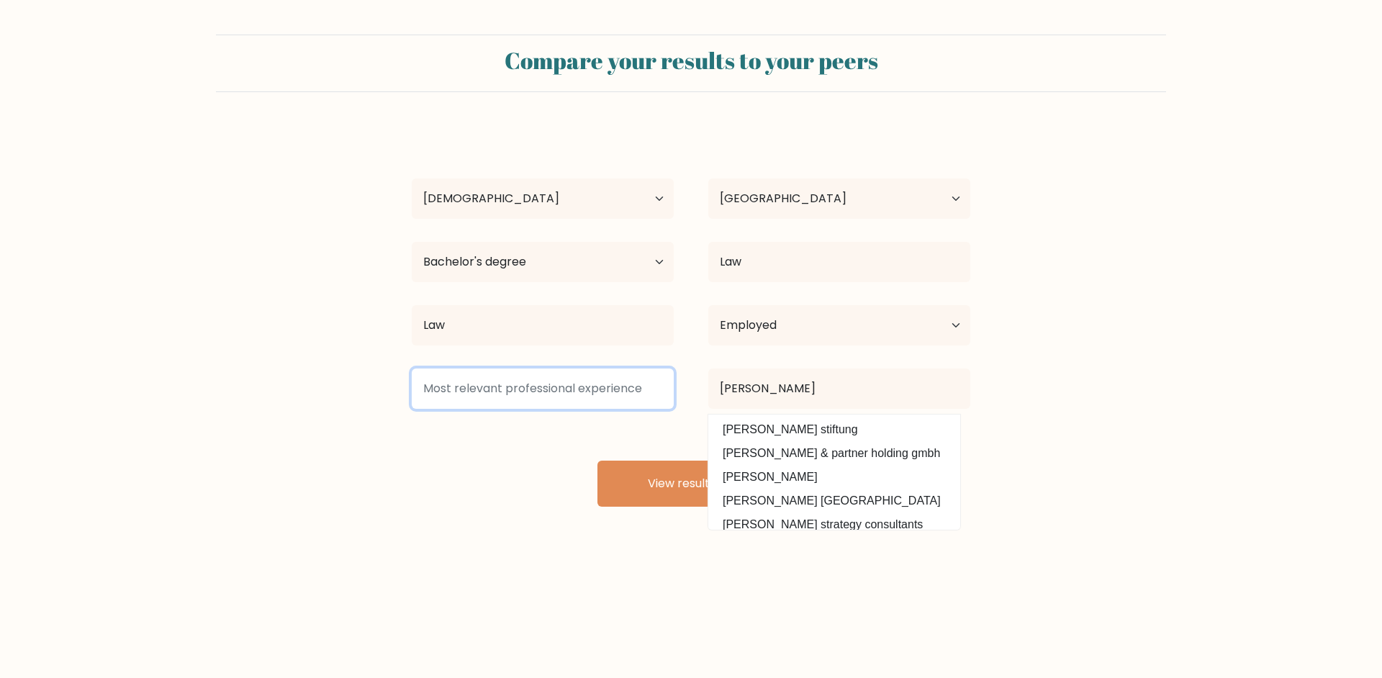
click at [621, 391] on input at bounding box center [543, 388] width 262 height 40
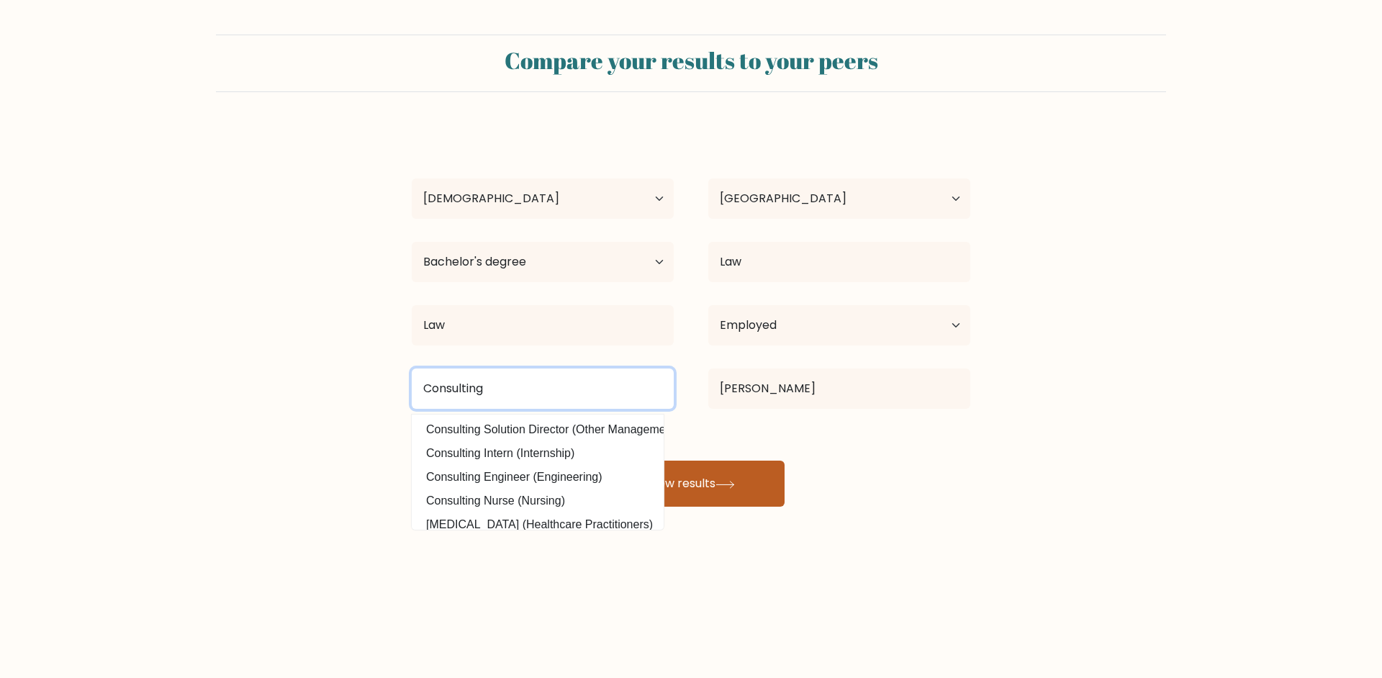
type input "Consulting"
click at [686, 482] on button "View results" at bounding box center [690, 484] width 187 height 46
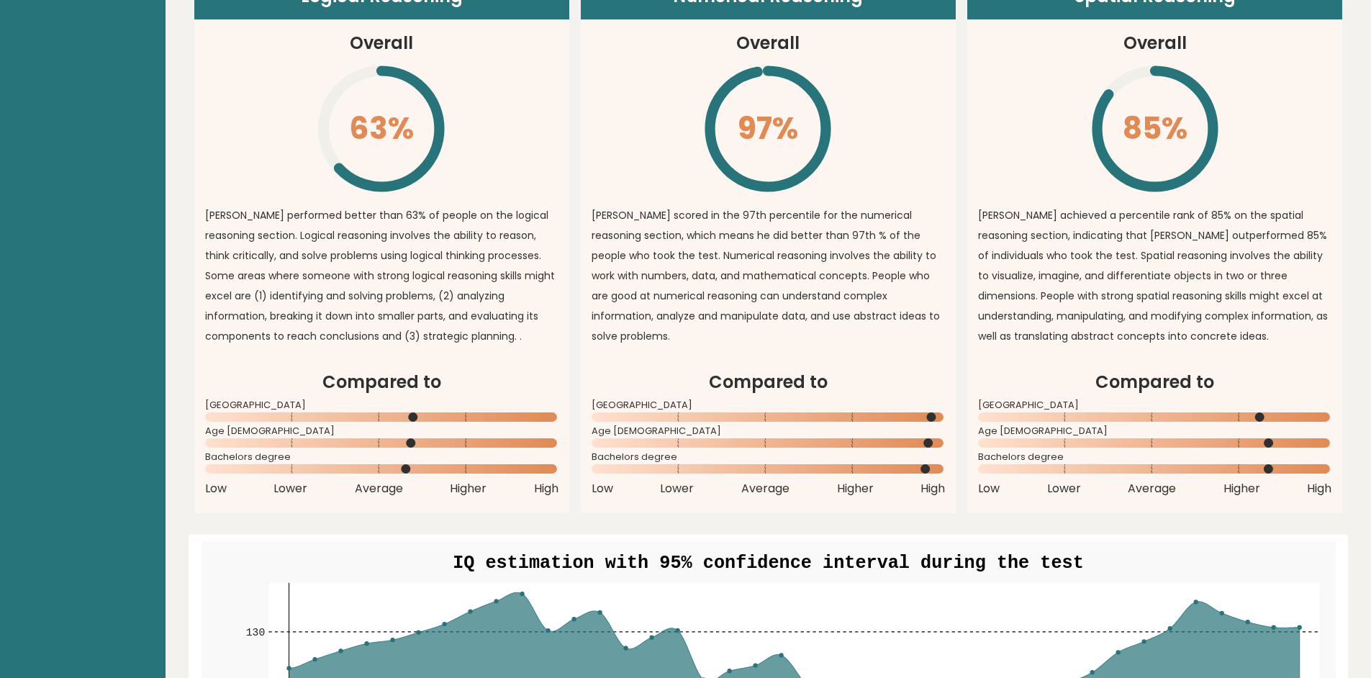
scroll to position [1100, 0]
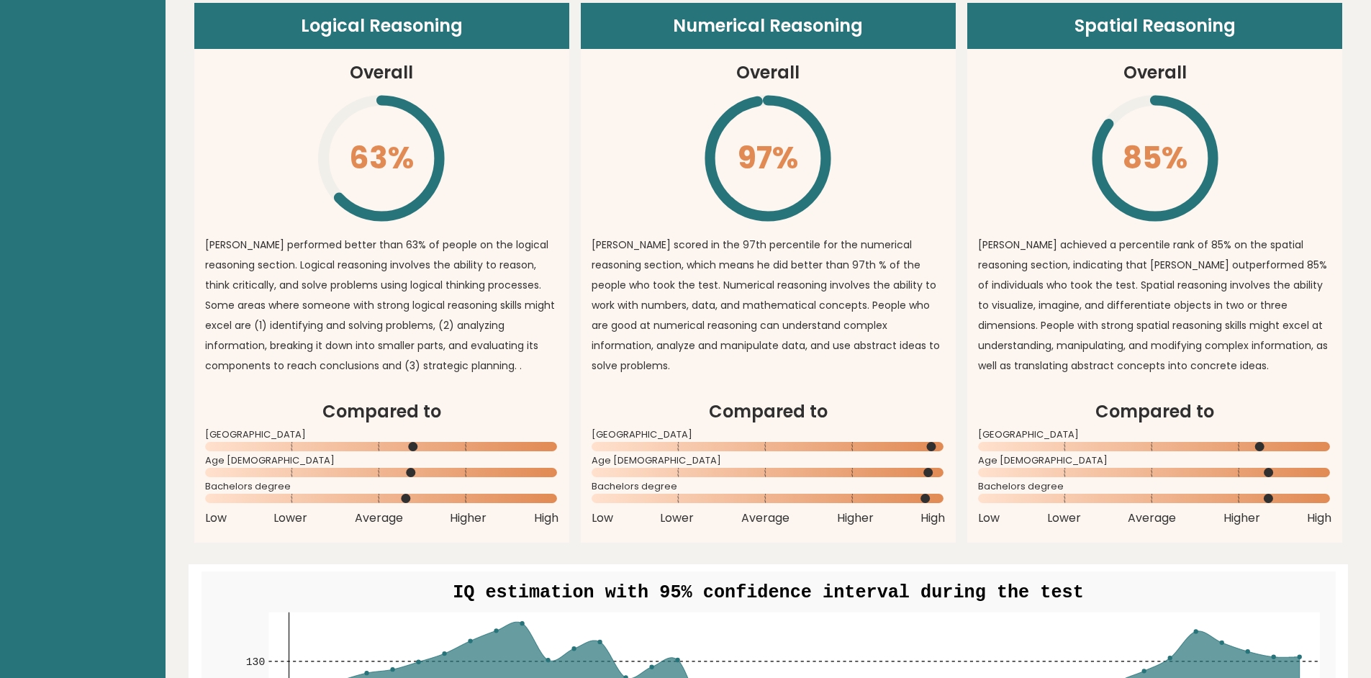
click at [573, 300] on div "Logical Reasoning Overall 63% \ Wen Tian performed better than 63% of people on…" at bounding box center [768, 273] width 1149 height 540
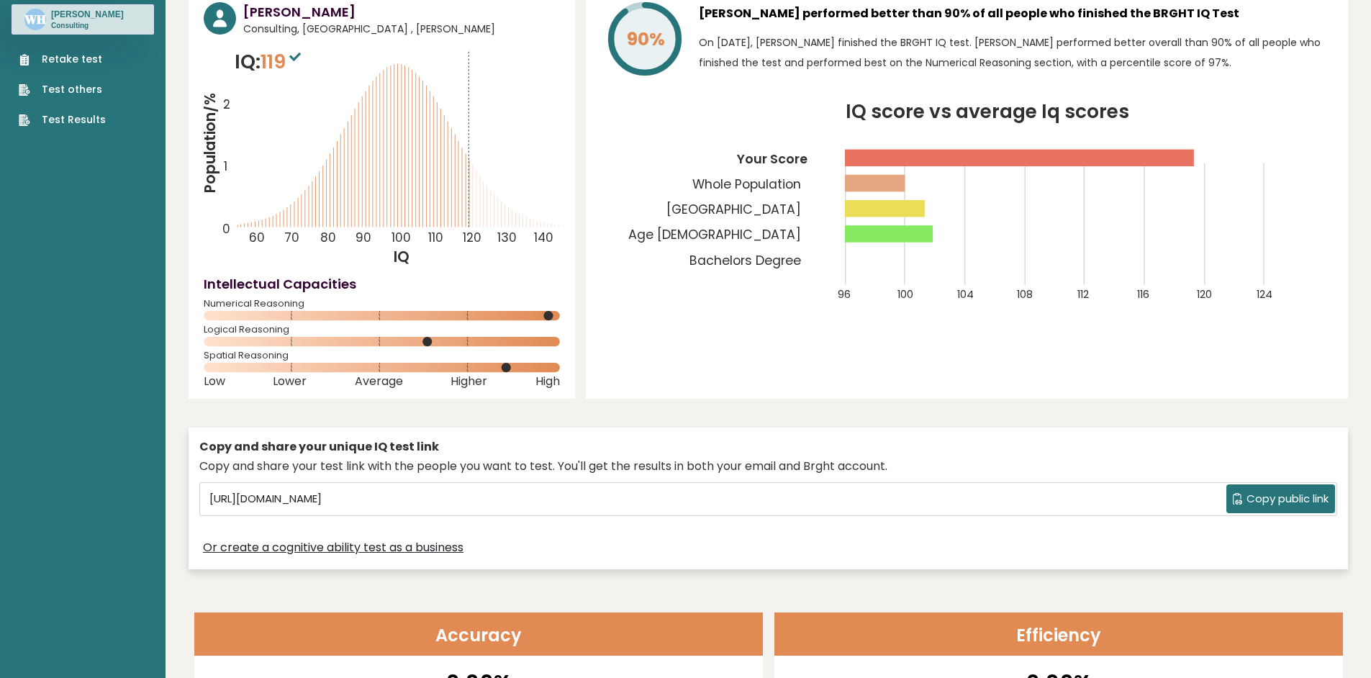
scroll to position [0, 0]
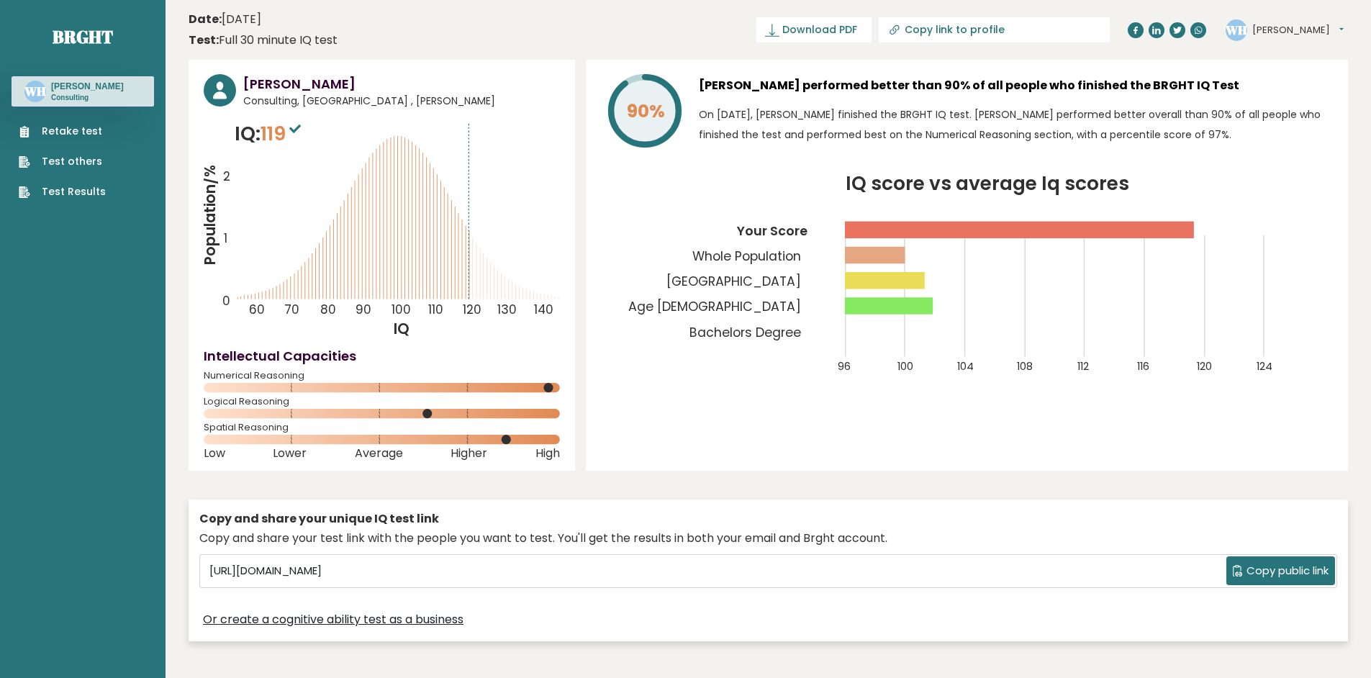
click at [76, 130] on link "Retake test" at bounding box center [62, 131] width 87 height 15
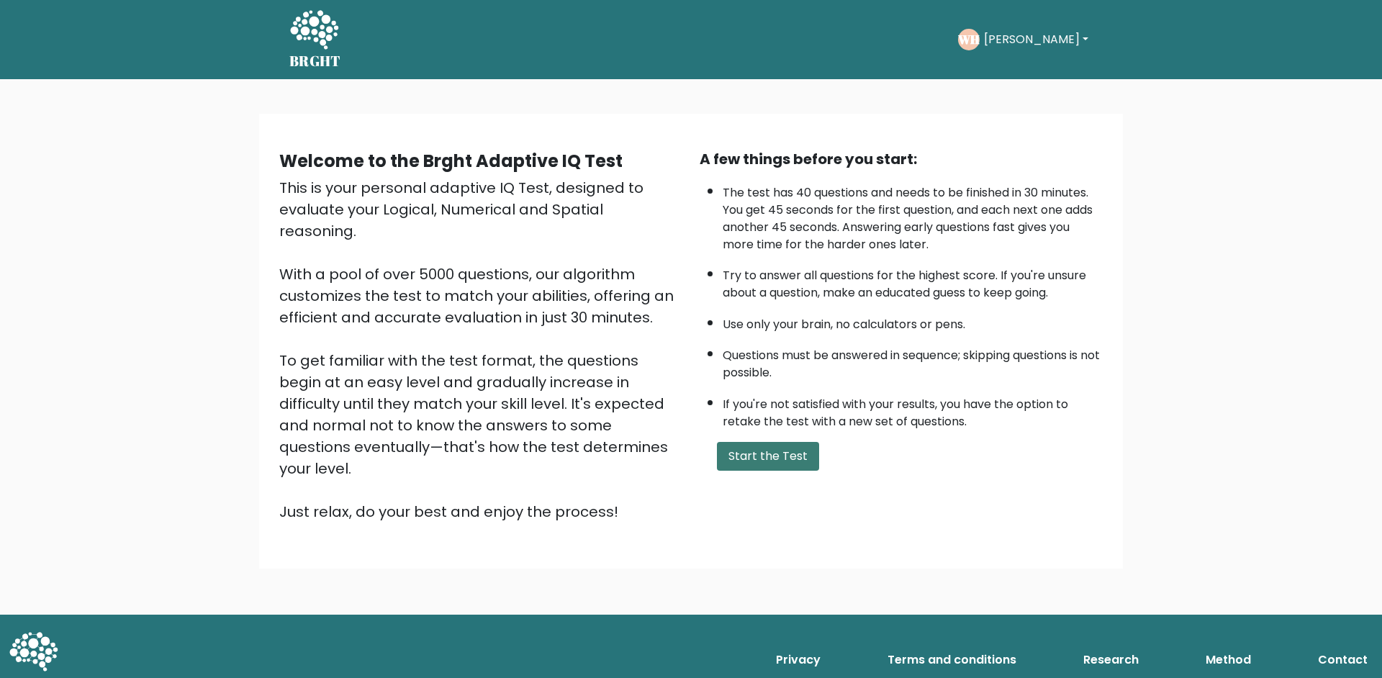
click at [768, 470] on button "Start the Test" at bounding box center [768, 456] width 102 height 29
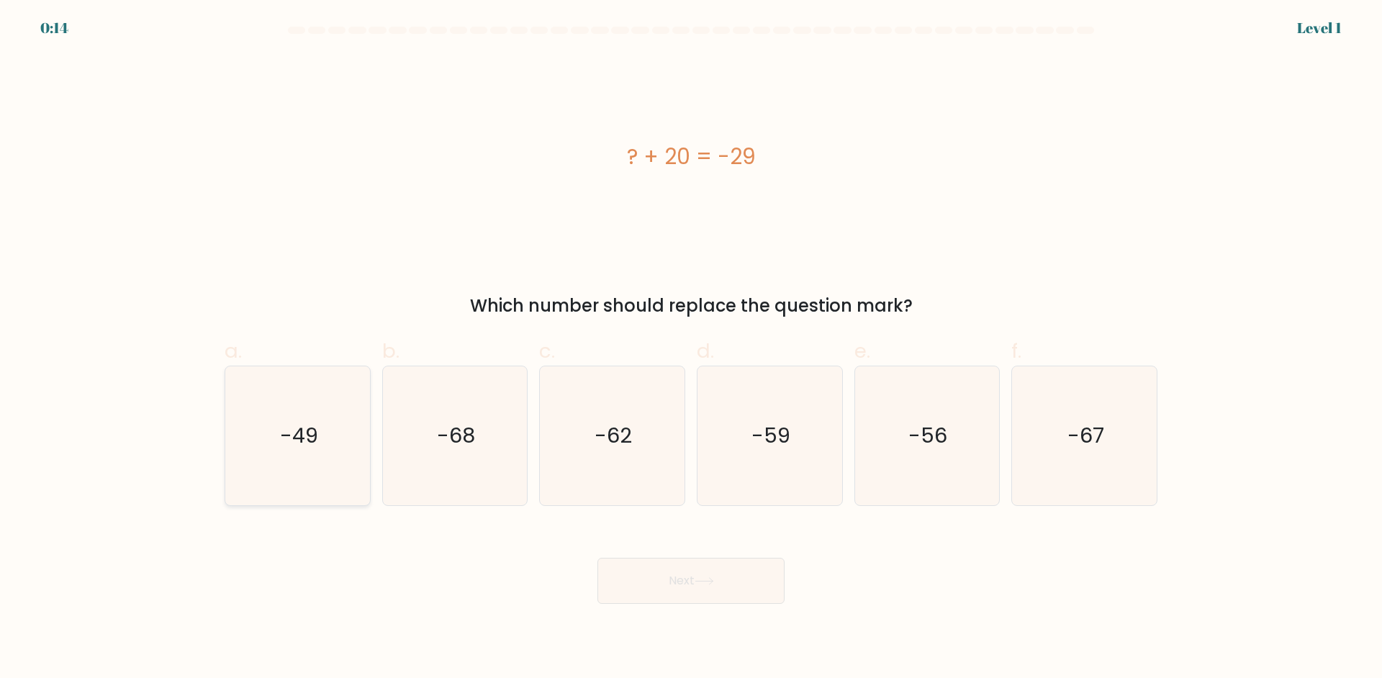
click at [246, 384] on icon "-49" at bounding box center [297, 435] width 139 height 139
click at [691, 348] on input "a. -49" at bounding box center [691, 343] width 1 height 9
radio input "true"
click at [656, 558] on button "Next" at bounding box center [690, 581] width 187 height 46
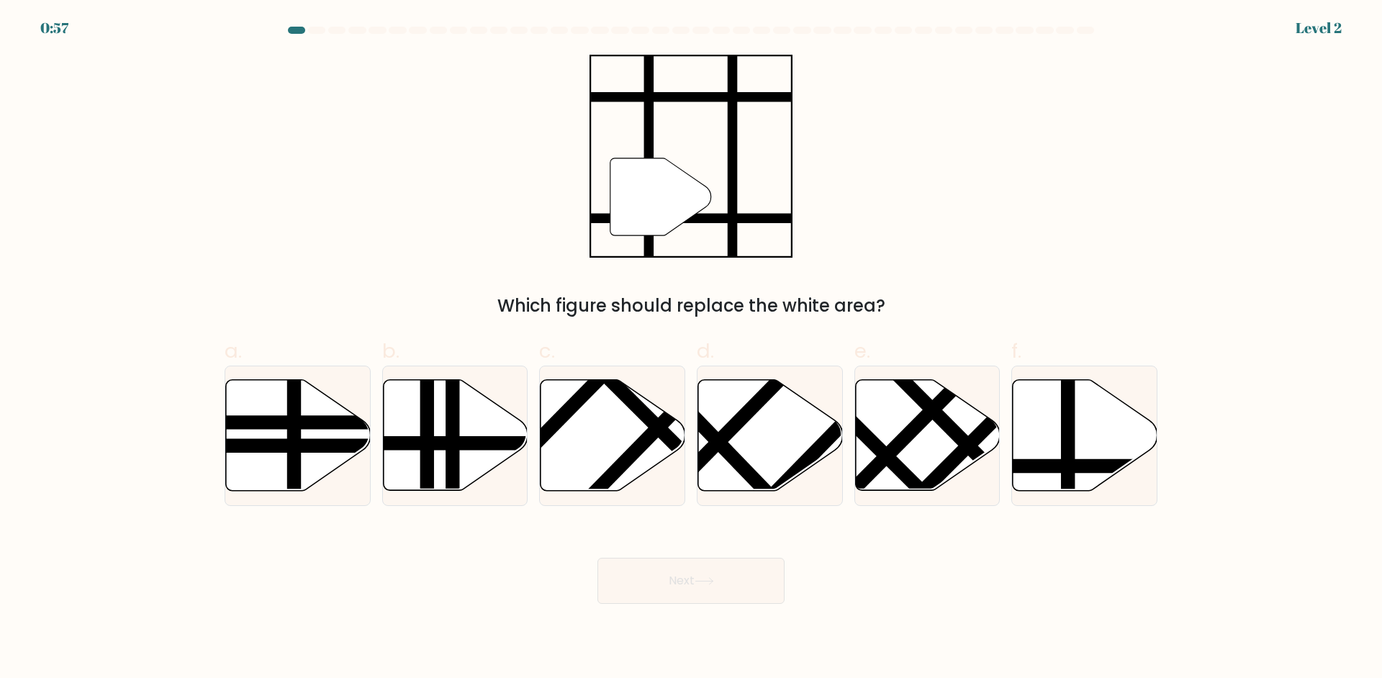
click at [376, 214] on div "" Which figure should replace the white area?" at bounding box center [691, 187] width 950 height 264
click at [1068, 438] on line at bounding box center [1068, 376] width 0 height 291
click at [692, 348] on input "f." at bounding box center [691, 343] width 1 height 9
radio input "true"
click at [712, 577] on icon at bounding box center [703, 581] width 19 height 8
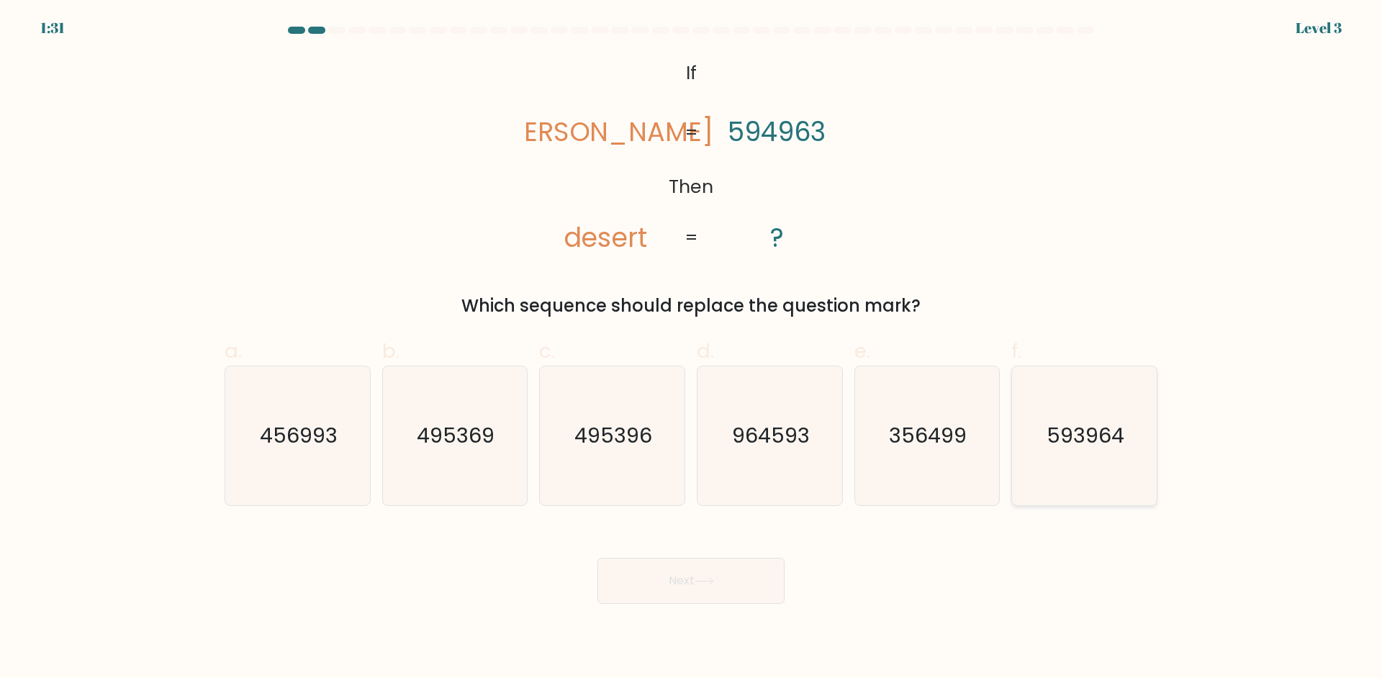
click at [1072, 399] on icon "593964" at bounding box center [1084, 435] width 139 height 139
click at [692, 348] on input "f. 593964" at bounding box center [691, 343] width 1 height 9
radio input "true"
click at [725, 587] on button "Next" at bounding box center [690, 581] width 187 height 46
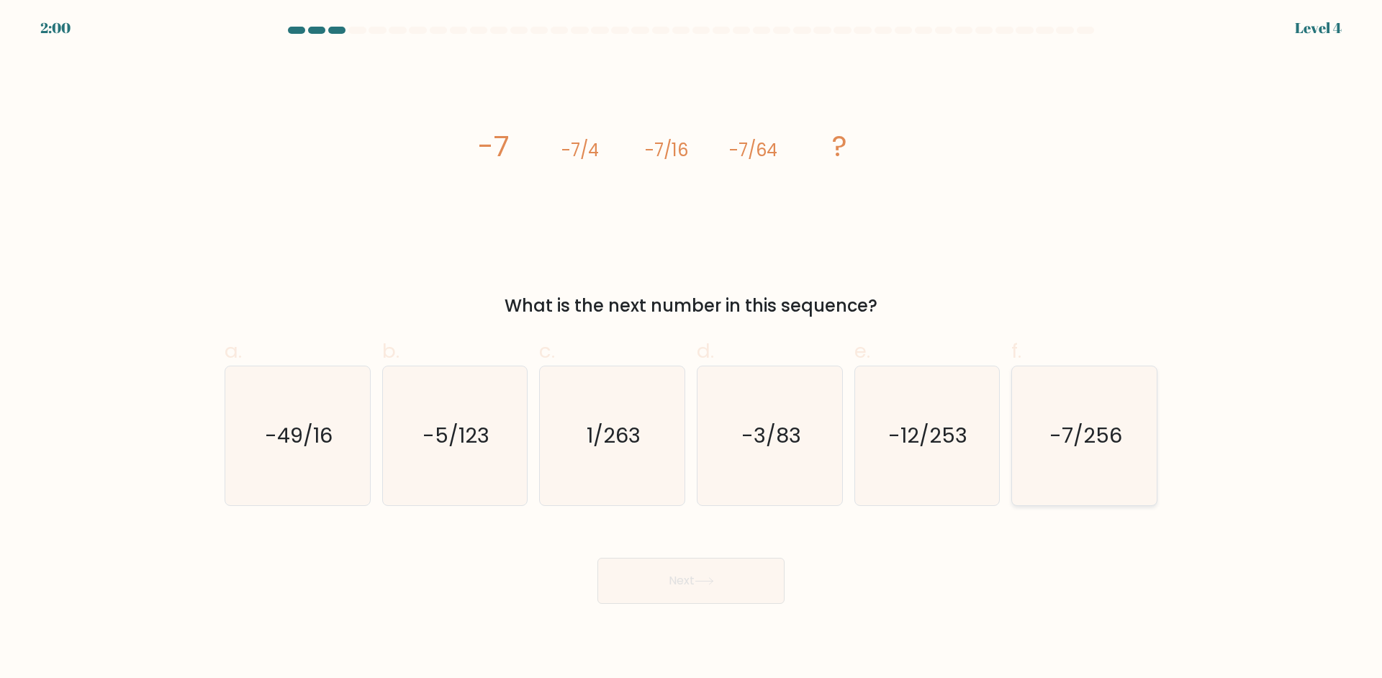
click at [1108, 442] on text "-7/256" at bounding box center [1085, 435] width 73 height 29
click at [692, 348] on input "f. -7/256" at bounding box center [691, 343] width 1 height 9
radio input "true"
click at [679, 579] on button "Next" at bounding box center [690, 581] width 187 height 46
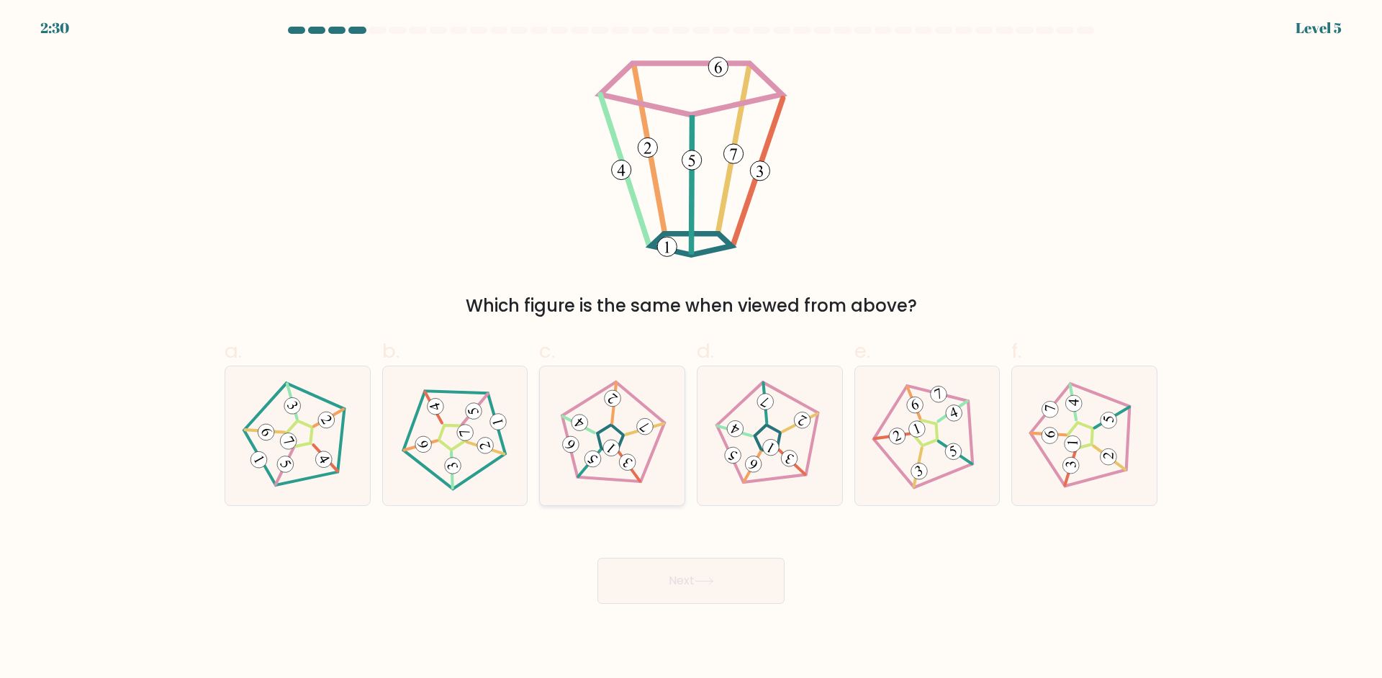
click at [654, 415] on 141 at bounding box center [608, 440] width 140 height 140
click at [691, 348] on input "c." at bounding box center [691, 343] width 1 height 9
radio input "true"
click at [652, 592] on button "Next" at bounding box center [690, 581] width 187 height 46
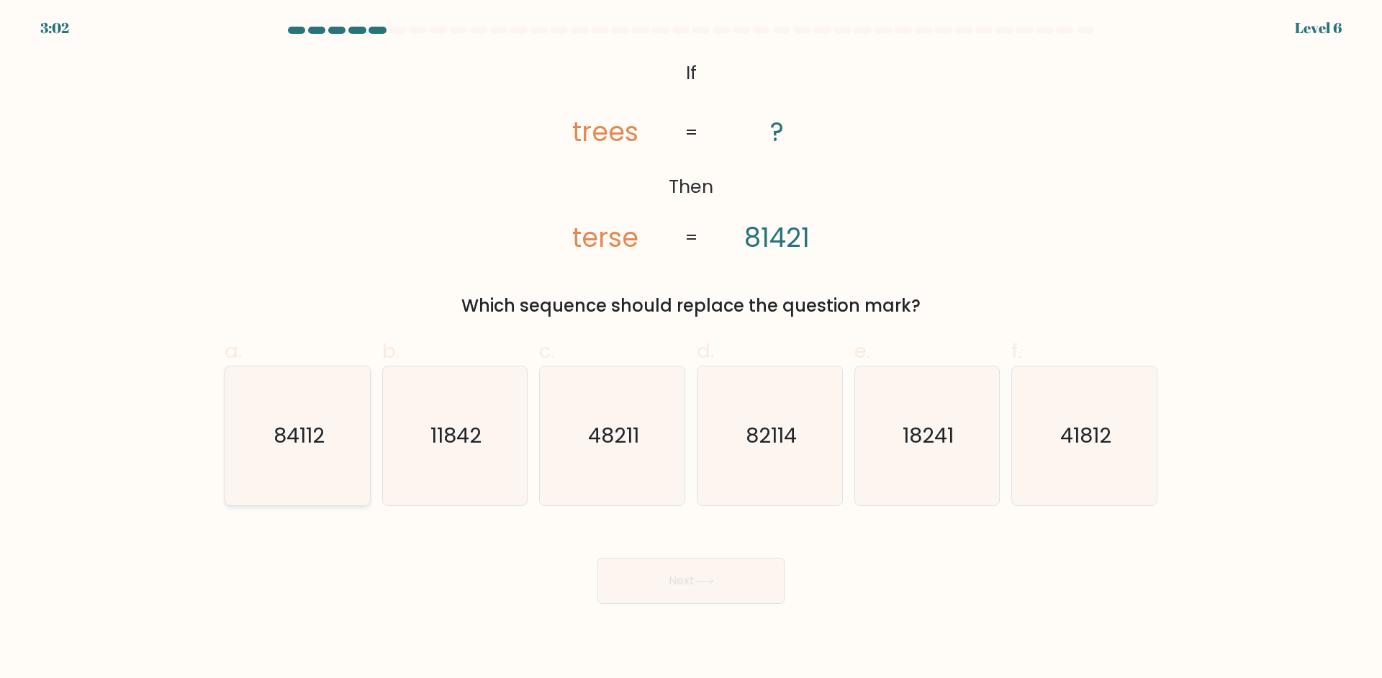
click at [350, 450] on icon "84112" at bounding box center [297, 435] width 139 height 139
click at [691, 348] on input "a. 84112" at bounding box center [691, 343] width 1 height 9
radio input "true"
click at [706, 580] on icon at bounding box center [703, 581] width 19 height 8
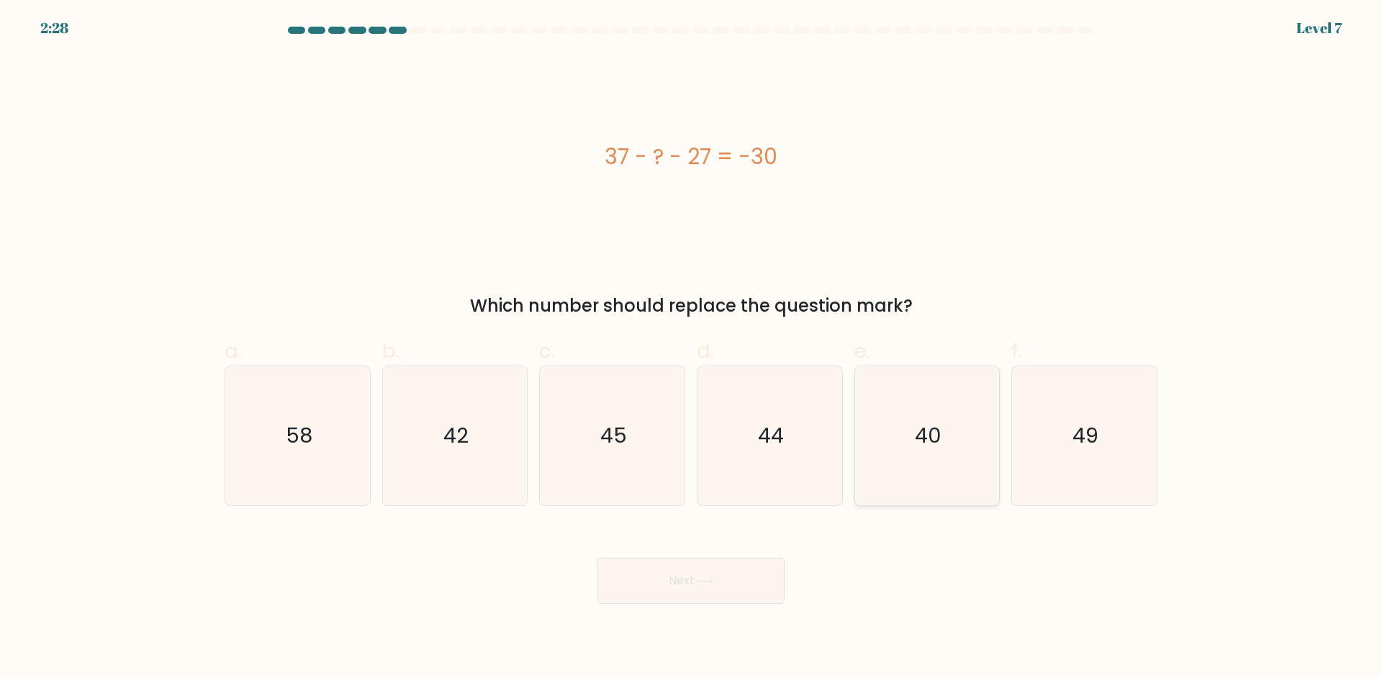
click at [923, 397] on icon "40" at bounding box center [926, 435] width 139 height 139
click at [692, 348] on input "e. 40" at bounding box center [691, 343] width 1 height 9
radio input "true"
click at [715, 573] on button "Next" at bounding box center [690, 581] width 187 height 46
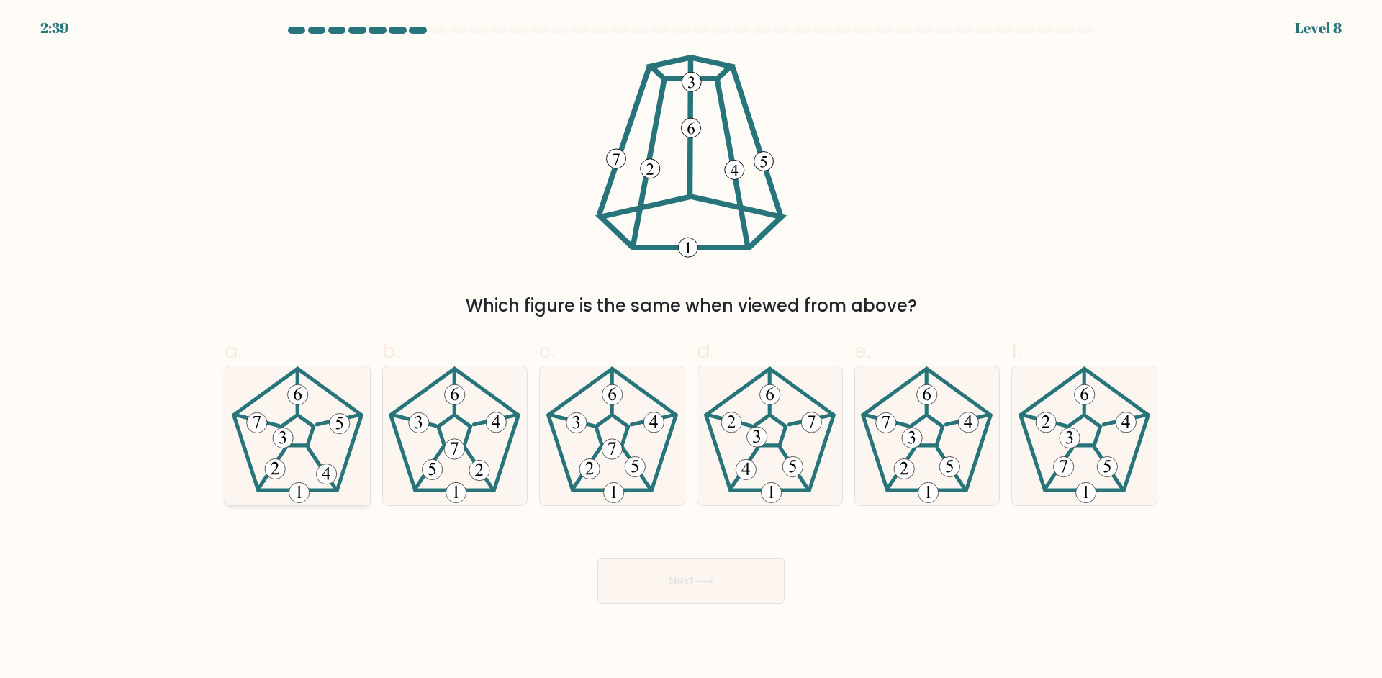
click at [294, 448] on icon at bounding box center [297, 435] width 139 height 139
click at [691, 348] on input "a." at bounding box center [691, 343] width 1 height 9
radio input "true"
click at [677, 579] on button "Next" at bounding box center [690, 581] width 187 height 46
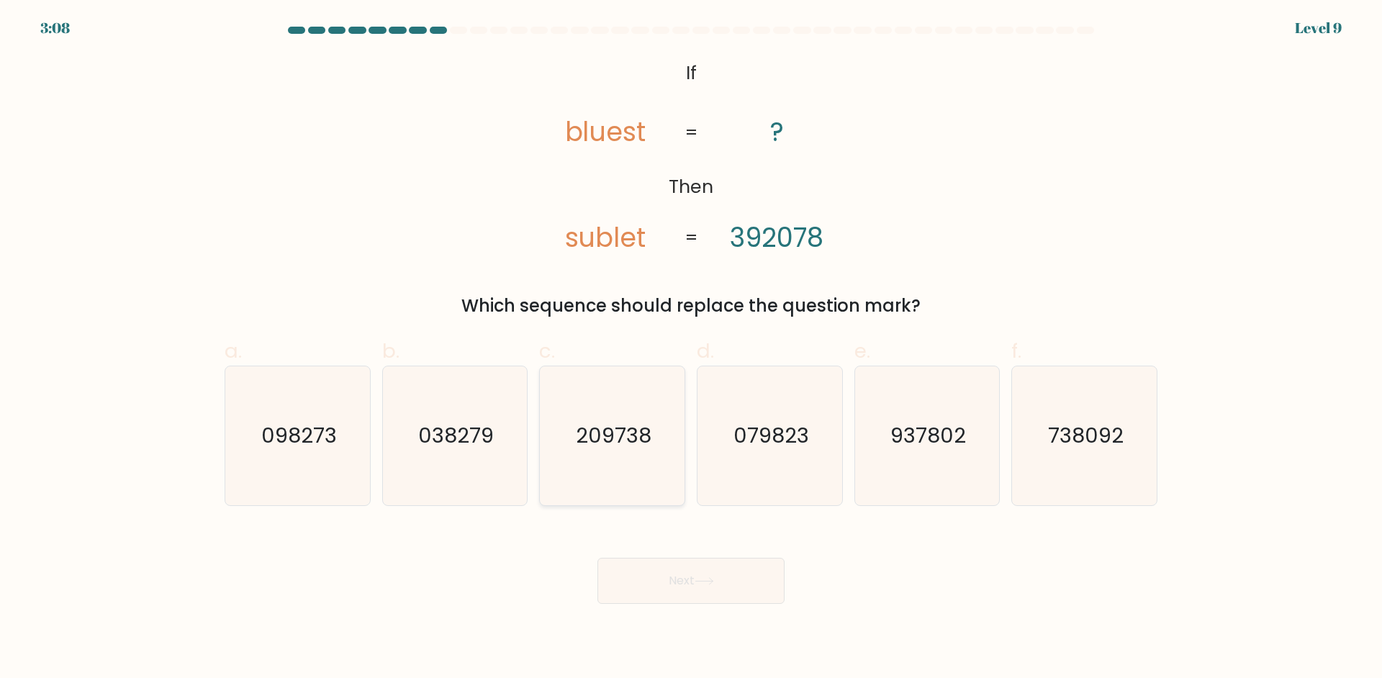
click at [630, 467] on icon "209738" at bounding box center [612, 435] width 139 height 139
click at [691, 348] on input "c. 209738" at bounding box center [691, 343] width 1 height 9
radio input "true"
click at [676, 585] on button "Next" at bounding box center [690, 581] width 187 height 46
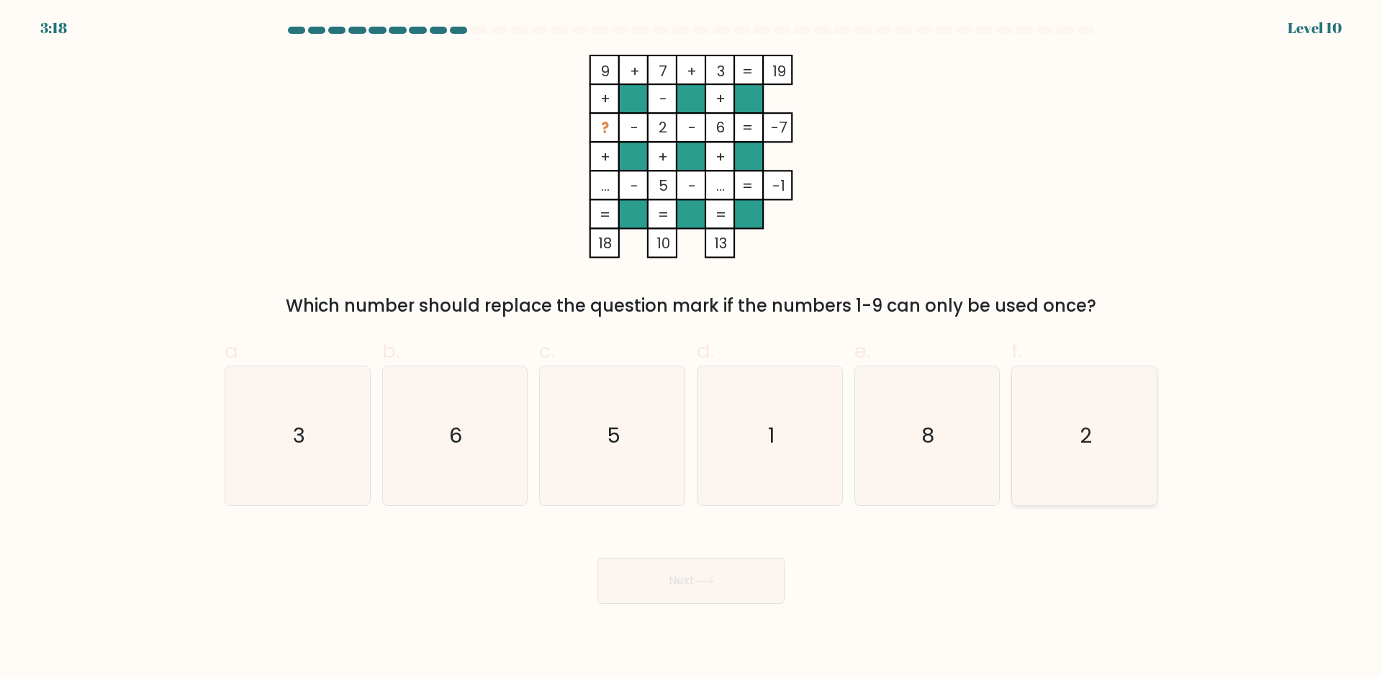
click at [1127, 420] on icon "2" at bounding box center [1084, 435] width 139 height 139
click at [692, 348] on input "f. 2" at bounding box center [691, 343] width 1 height 9
radio input "true"
click at [731, 584] on button "Next" at bounding box center [690, 581] width 187 height 46
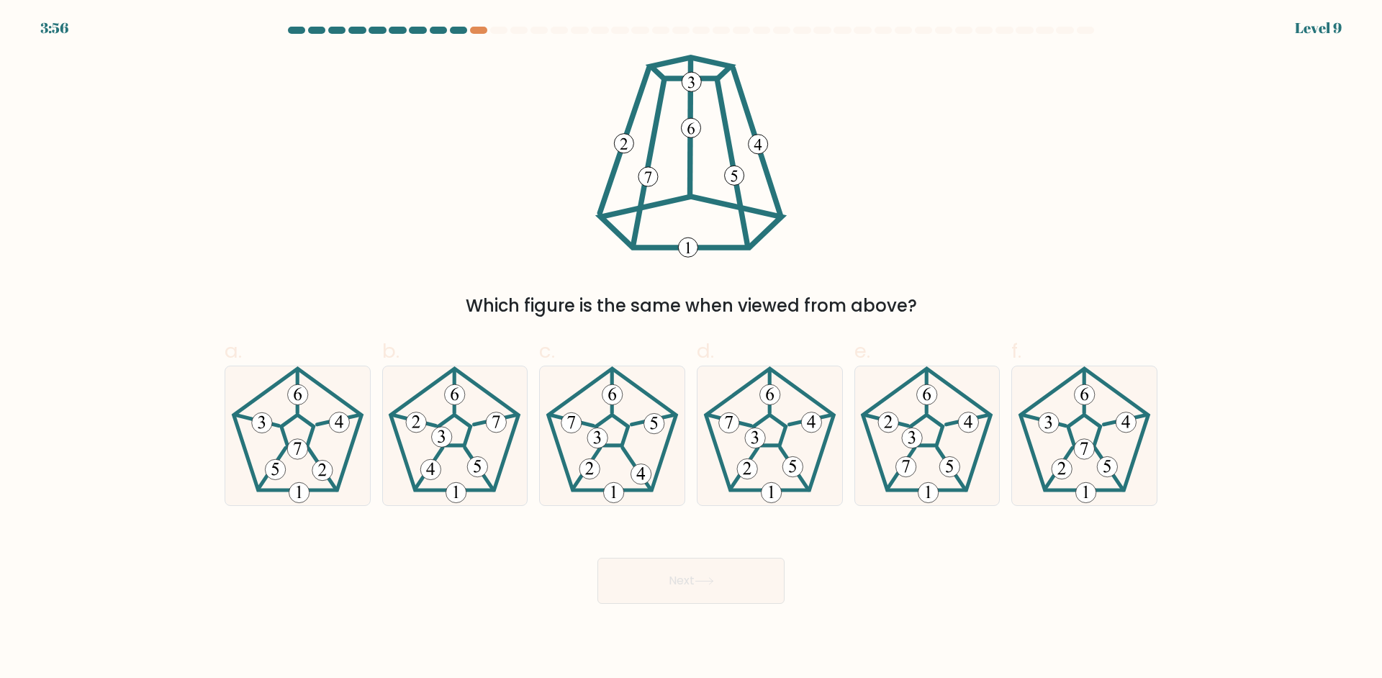
click at [480, 36] on div at bounding box center [691, 33] width 950 height 13
click at [479, 28] on div at bounding box center [478, 30] width 17 height 7
click at [483, 214] on div "Which figure is the same when viewed from above?" at bounding box center [691, 187] width 950 height 264
click at [925, 427] on icon at bounding box center [926, 435] width 139 height 139
click at [692, 348] on input "e." at bounding box center [691, 343] width 1 height 9
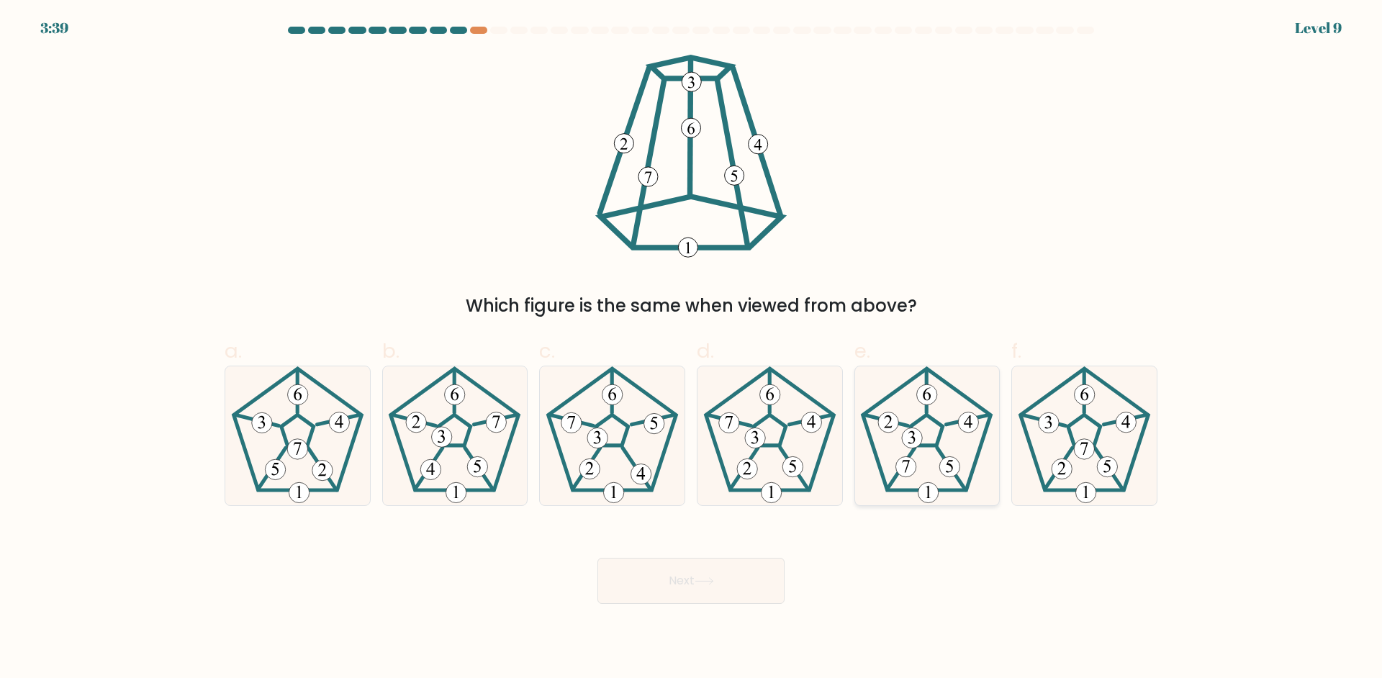
radio input "true"
click at [724, 589] on button "Next" at bounding box center [690, 581] width 187 height 46
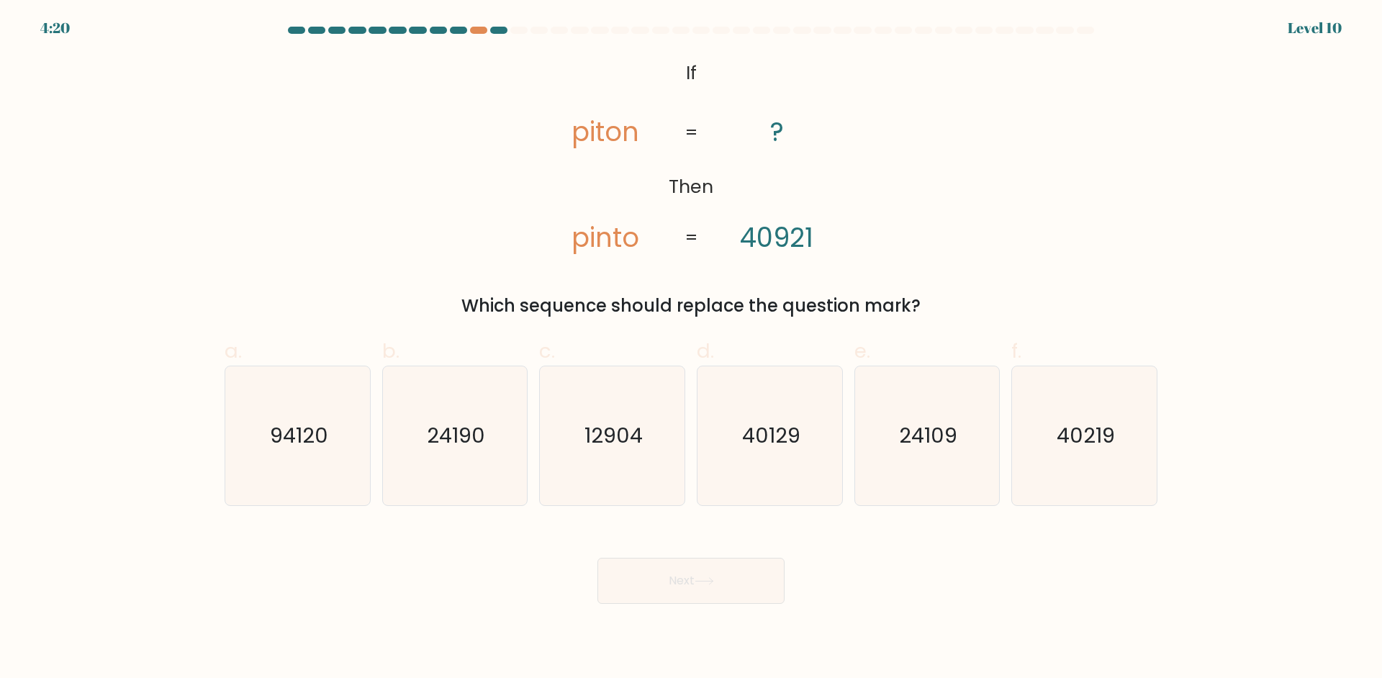
click at [438, 246] on div "@import url('https://fonts.googleapis.com/css?family=Abril+Fatface:400,100,100i…" at bounding box center [691, 187] width 950 height 264
click at [1126, 415] on icon "40219" at bounding box center [1084, 435] width 139 height 139
click at [692, 348] on input "f. 40219" at bounding box center [691, 343] width 1 height 9
radio input "true"
click at [753, 575] on button "Next" at bounding box center [690, 581] width 187 height 46
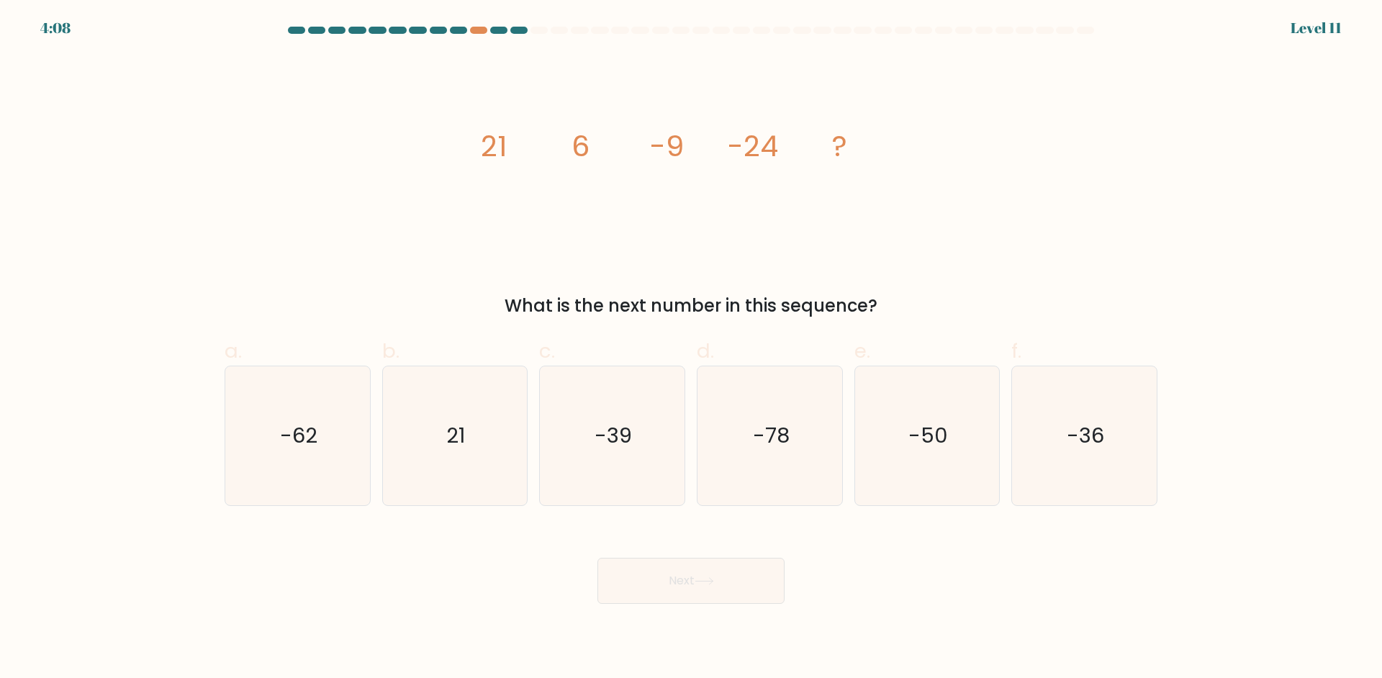
click at [356, 227] on div "image/svg+xml 21 6 -9 -24 ? What is the next number in this sequence?" at bounding box center [691, 187] width 950 height 264
click at [616, 376] on icon "-39" at bounding box center [612, 435] width 139 height 139
click at [691, 348] on input "c. -39" at bounding box center [691, 343] width 1 height 9
radio input "true"
click at [666, 576] on button "Next" at bounding box center [690, 581] width 187 height 46
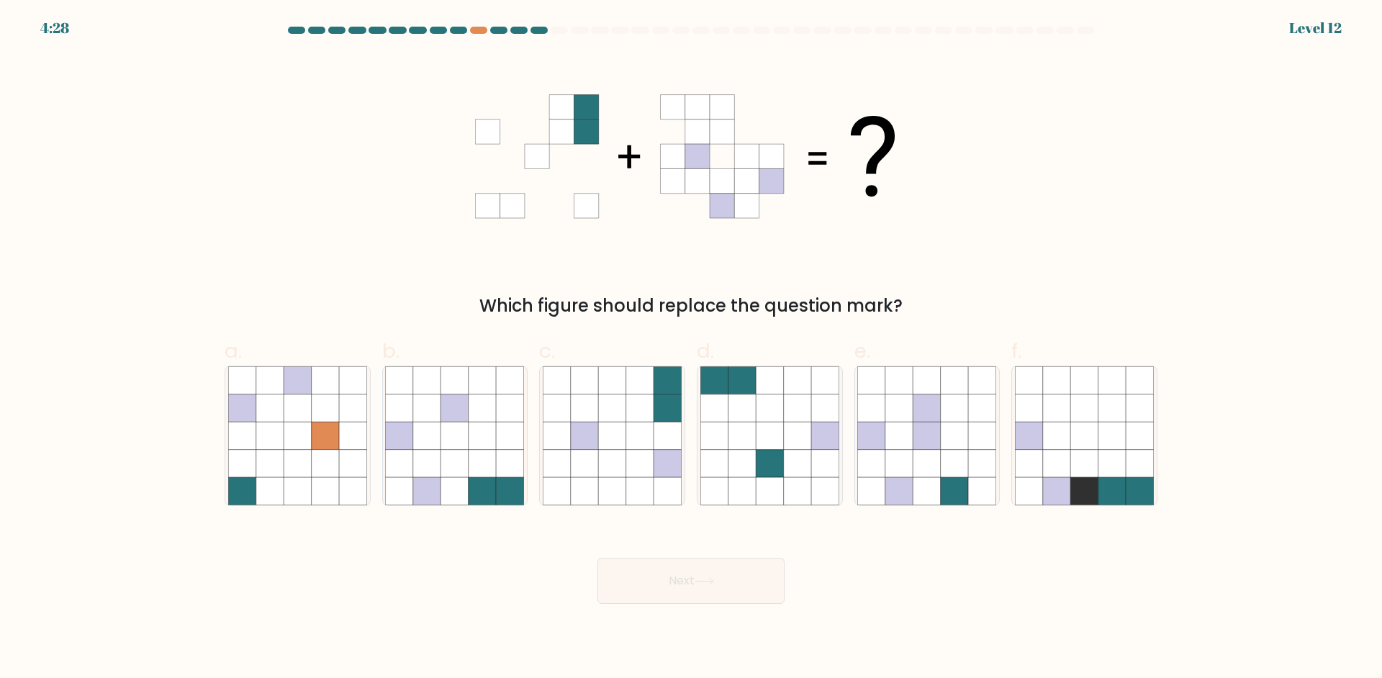
click at [386, 211] on div "Which figure should replace the question mark?" at bounding box center [691, 187] width 950 height 264
click at [487, 450] on icon at bounding box center [481, 463] width 27 height 27
click at [691, 348] on input "b." at bounding box center [691, 343] width 1 height 9
radio input "true"
click at [671, 587] on button "Next" at bounding box center [690, 581] width 187 height 46
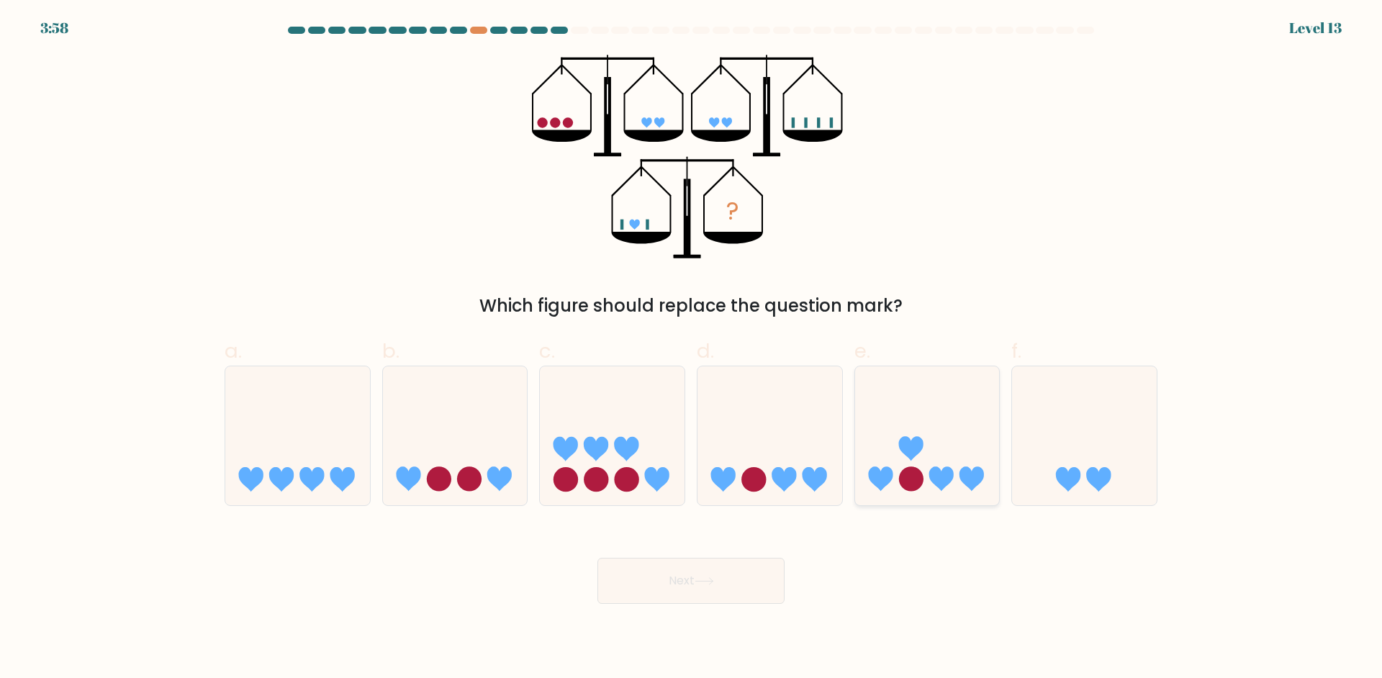
click at [917, 401] on icon at bounding box center [927, 435] width 145 height 119
click at [692, 348] on input "e." at bounding box center [691, 343] width 1 height 9
radio input "true"
click at [715, 589] on button "Next" at bounding box center [690, 581] width 187 height 46
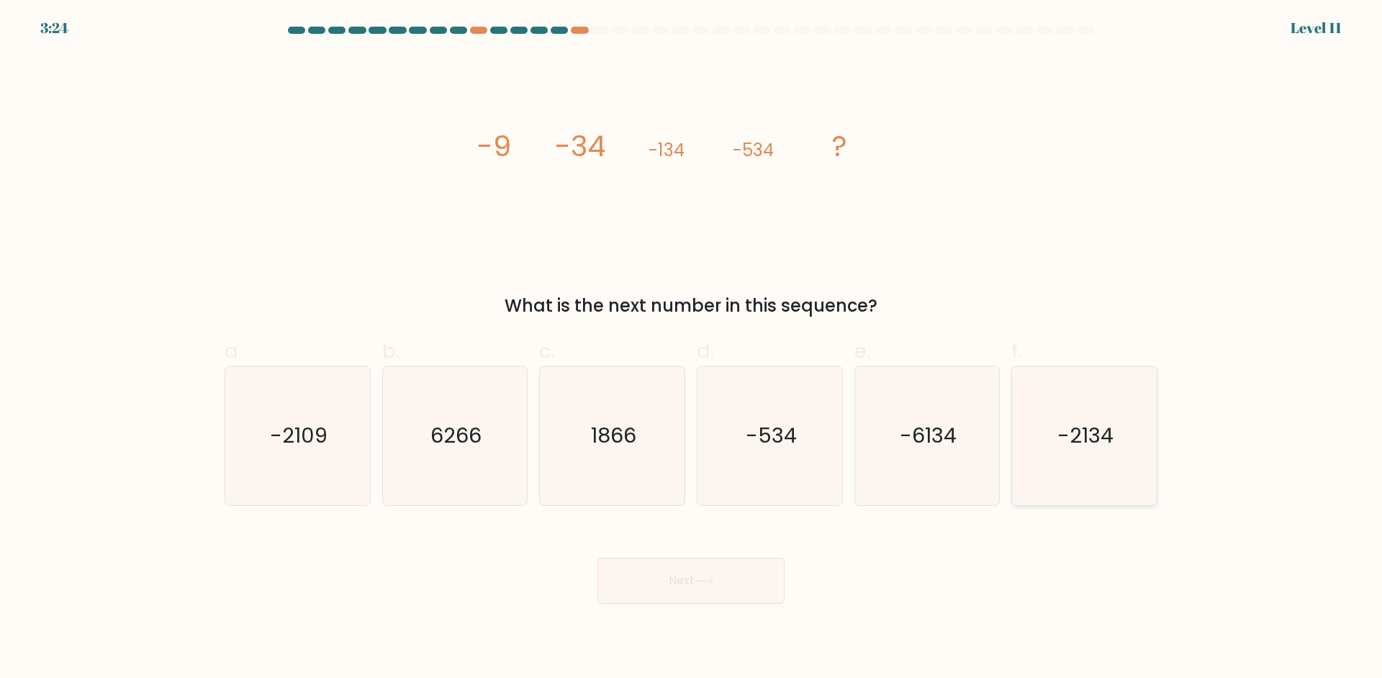
click at [1102, 449] on text "-2134" at bounding box center [1086, 435] width 56 height 29
click at [692, 348] on input "f. -2134" at bounding box center [691, 343] width 1 height 9
radio input "true"
click at [728, 572] on button "Next" at bounding box center [690, 581] width 187 height 46
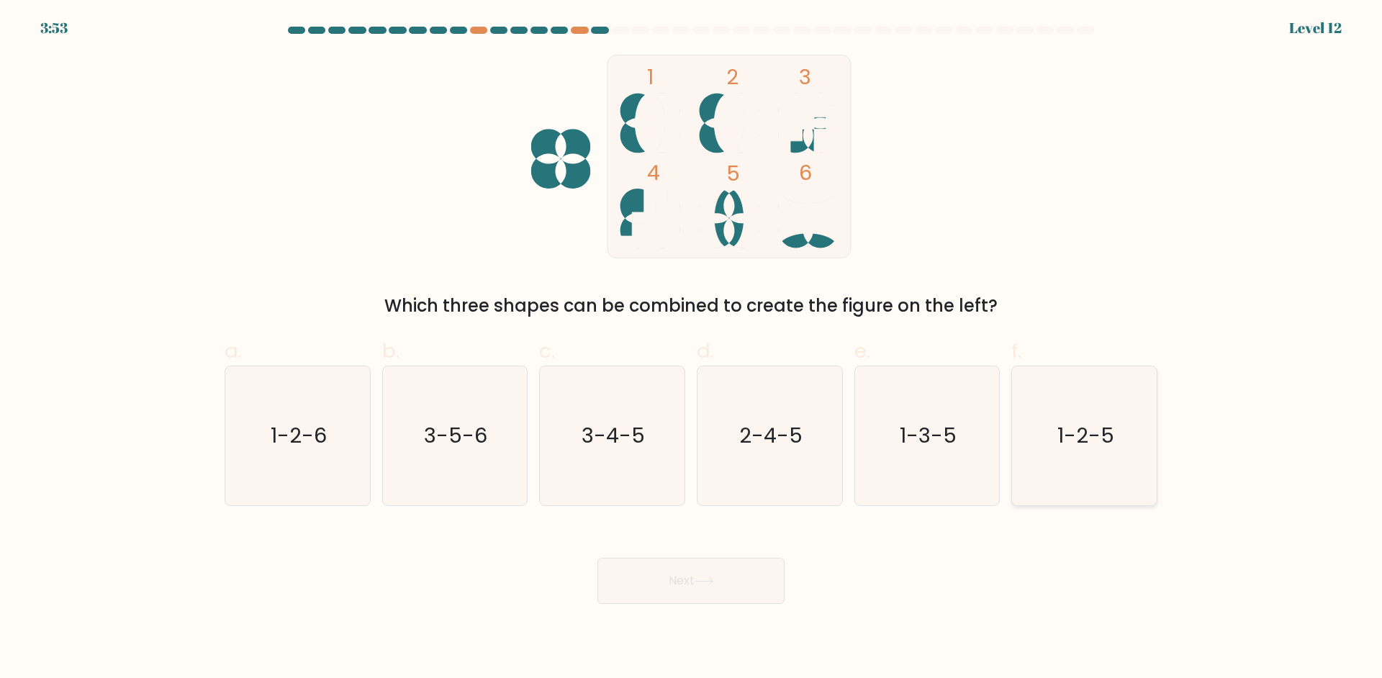
click at [1097, 422] on text "1-2-5" at bounding box center [1085, 435] width 57 height 29
click at [692, 348] on input "f. 1-2-5" at bounding box center [691, 343] width 1 height 9
radio input "true"
click at [735, 579] on button "Next" at bounding box center [690, 581] width 187 height 46
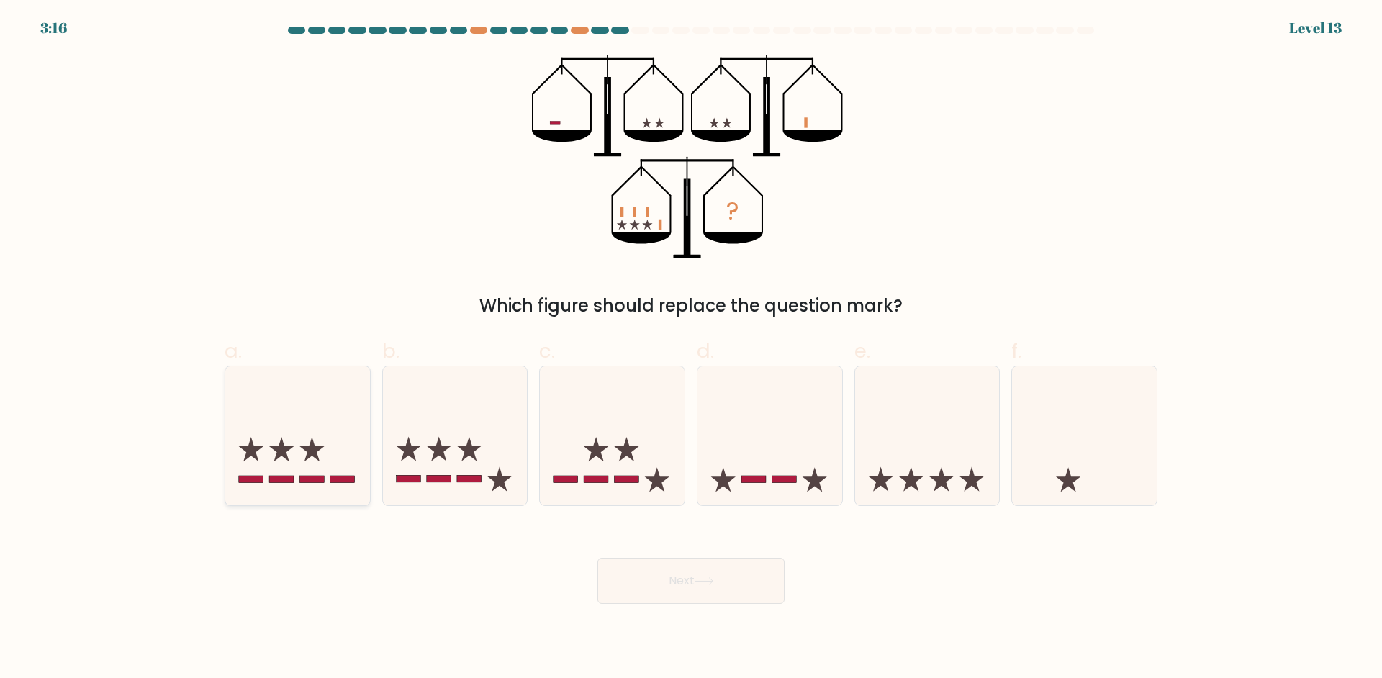
click at [271, 435] on icon at bounding box center [297, 435] width 145 height 119
click at [691, 348] on input "a." at bounding box center [691, 343] width 1 height 9
radio input "true"
click at [685, 562] on button "Next" at bounding box center [690, 581] width 187 height 46
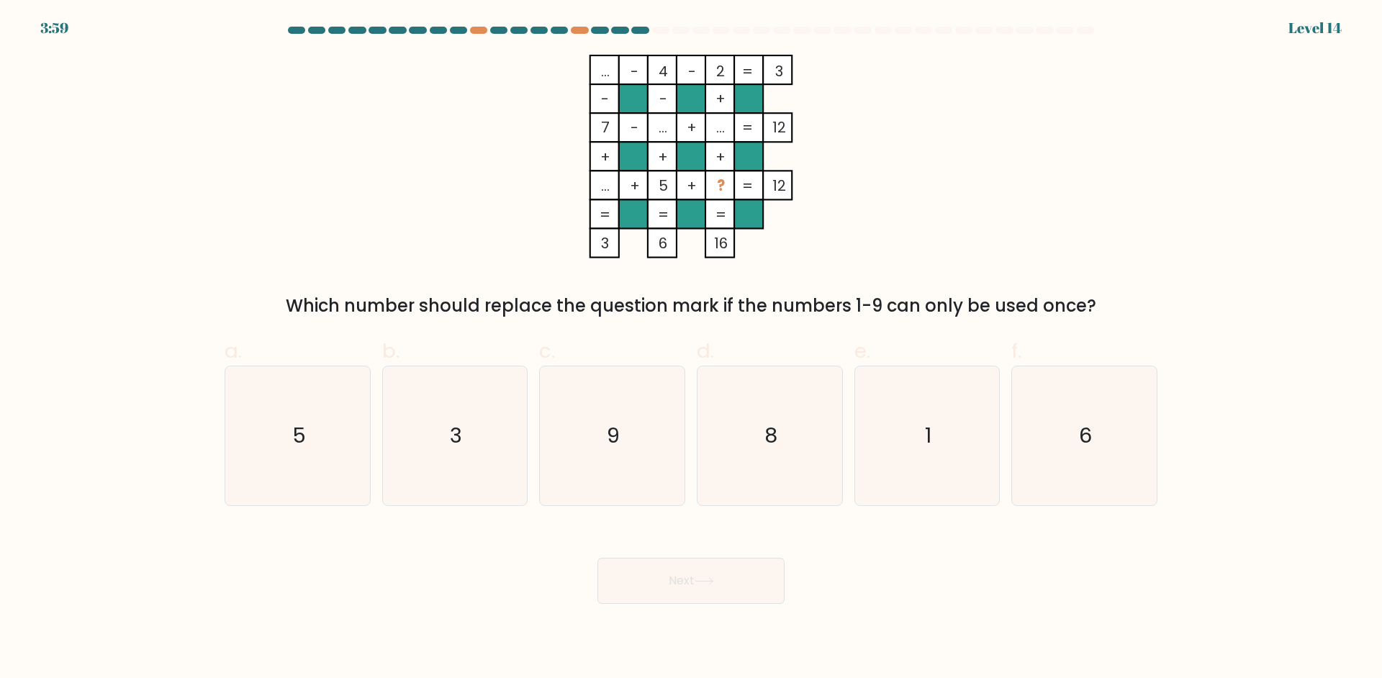
click at [458, 204] on div "... - 4 - 2 3 - - + 7 - ... + ... 12 + + + ... + 5 + ? = 12 = = = = 3 6 16 = Wh…" at bounding box center [691, 187] width 950 height 264
click at [1056, 402] on icon "6" at bounding box center [1084, 435] width 139 height 139
click at [692, 348] on input "f. 6" at bounding box center [691, 343] width 1 height 9
radio input "true"
click at [747, 566] on button "Next" at bounding box center [690, 581] width 187 height 46
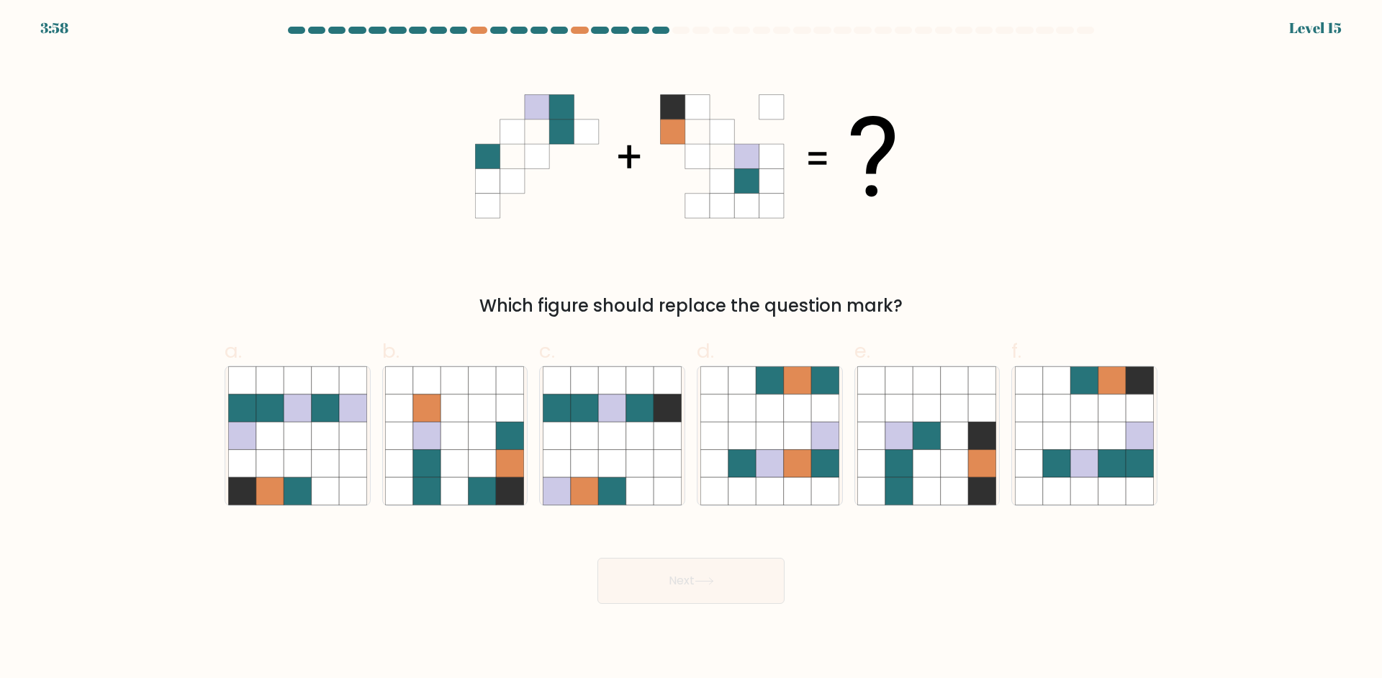
click at [649, 265] on div "Which figure should replace the question mark?" at bounding box center [691, 187] width 950 height 264
click at [1126, 452] on icon at bounding box center [1111, 463] width 27 height 27
click at [692, 348] on input "f." at bounding box center [691, 343] width 1 height 9
radio input "true"
click at [732, 579] on button "Next" at bounding box center [690, 581] width 187 height 46
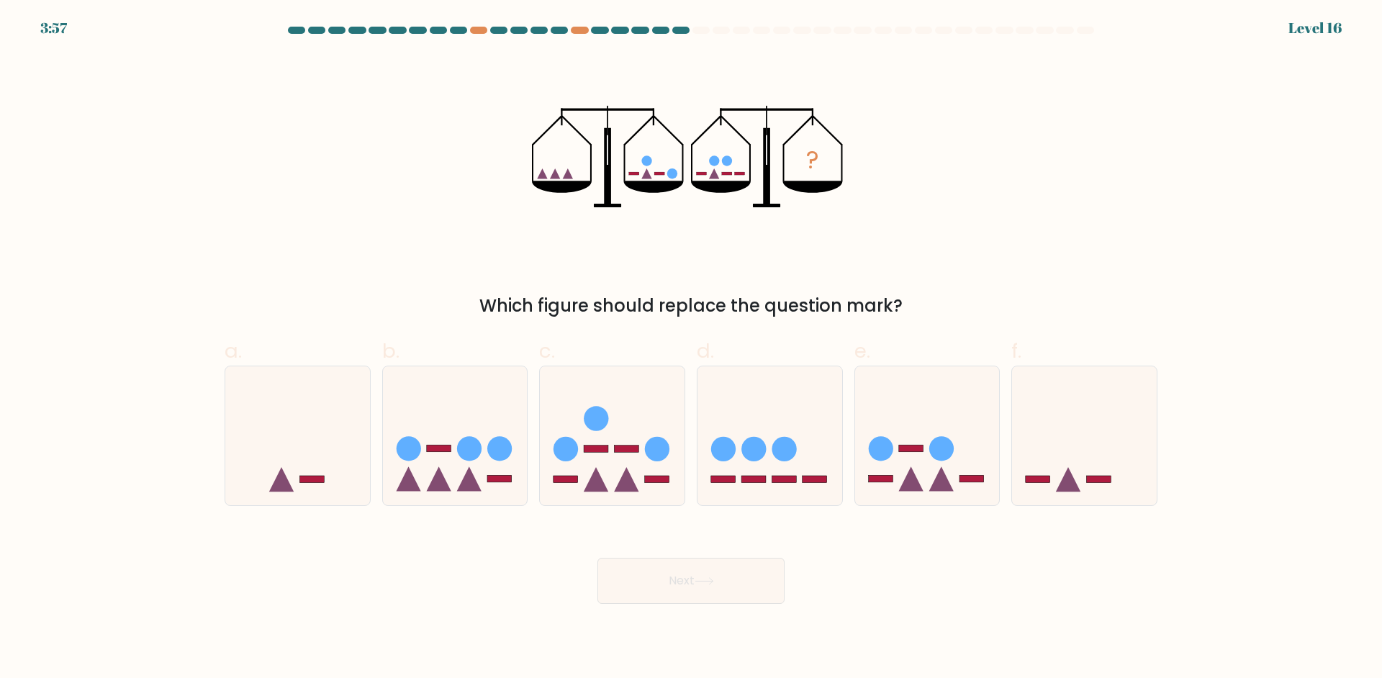
click at [1002, 240] on div "? Which figure should replace the question mark?" at bounding box center [691, 187] width 950 height 264
click at [459, 426] on icon at bounding box center [455, 435] width 145 height 119
click at [691, 348] on input "b." at bounding box center [691, 343] width 1 height 9
radio input "true"
click at [669, 579] on button "Next" at bounding box center [690, 581] width 187 height 46
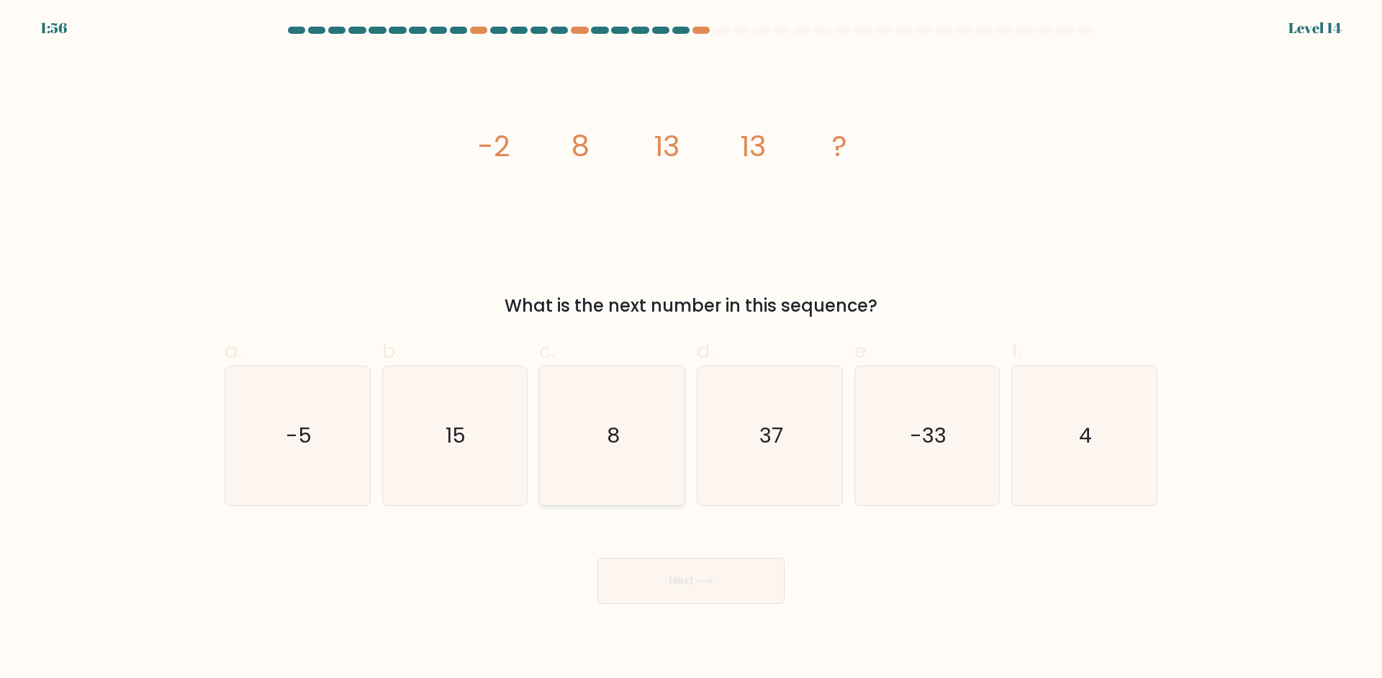
click at [606, 420] on icon "8" at bounding box center [612, 435] width 139 height 139
click at [691, 348] on input "c. 8" at bounding box center [691, 343] width 1 height 9
radio input "true"
click at [693, 581] on button "Next" at bounding box center [690, 581] width 187 height 46
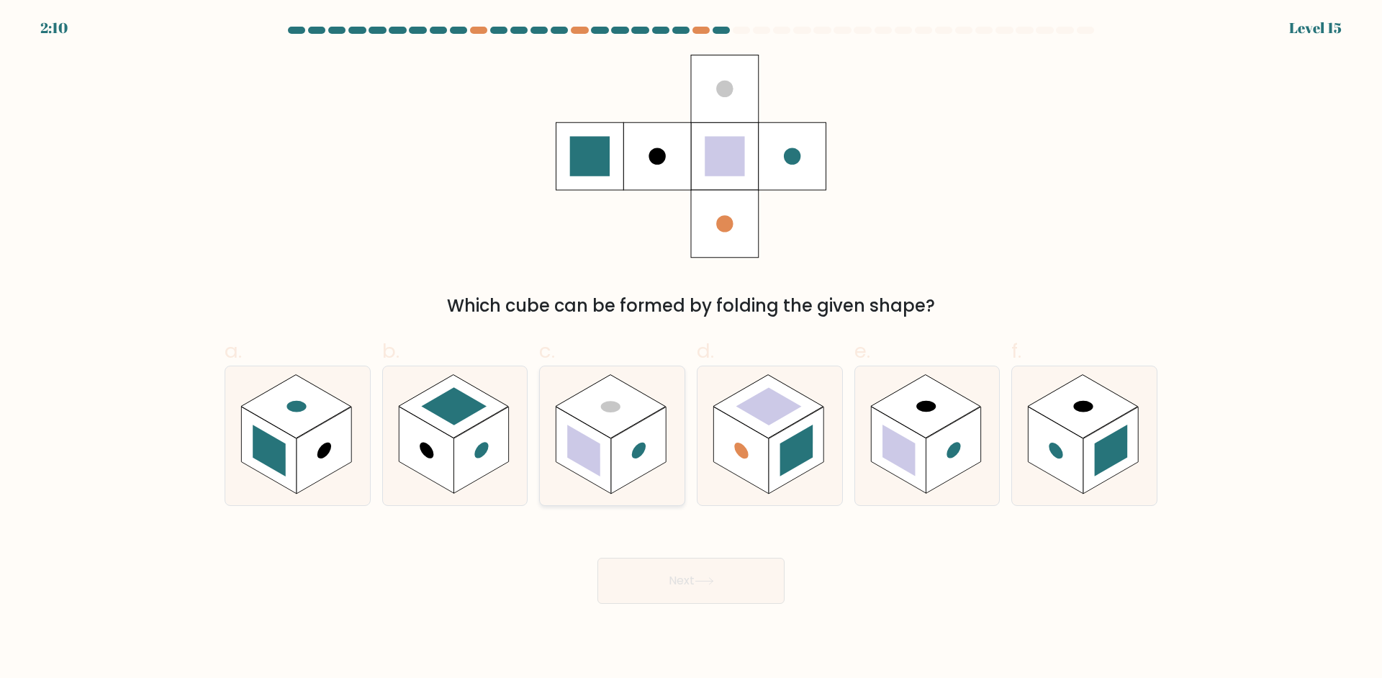
click at [612, 479] on rect at bounding box center [638, 450] width 55 height 87
click at [691, 348] on input "c." at bounding box center [691, 343] width 1 height 9
radio input "true"
click at [622, 566] on button "Next" at bounding box center [690, 581] width 187 height 46
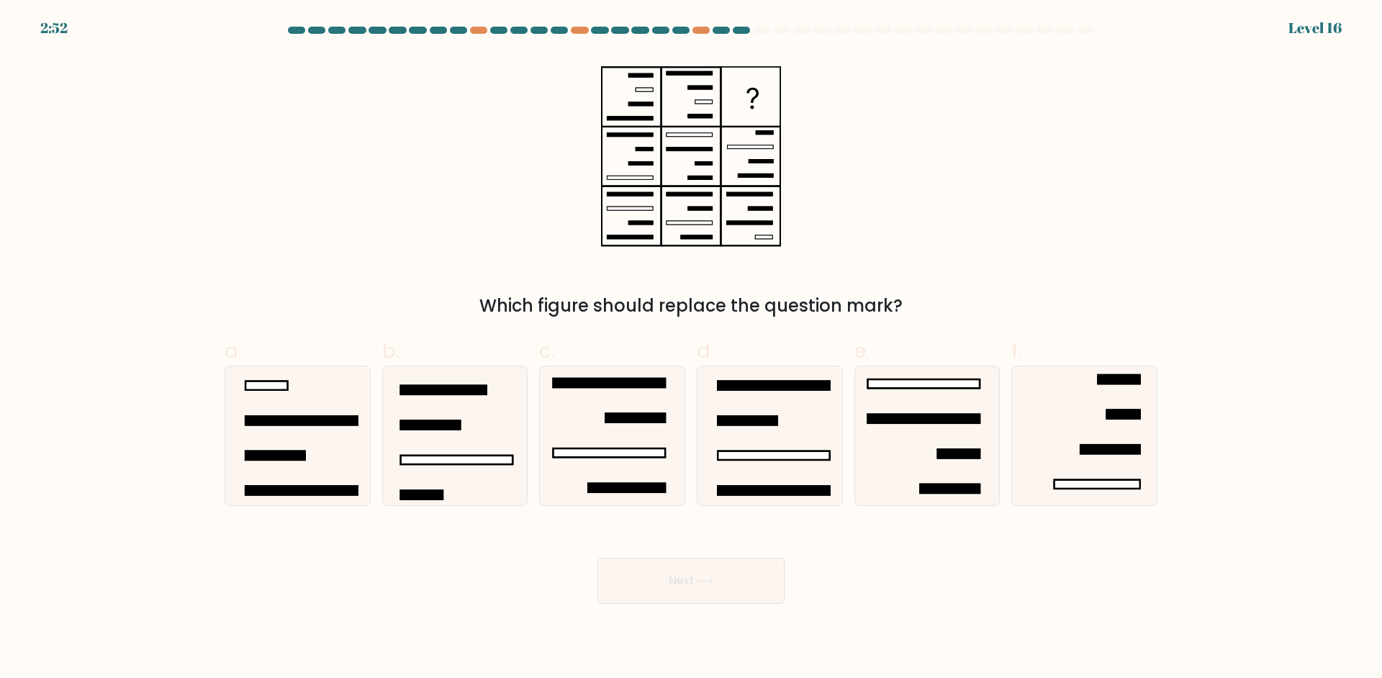
click at [889, 225] on div "Which figure should replace the question mark?" at bounding box center [691, 187] width 950 height 264
click at [602, 461] on icon at bounding box center [612, 435] width 139 height 139
click at [691, 348] on input "c." at bounding box center [691, 343] width 1 height 9
radio input "true"
click at [628, 575] on button "Next" at bounding box center [690, 581] width 187 height 46
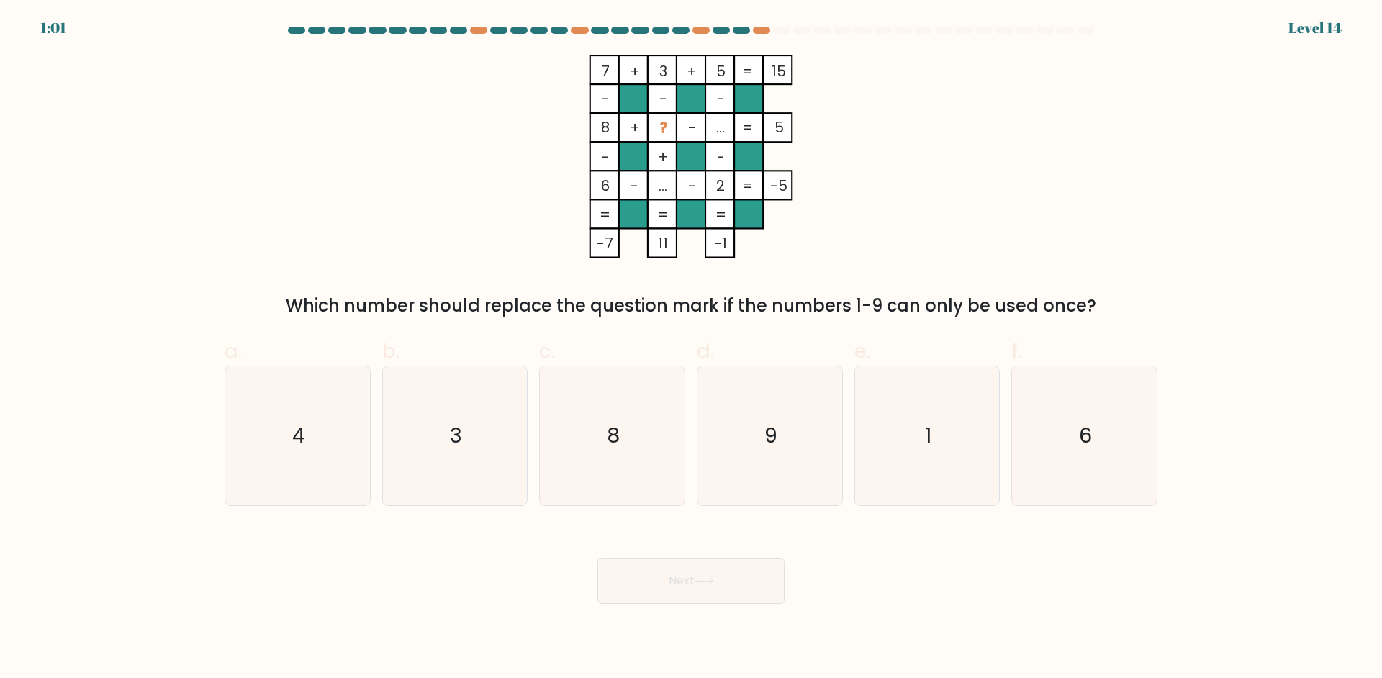
click at [887, 242] on icon "7 + 3 + 5 15 - - - 8 + ? - ... 5 - + - 6 - ... - 2 = -5 = = = = -7 11 -1 =" at bounding box center [691, 157] width 432 height 204
click at [916, 396] on icon "1" at bounding box center [926, 435] width 139 height 139
click at [692, 348] on input "e. 1" at bounding box center [691, 343] width 1 height 9
radio input "true"
click at [736, 599] on button "Next" at bounding box center [690, 581] width 187 height 46
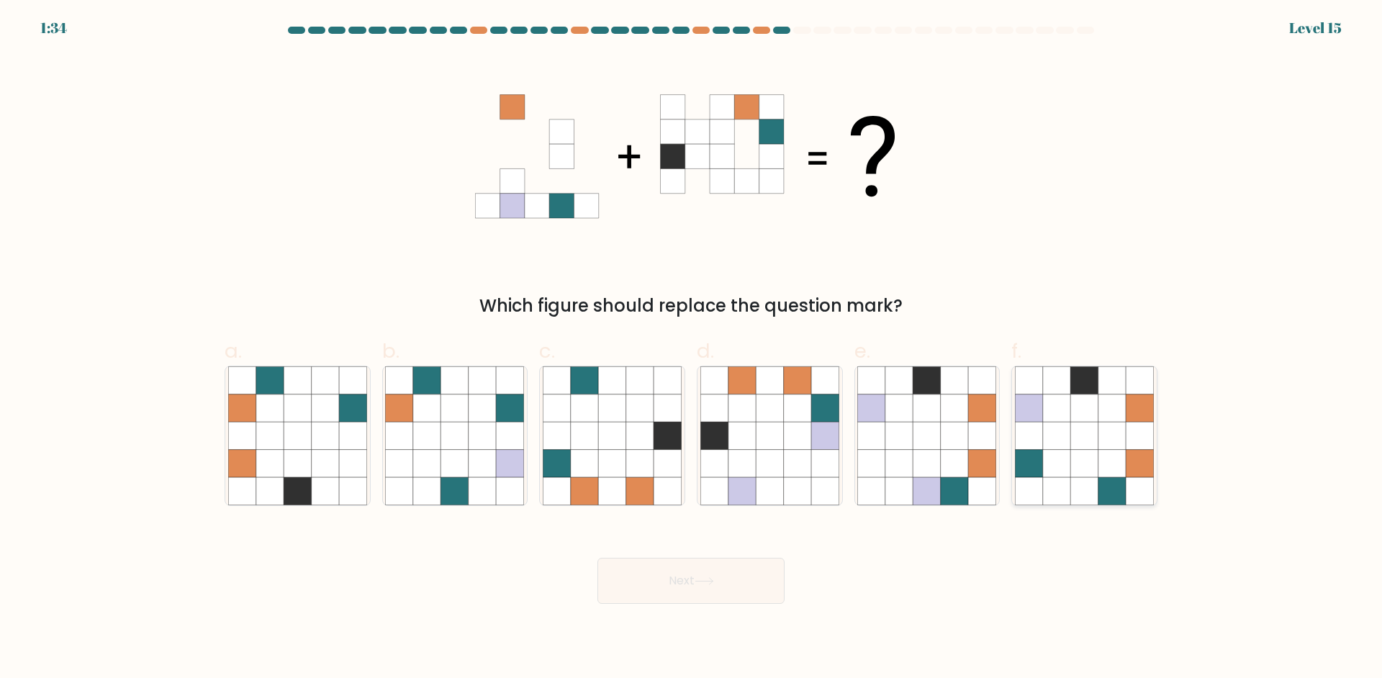
click at [1044, 402] on icon at bounding box center [1056, 407] width 27 height 27
click at [692, 348] on input "f." at bounding box center [691, 343] width 1 height 9
radio input "true"
click at [748, 563] on button "Next" at bounding box center [690, 581] width 187 height 46
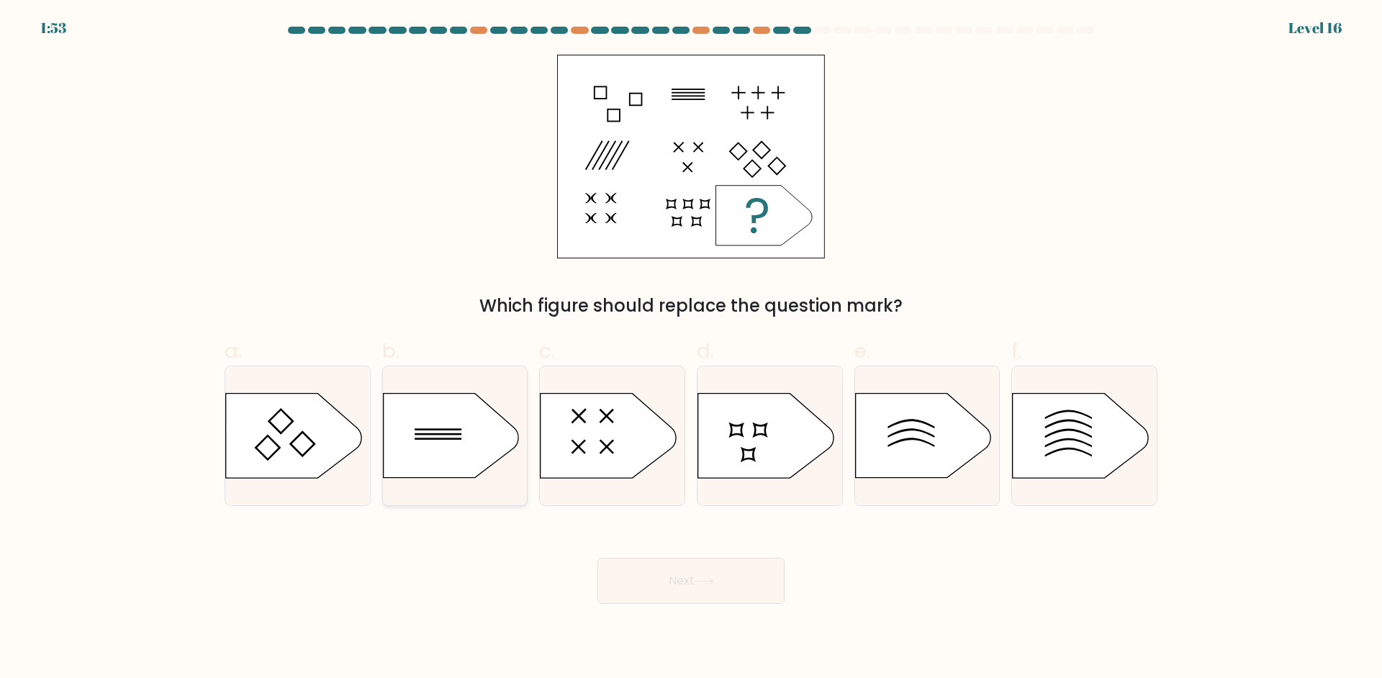
click at [435, 455] on icon at bounding box center [450, 436] width 135 height 84
click at [691, 348] on input "b." at bounding box center [691, 343] width 1 height 9
radio input "true"
click at [671, 577] on button "Next" at bounding box center [690, 581] width 187 height 46
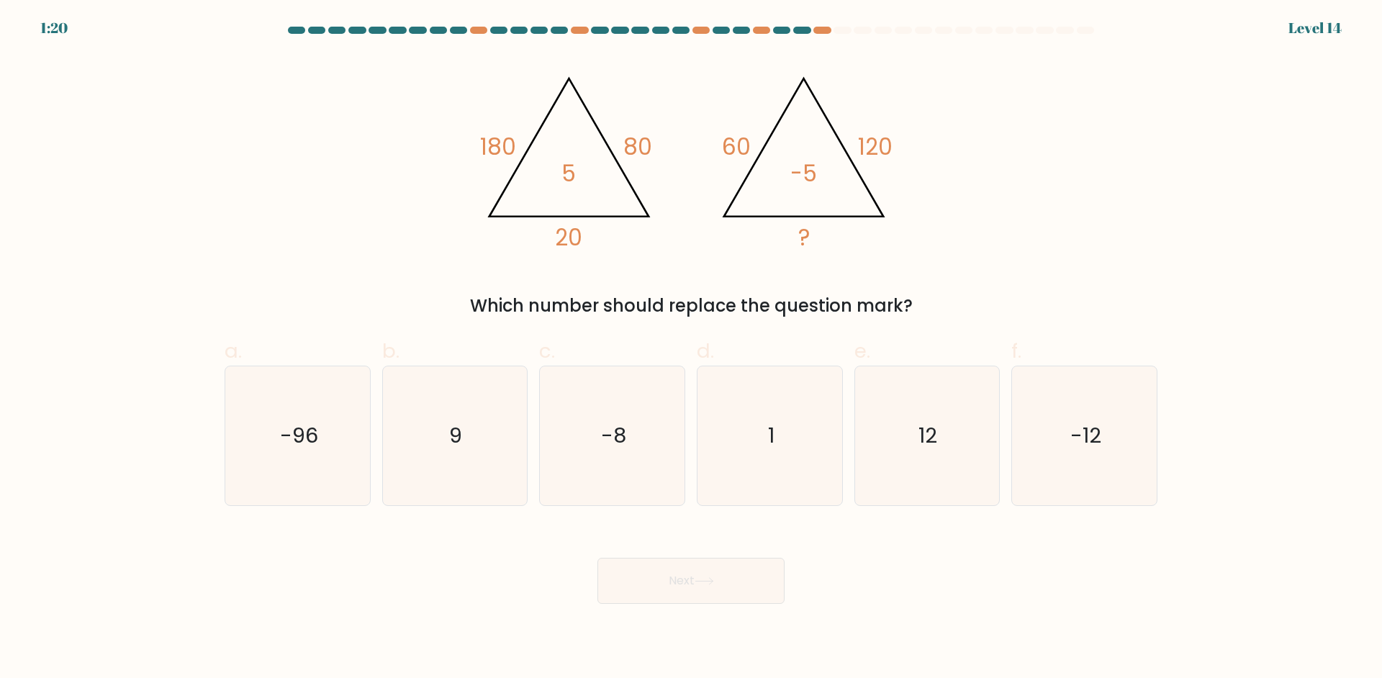
click at [683, 253] on icon "@import url('https://fonts.googleapis.com/css?family=Abril+Fatface:400,100,100i…" at bounding box center [691, 157] width 432 height 204
click at [1066, 436] on icon "-12" at bounding box center [1084, 435] width 139 height 139
click at [692, 348] on input "f. -12" at bounding box center [691, 343] width 1 height 9
radio input "true"
click at [748, 582] on button "Next" at bounding box center [690, 581] width 187 height 46
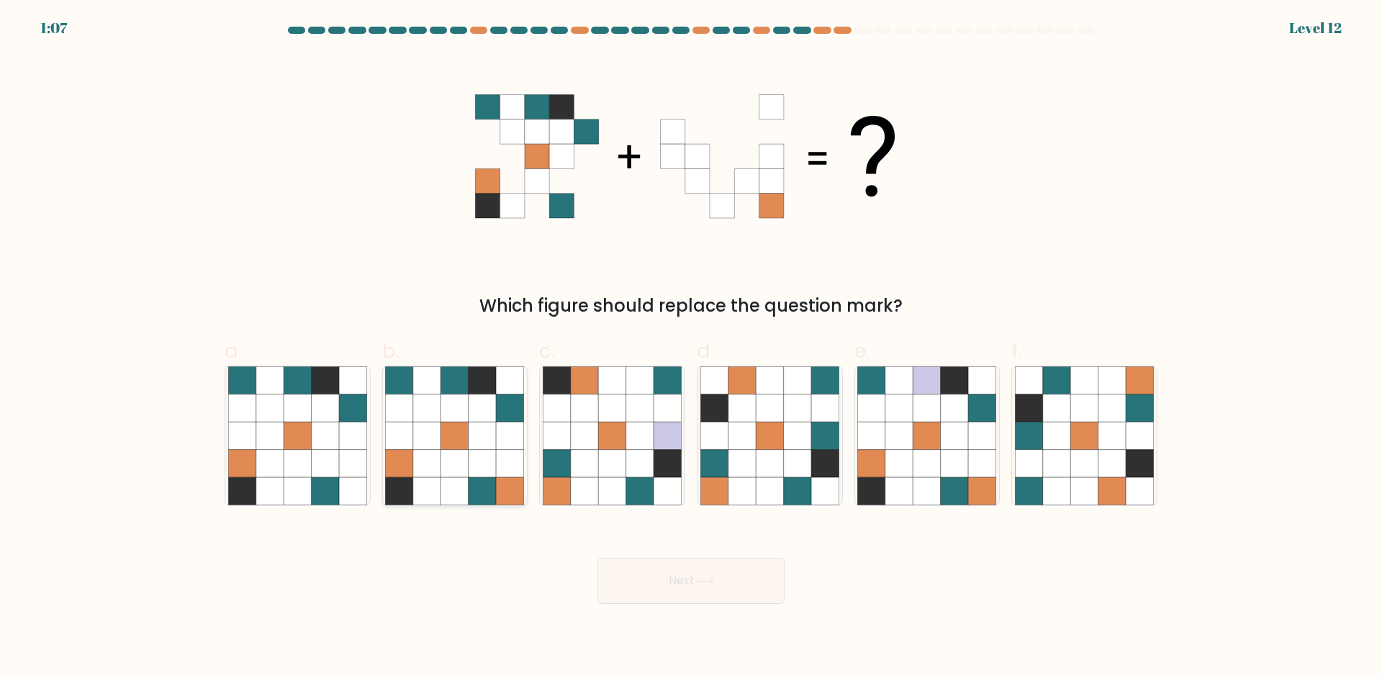
click at [504, 484] on icon at bounding box center [510, 490] width 27 height 27
click at [691, 348] on input "b." at bounding box center [691, 343] width 1 height 9
radio input "true"
click at [681, 582] on button "Next" at bounding box center [690, 581] width 187 height 46
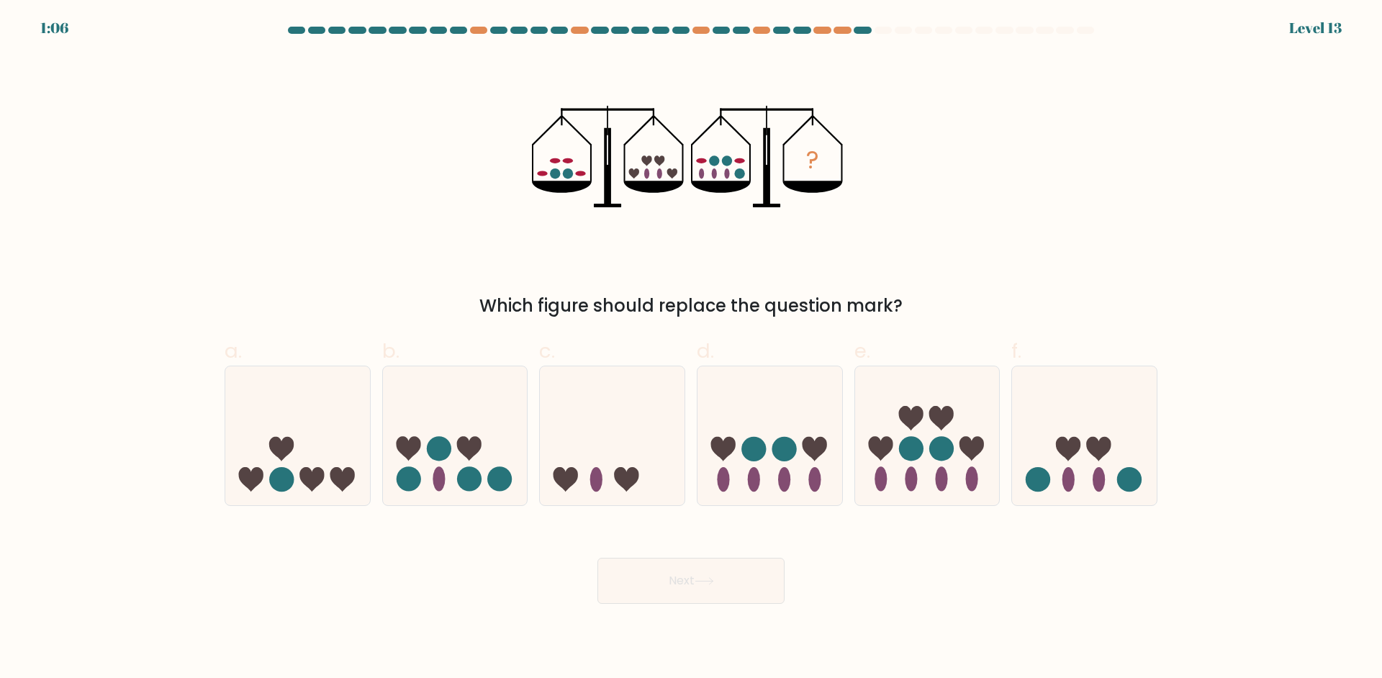
click at [869, 290] on div "? Which figure should replace the question mark?" at bounding box center [691, 187] width 950 height 264
click at [973, 478] on ellipse at bounding box center [972, 479] width 12 height 24
click at [692, 348] on input "e." at bounding box center [691, 343] width 1 height 9
radio input "true"
click at [474, 496] on div at bounding box center [455, 436] width 146 height 140
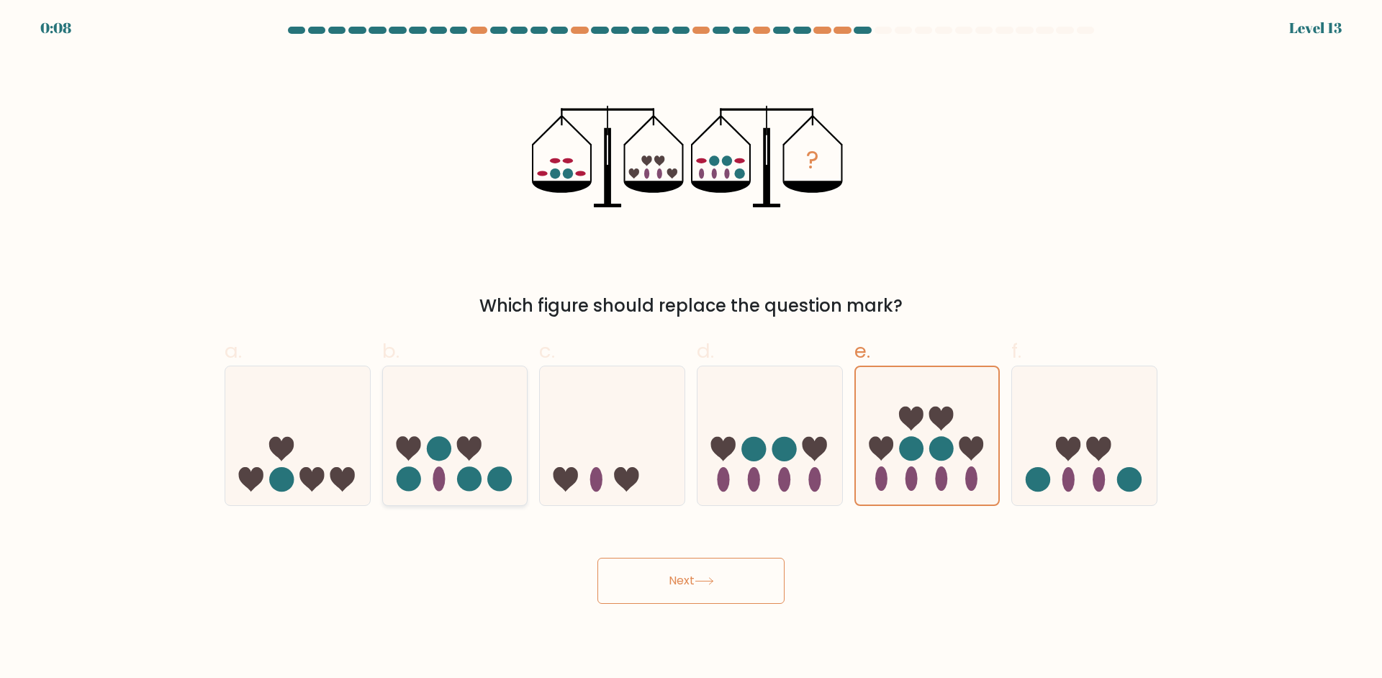
click at [691, 348] on input "b." at bounding box center [691, 343] width 1 height 9
radio input "true"
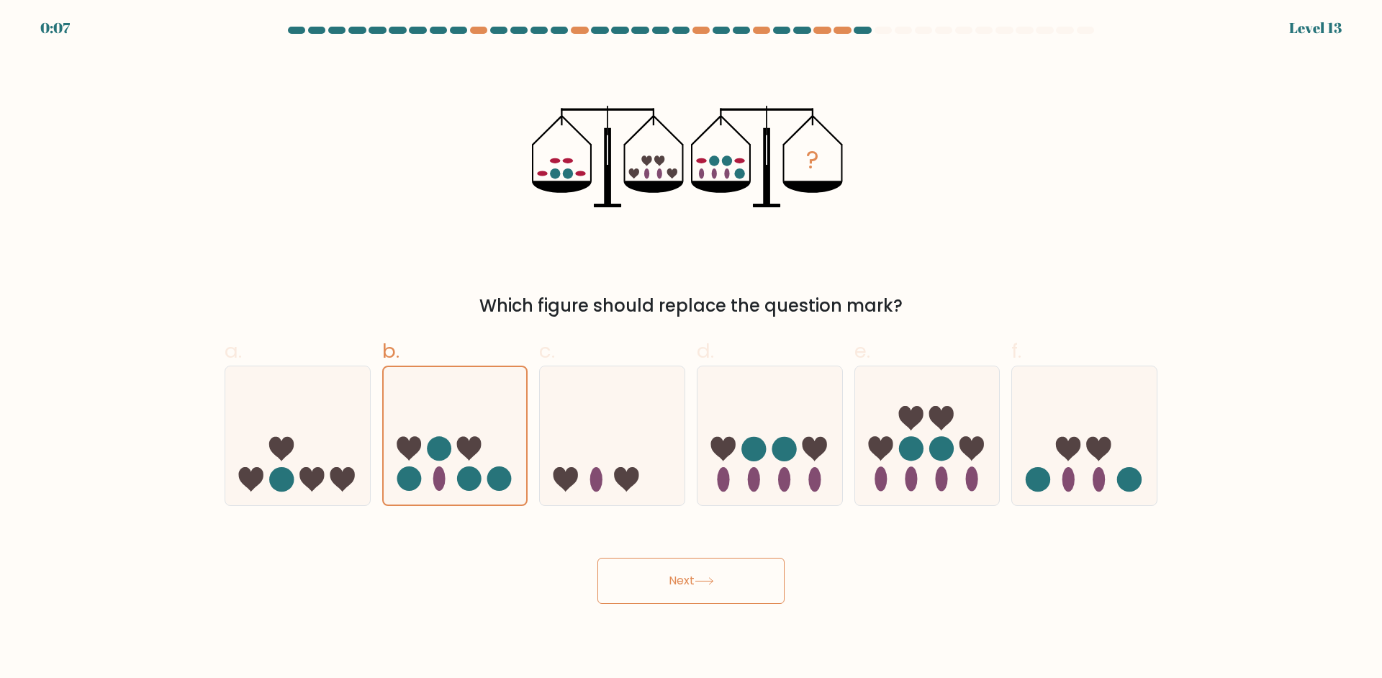
click at [618, 582] on button "Next" at bounding box center [690, 581] width 187 height 46
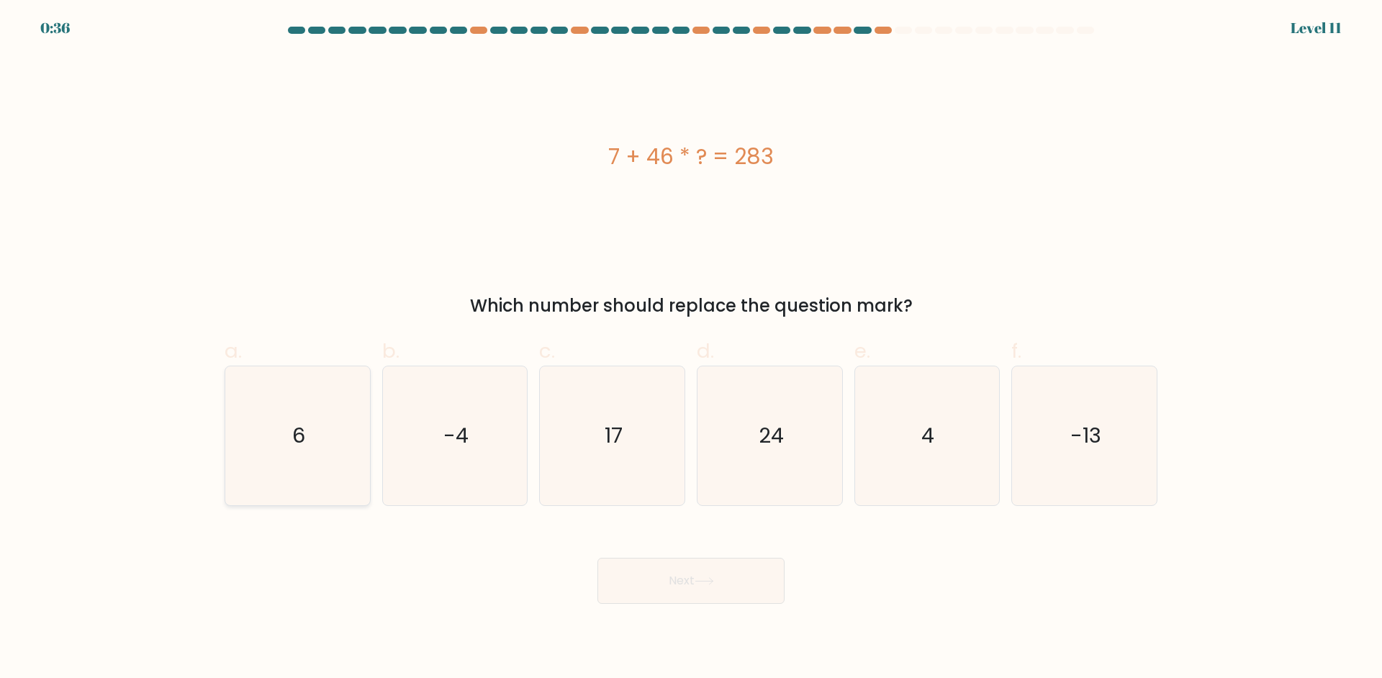
click at [312, 441] on icon "6" at bounding box center [297, 435] width 139 height 139
click at [691, 348] on input "a. 6" at bounding box center [691, 343] width 1 height 9
radio input "true"
click at [672, 599] on button "Next" at bounding box center [690, 581] width 187 height 46
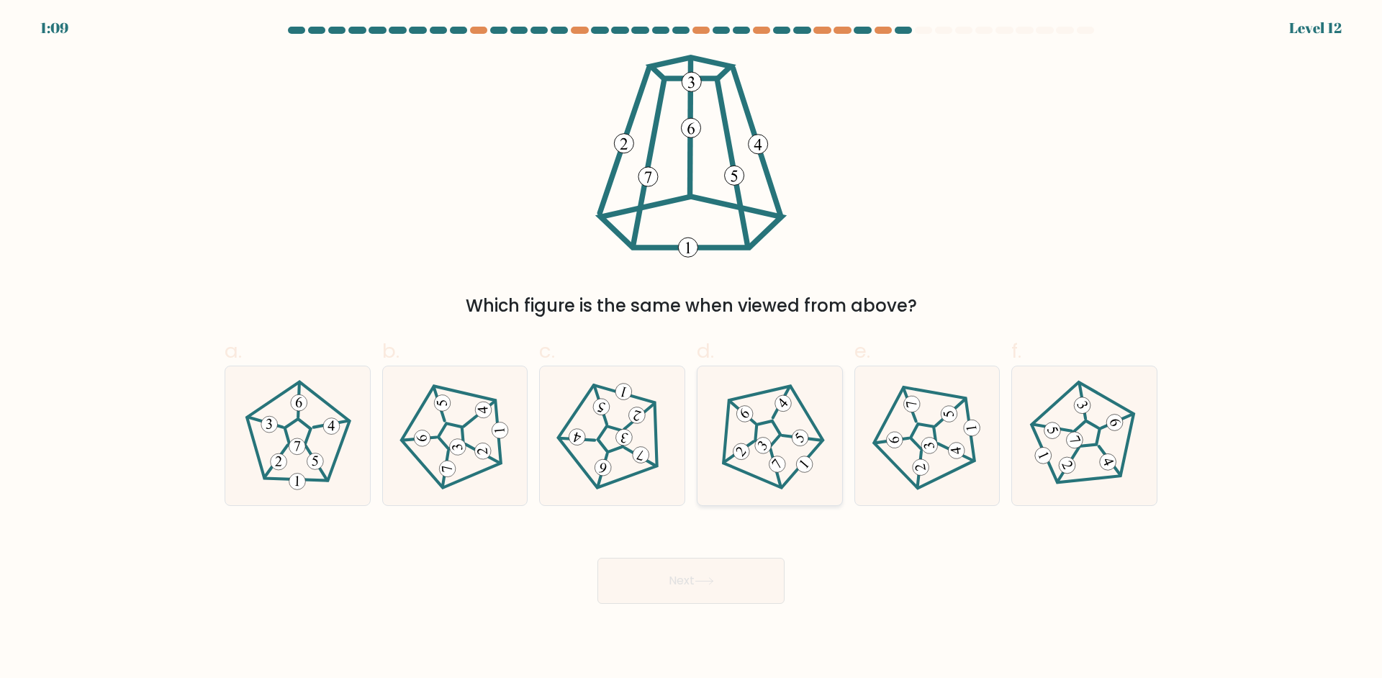
click at [748, 422] on icon at bounding box center [769, 435] width 111 height 111
click at [692, 348] on input "d." at bounding box center [691, 343] width 1 height 9
radio input "true"
click at [733, 599] on button "Next" at bounding box center [690, 581] width 187 height 46
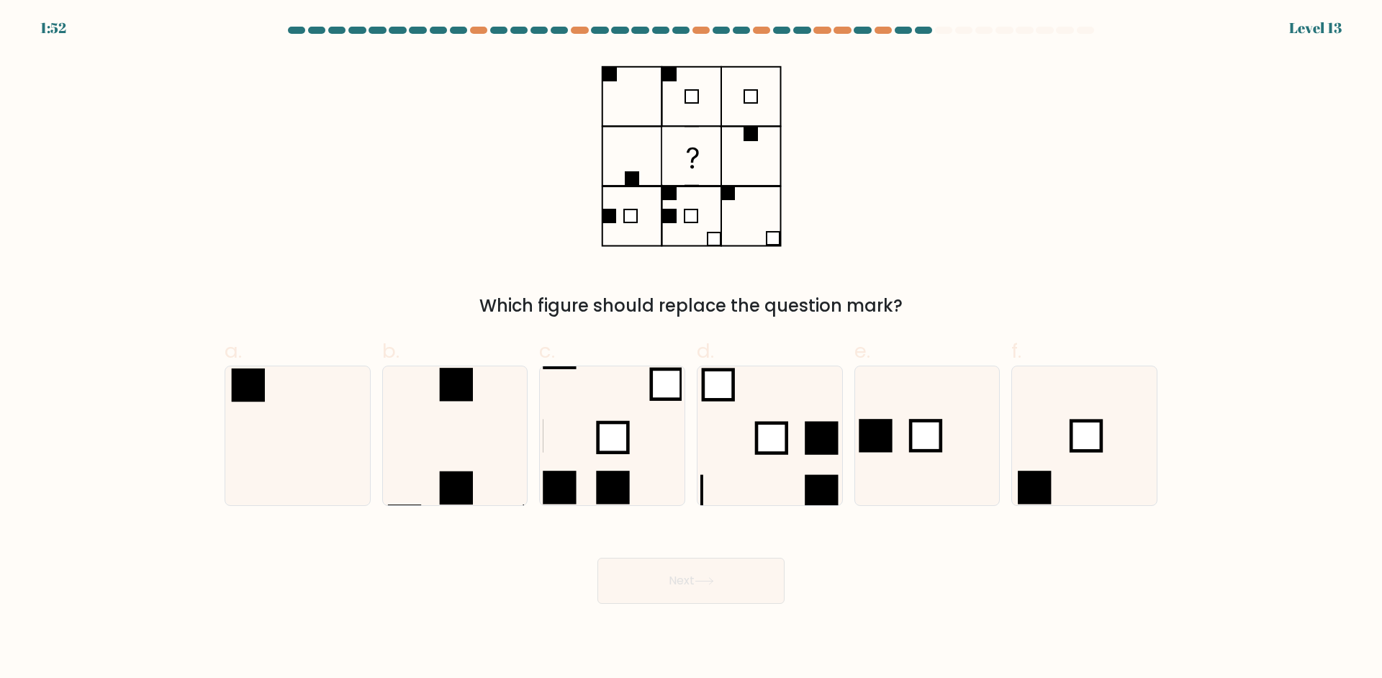
click at [830, 267] on div "Which figure should replace the question mark?" at bounding box center [691, 187] width 950 height 264
click at [836, 262] on div "Which figure should replace the question mark?" at bounding box center [691, 187] width 950 height 264
click at [453, 460] on icon at bounding box center [454, 435] width 139 height 139
click at [691, 348] on input "b." at bounding box center [691, 343] width 1 height 9
radio input "true"
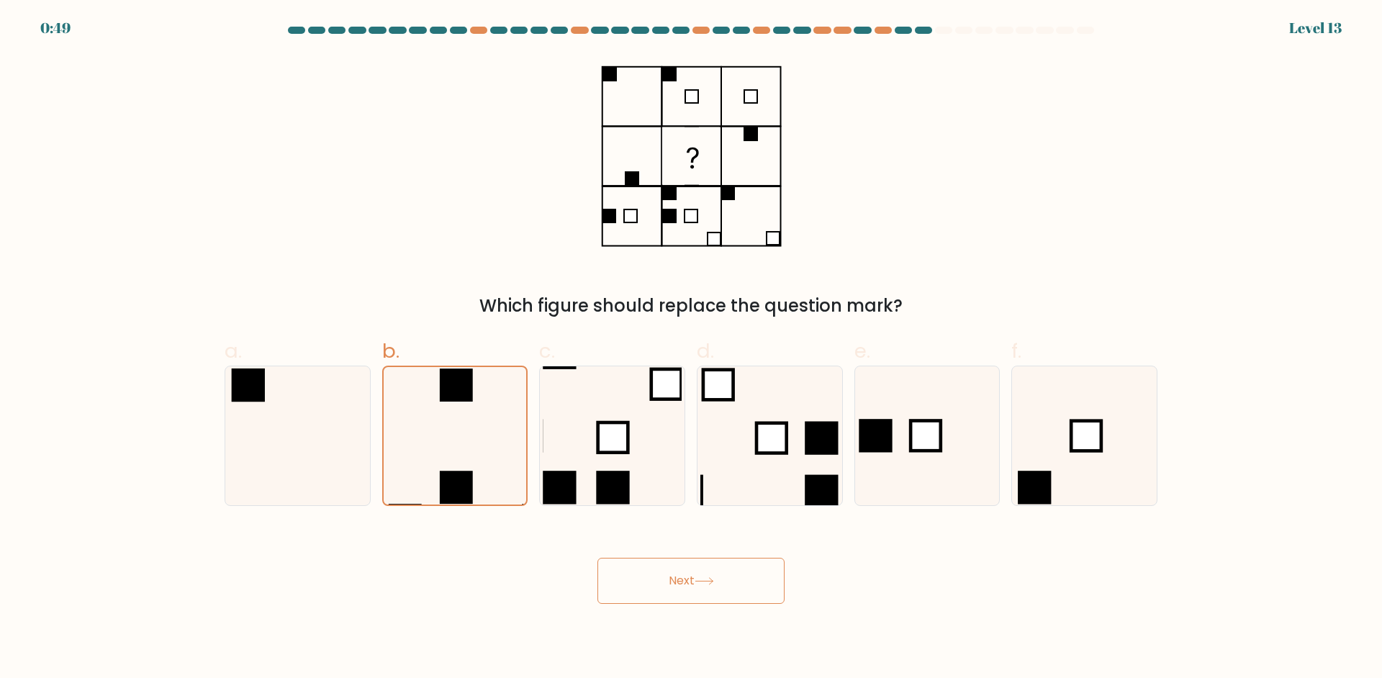
click at [725, 578] on button "Next" at bounding box center [690, 581] width 187 height 46
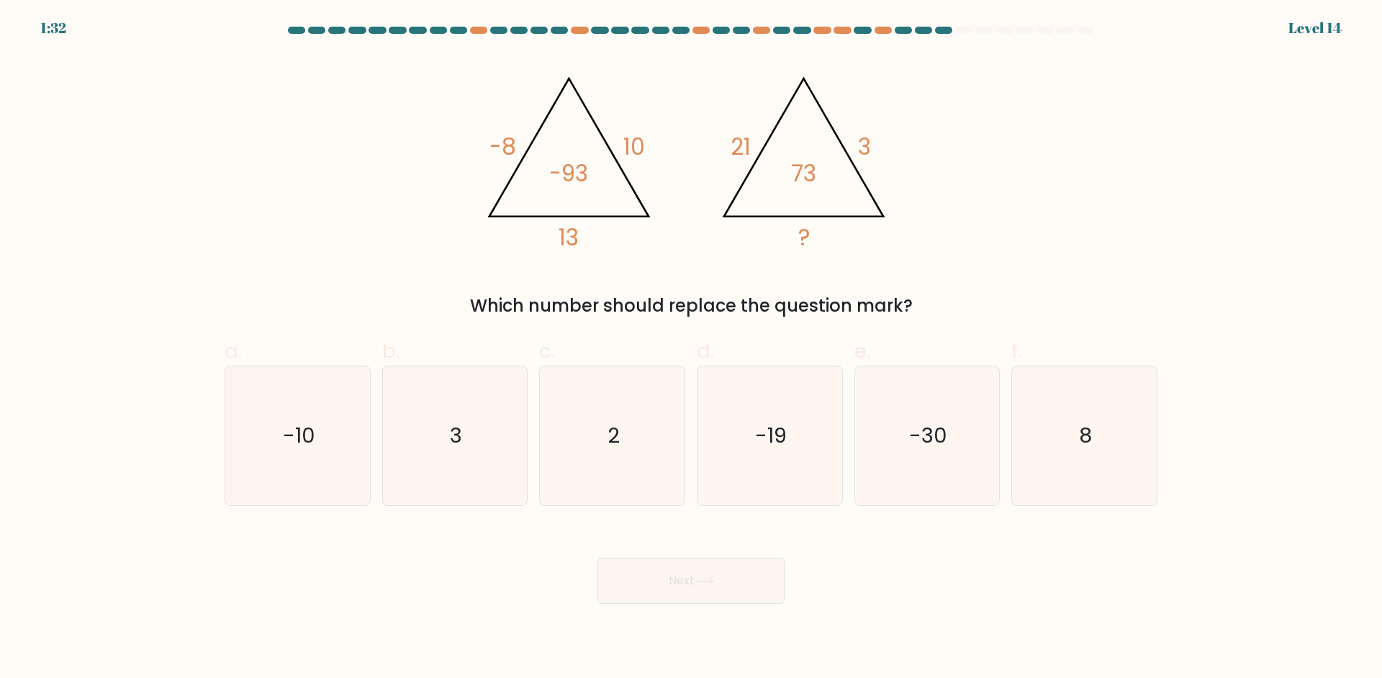
click at [1014, 268] on div "@import url('https://fonts.googleapis.com/css?family=Abril+Fatface:400,100,100i…" at bounding box center [691, 187] width 950 height 264
click at [481, 458] on icon "3" at bounding box center [454, 435] width 139 height 139
click at [691, 348] on input "b. 3" at bounding box center [691, 343] width 1 height 9
radio input "true"
click at [687, 562] on button "Next" at bounding box center [690, 581] width 187 height 46
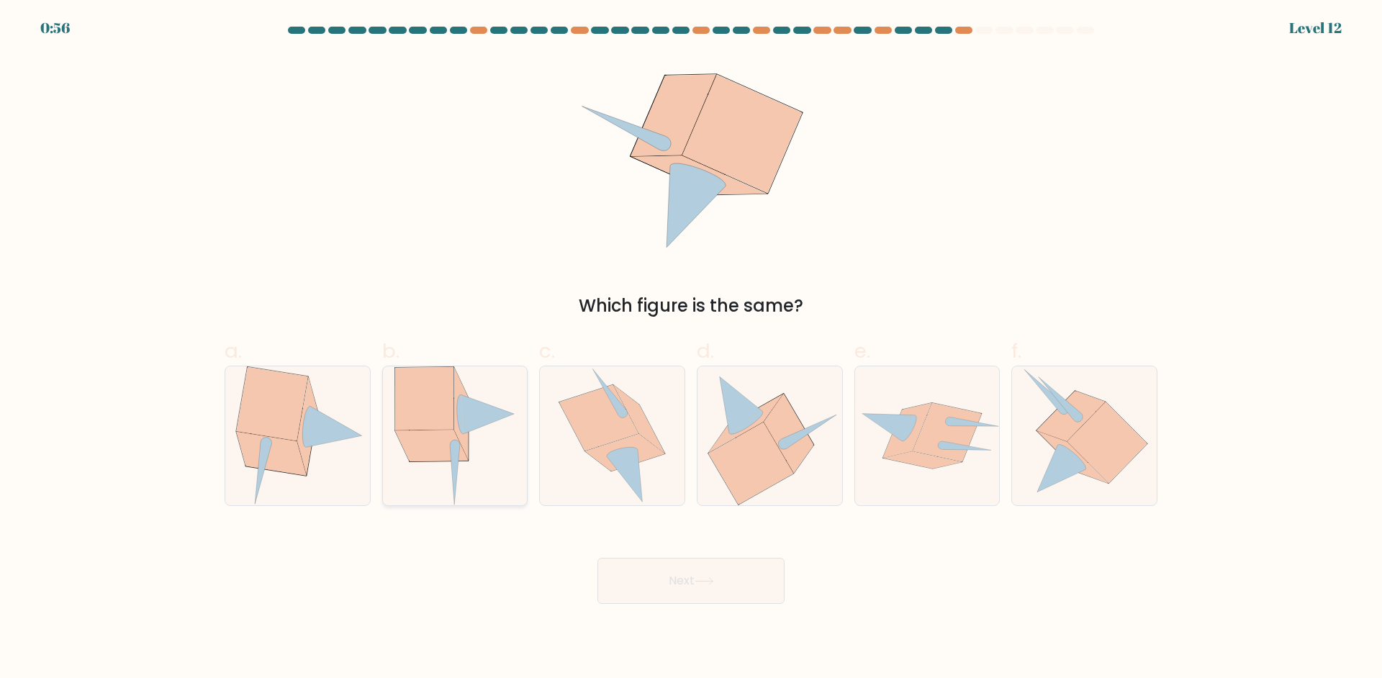
click at [454, 424] on icon at bounding box center [461, 413] width 14 height 92
click at [691, 348] on input "b." at bounding box center [691, 343] width 1 height 9
radio input "true"
click at [673, 574] on button "Next" at bounding box center [690, 581] width 187 height 46
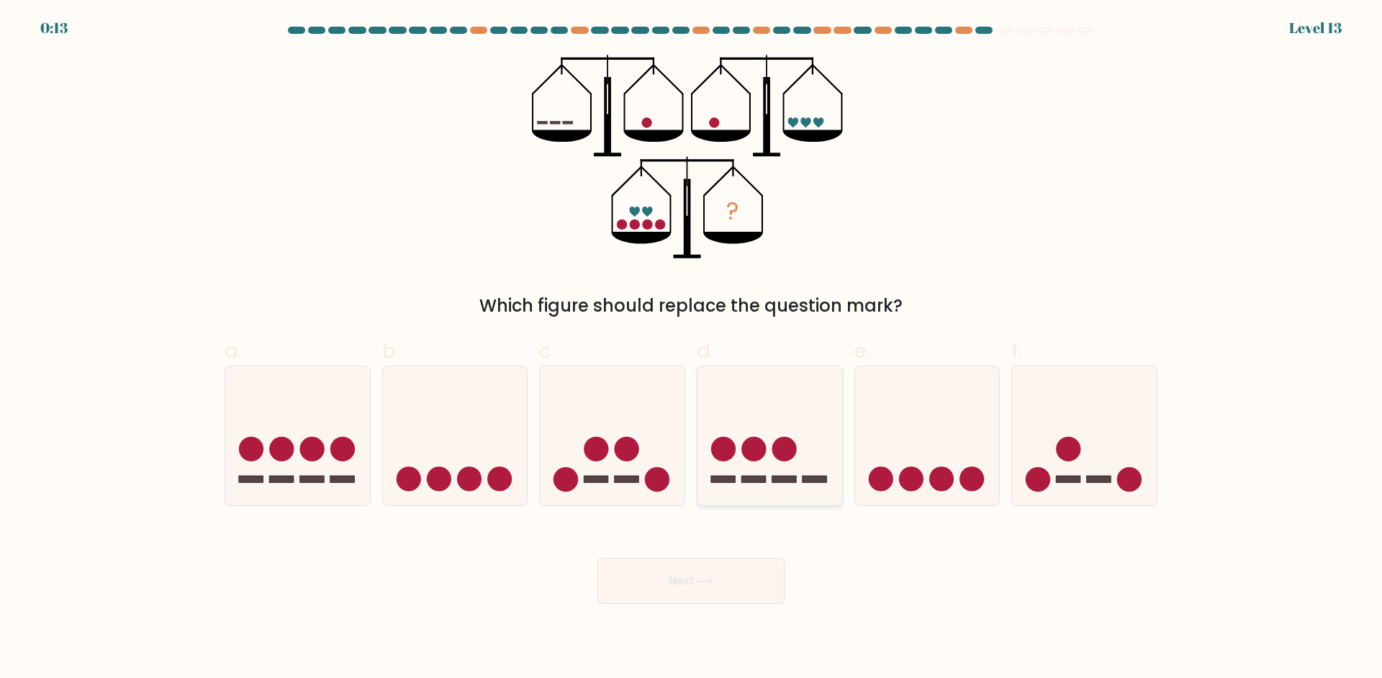
click at [807, 443] on icon at bounding box center [769, 435] width 145 height 119
click at [692, 348] on input "d." at bounding box center [691, 343] width 1 height 9
radio input "true"
click at [324, 457] on icon at bounding box center [297, 435] width 145 height 119
click at [691, 348] on input "a." at bounding box center [691, 343] width 1 height 9
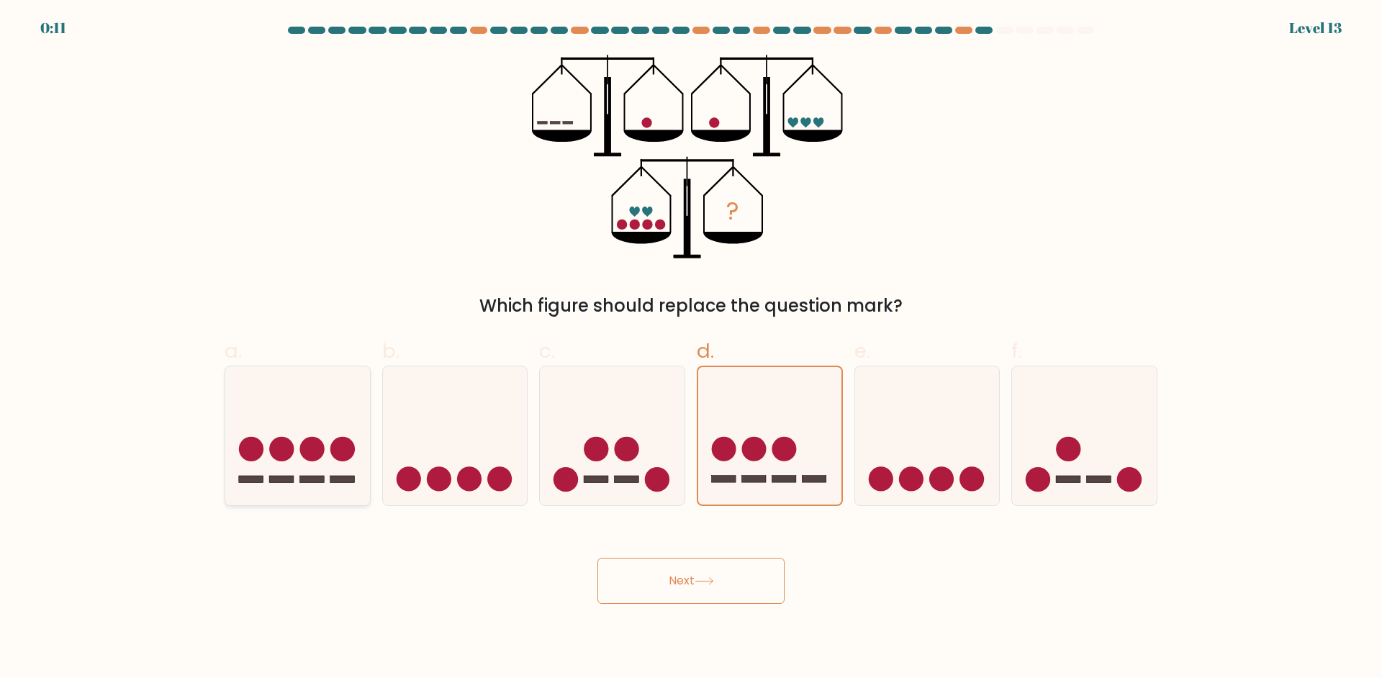
radio input "true"
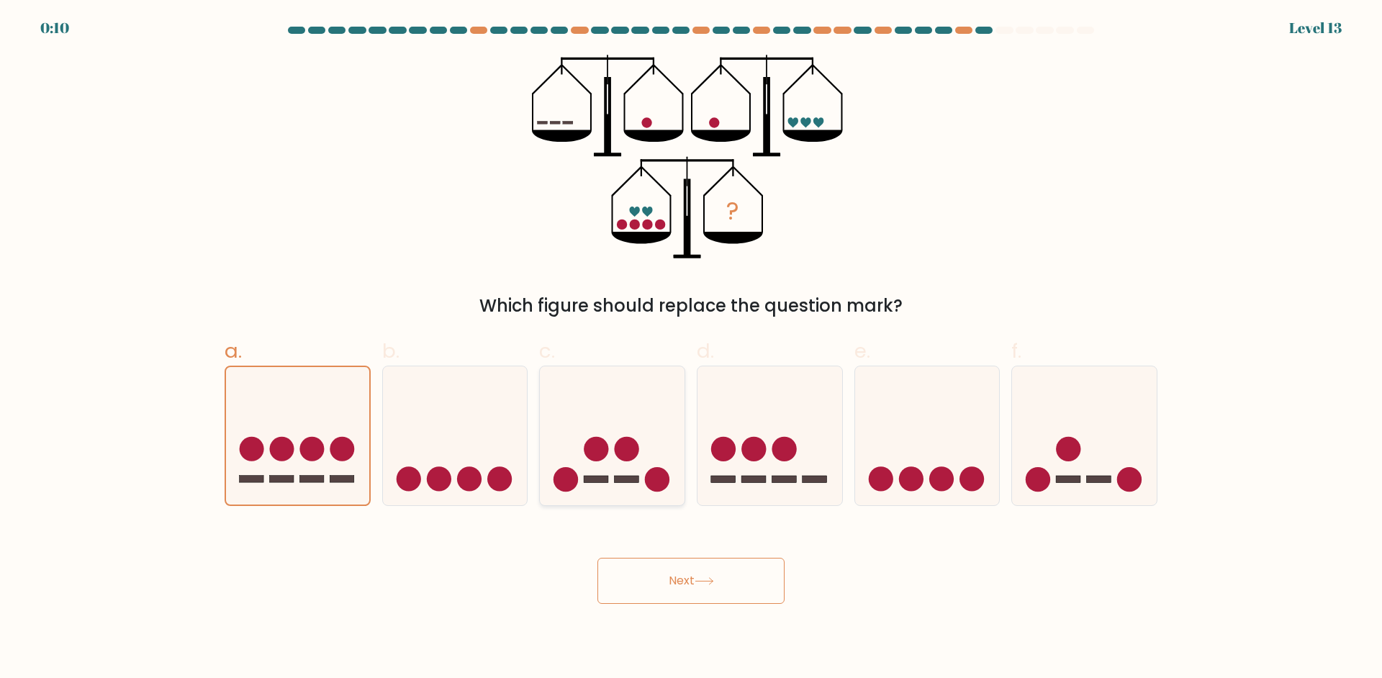
click at [638, 455] on icon at bounding box center [612, 435] width 145 height 119
click at [691, 348] on input "c." at bounding box center [691, 343] width 1 height 9
radio input "true"
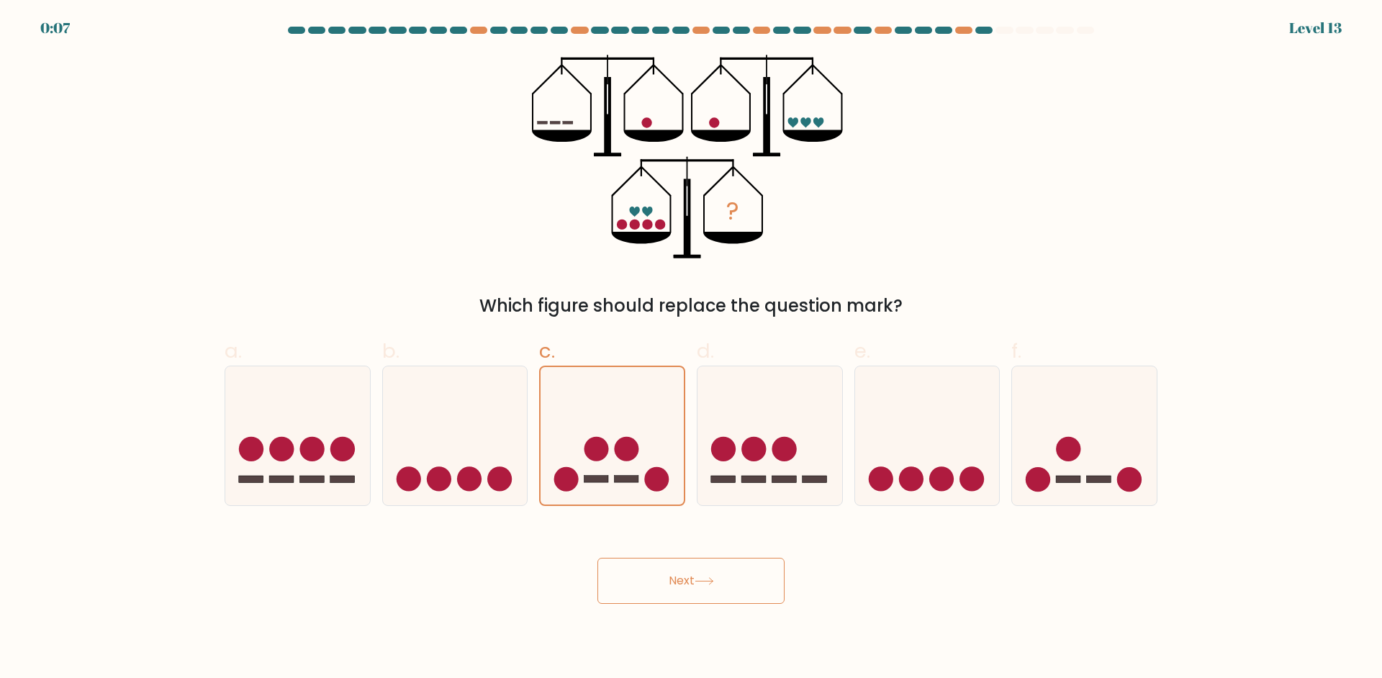
click at [713, 568] on button "Next" at bounding box center [690, 581] width 187 height 46
click at [697, 585] on button "Next" at bounding box center [690, 581] width 187 height 46
click at [640, 450] on icon at bounding box center [611, 435] width 143 height 119
click at [691, 348] on input "c." at bounding box center [691, 343] width 1 height 9
click at [682, 571] on button "Next" at bounding box center [690, 581] width 187 height 46
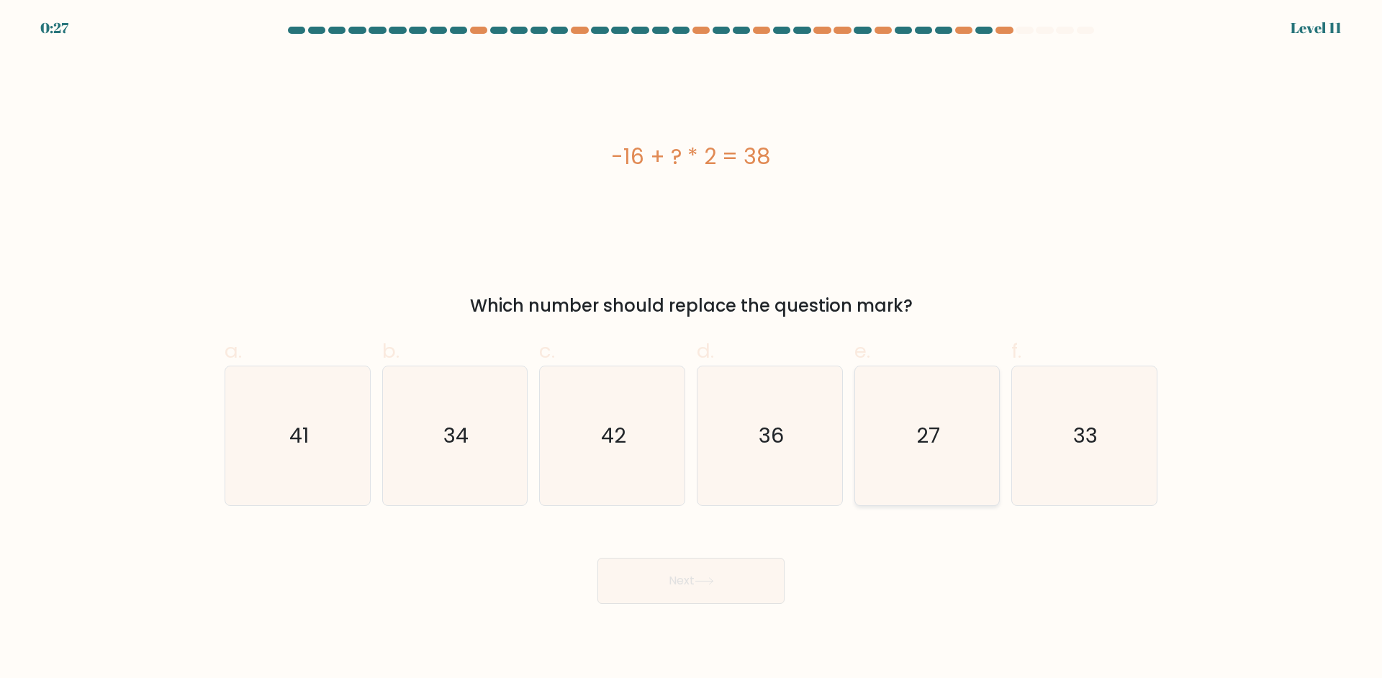
click at [966, 412] on icon "27" at bounding box center [926, 435] width 139 height 139
click at [692, 348] on input "e. 27" at bounding box center [691, 343] width 1 height 9
radio input "true"
click at [735, 592] on button "Next" at bounding box center [690, 581] width 187 height 46
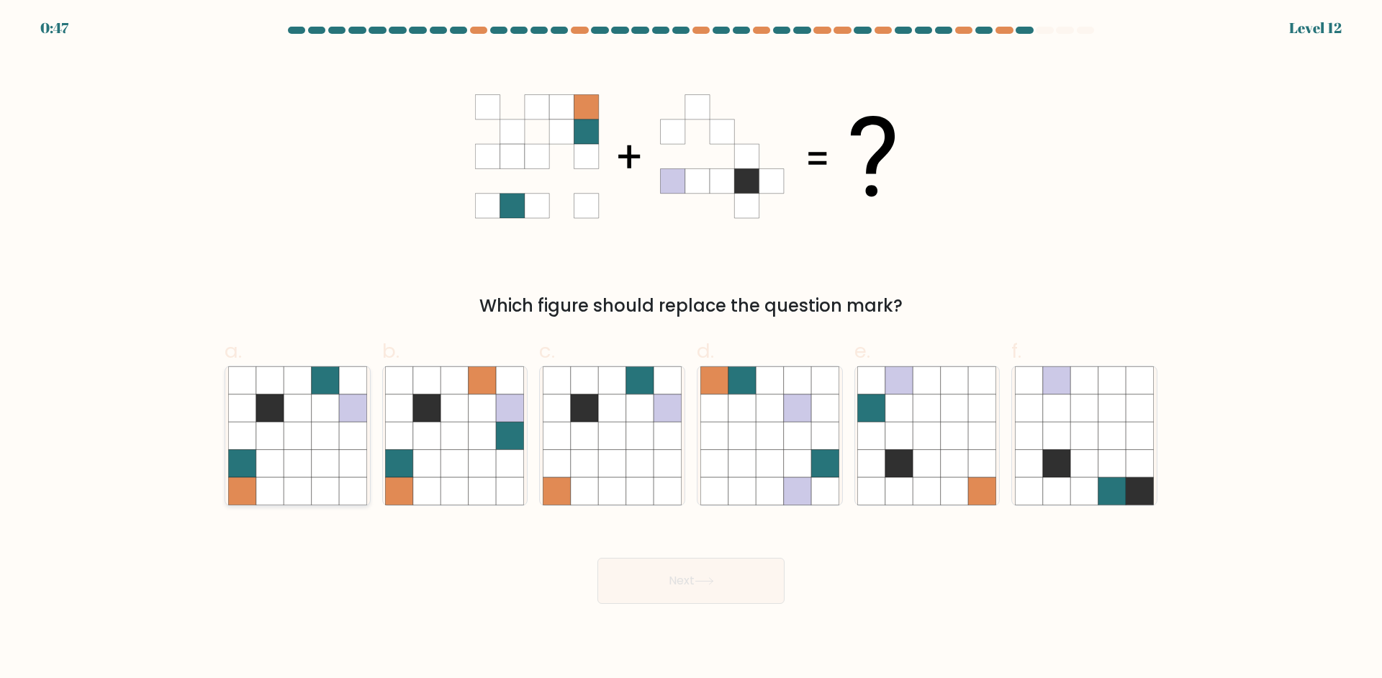
click at [295, 439] on icon at bounding box center [297, 435] width 27 height 27
click at [691, 348] on input "a." at bounding box center [691, 343] width 1 height 9
radio input "true"
click at [687, 582] on button "Next" at bounding box center [690, 581] width 187 height 46
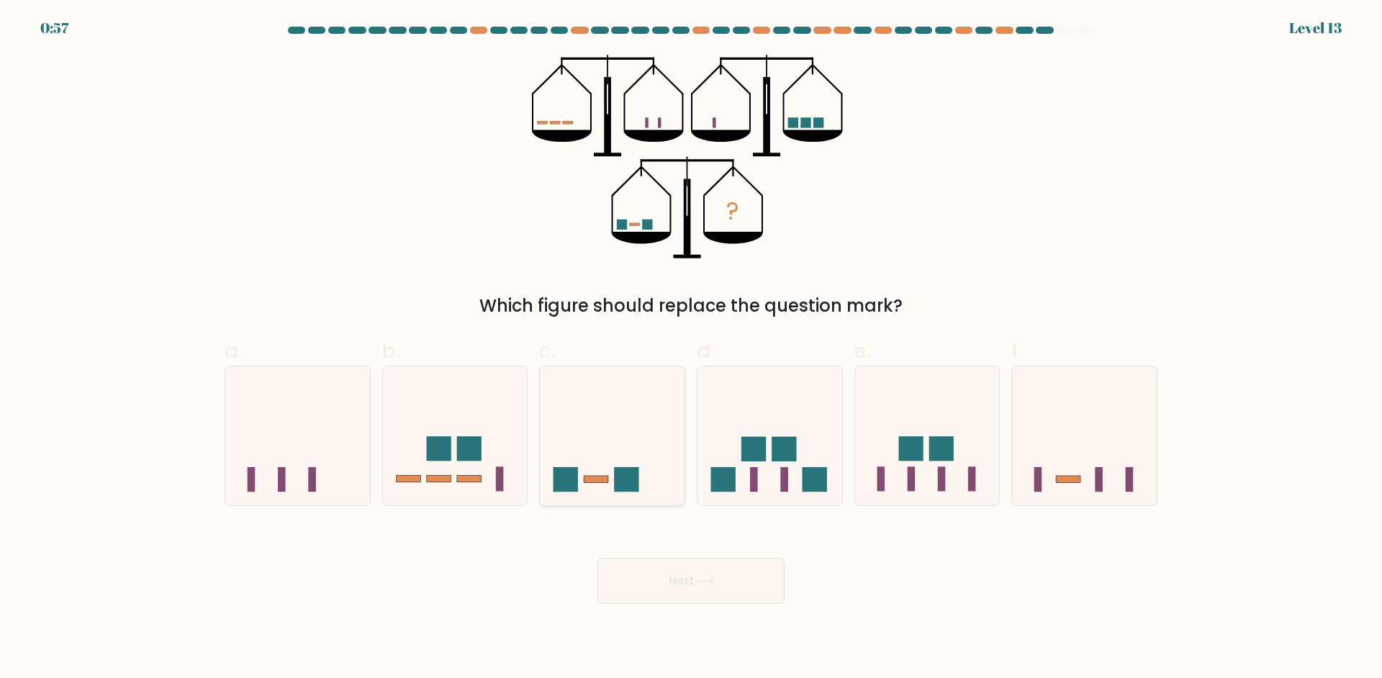
click at [643, 397] on icon at bounding box center [612, 435] width 145 height 119
click at [691, 348] on input "c." at bounding box center [691, 343] width 1 height 9
radio input "true"
click at [697, 564] on button "Next" at bounding box center [690, 581] width 187 height 46
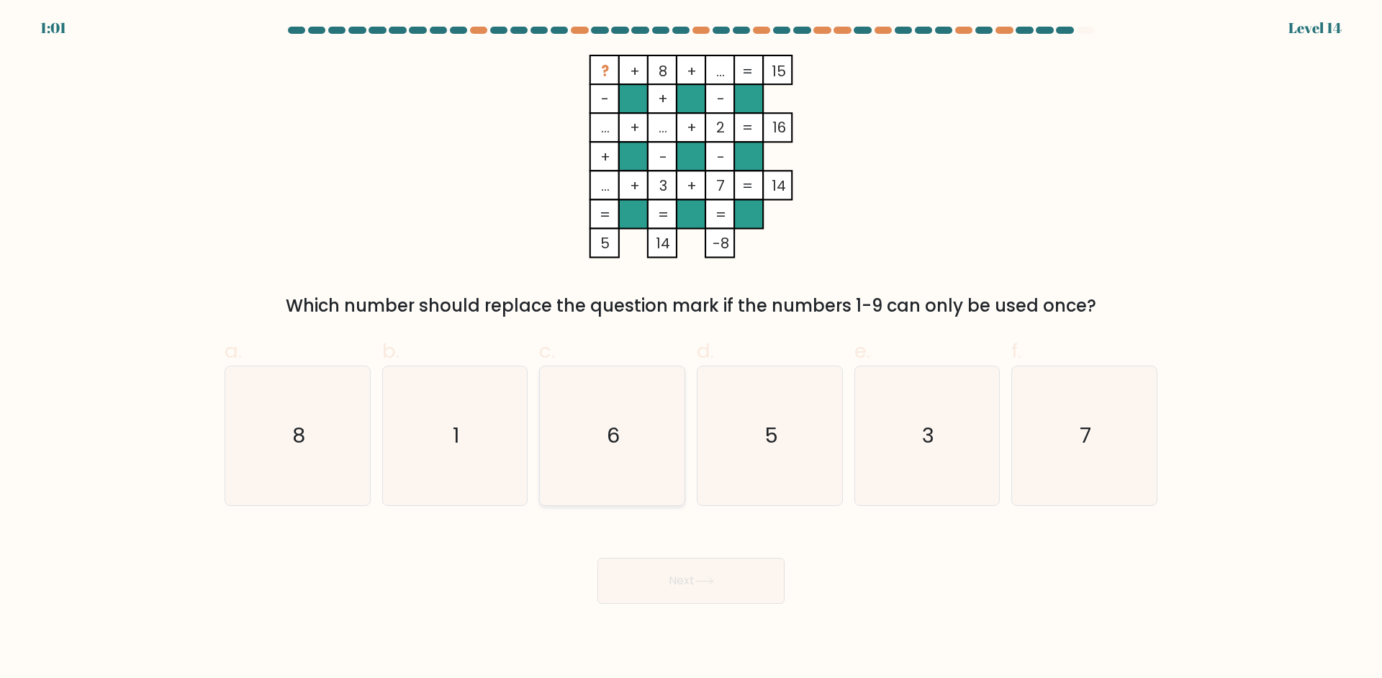
click at [574, 397] on icon "6" at bounding box center [612, 435] width 139 height 139
click at [691, 348] on input "c. 6" at bounding box center [691, 343] width 1 height 9
radio input "true"
click at [680, 566] on button "Next" at bounding box center [690, 581] width 187 height 46
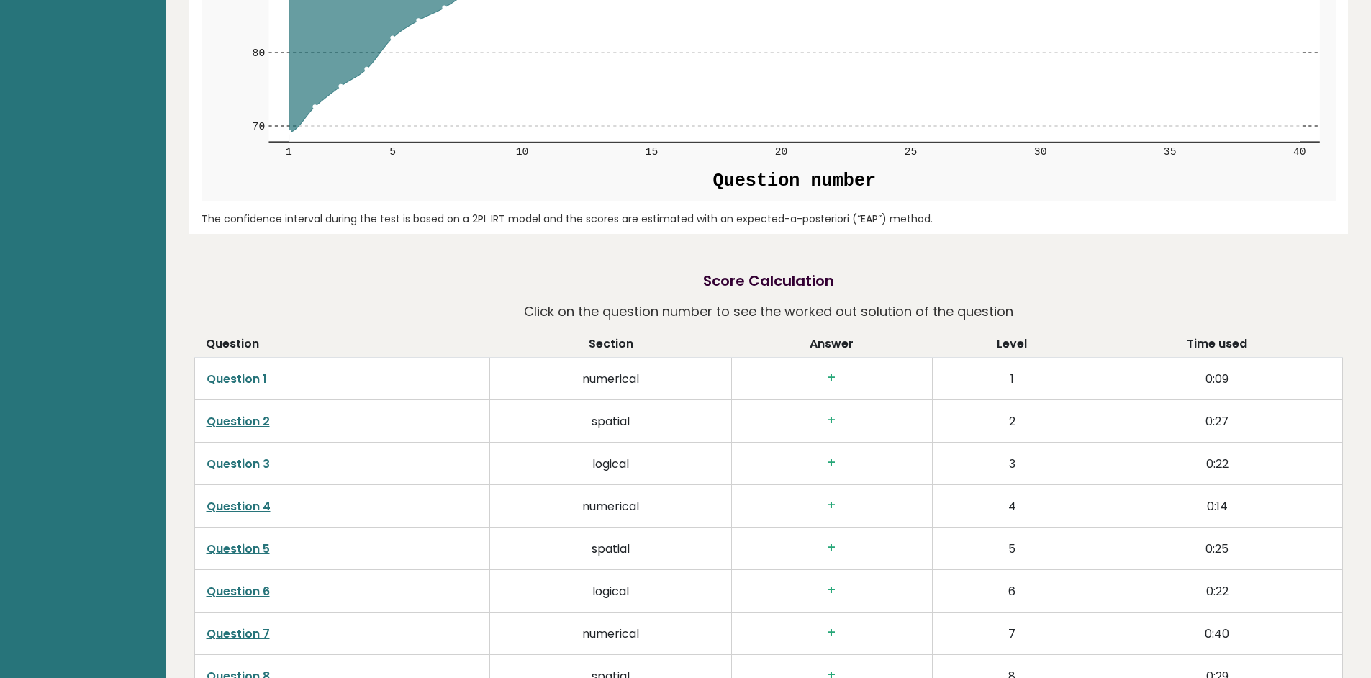
scroll to position [1562, 0]
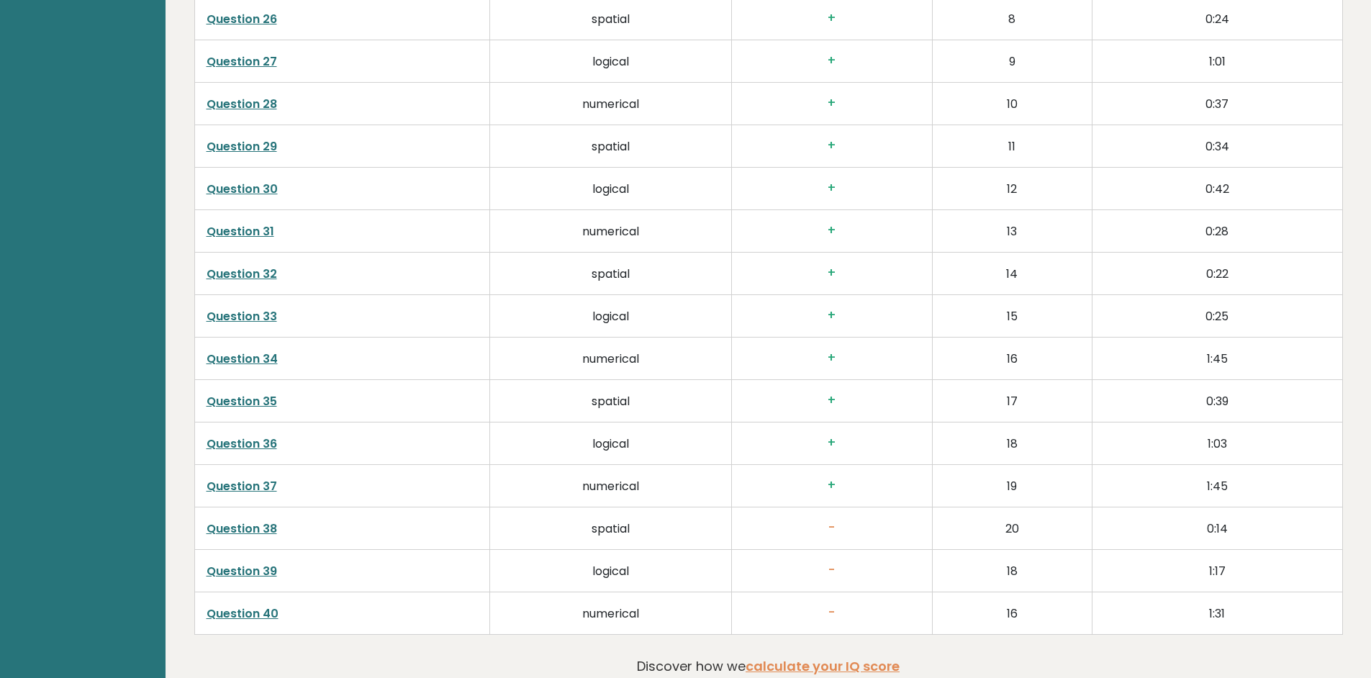
scroll to position [3728, 0]
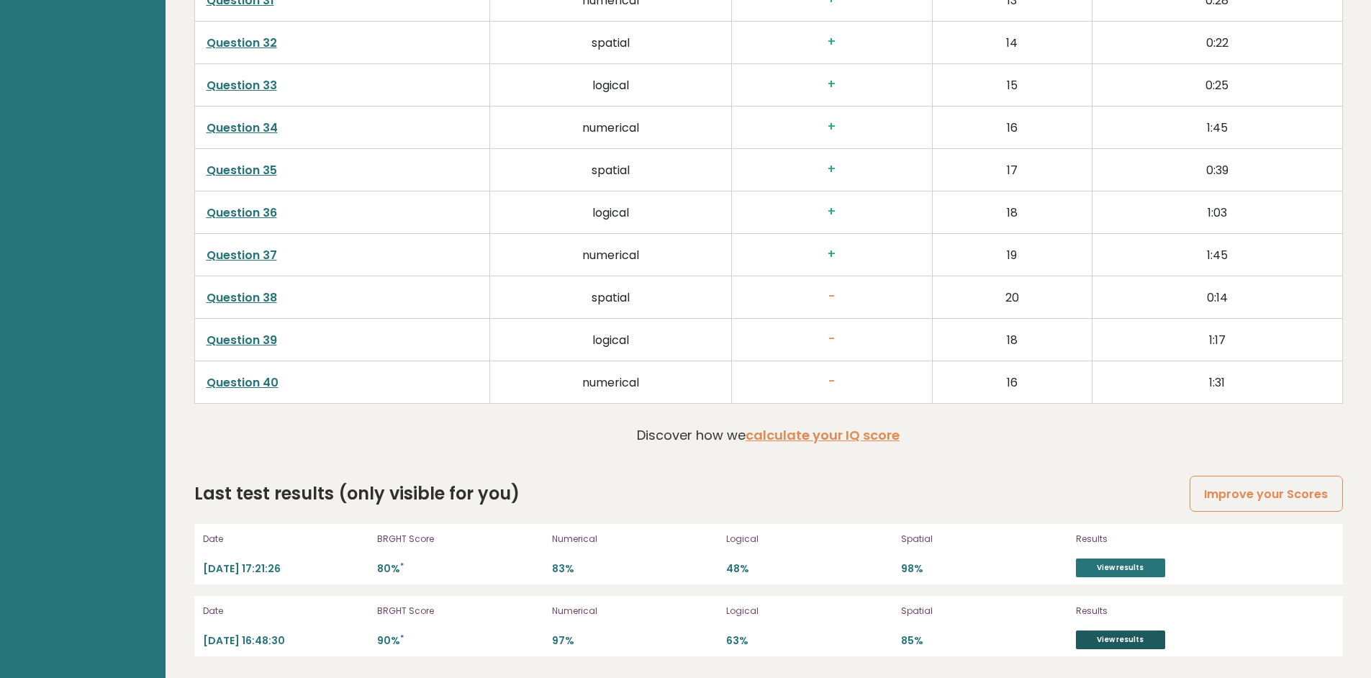
click at [1081, 636] on link "View results" at bounding box center [1120, 639] width 89 height 19
click at [826, 438] on link "calculate your IQ score" at bounding box center [823, 435] width 154 height 18
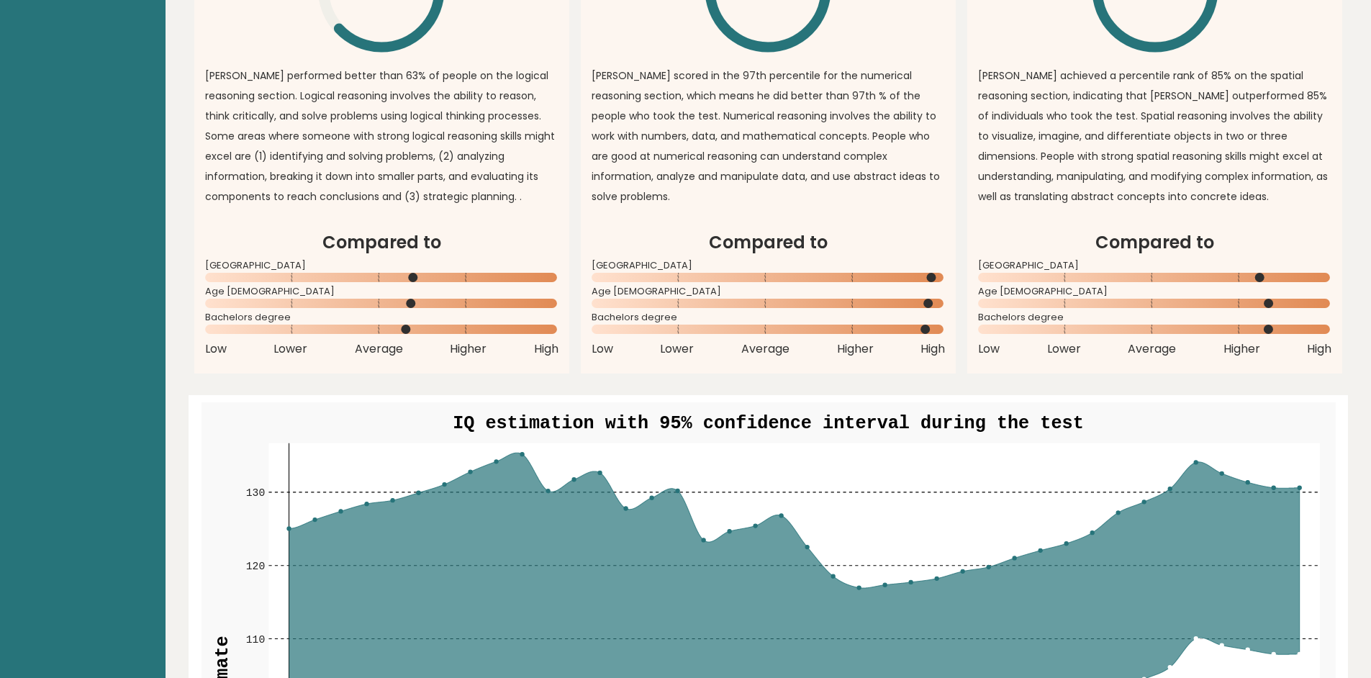
scroll to position [1100, 0]
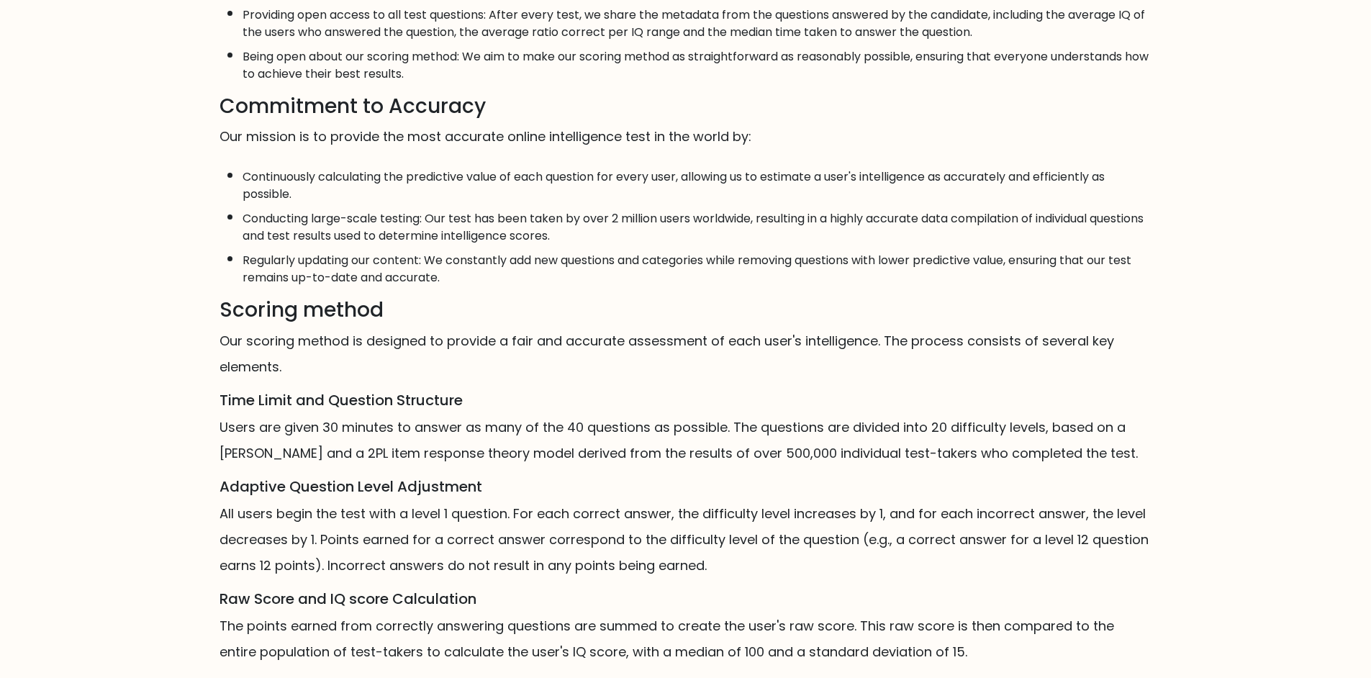
scroll to position [686, 0]
